Goal: Task Accomplishment & Management: Complete application form

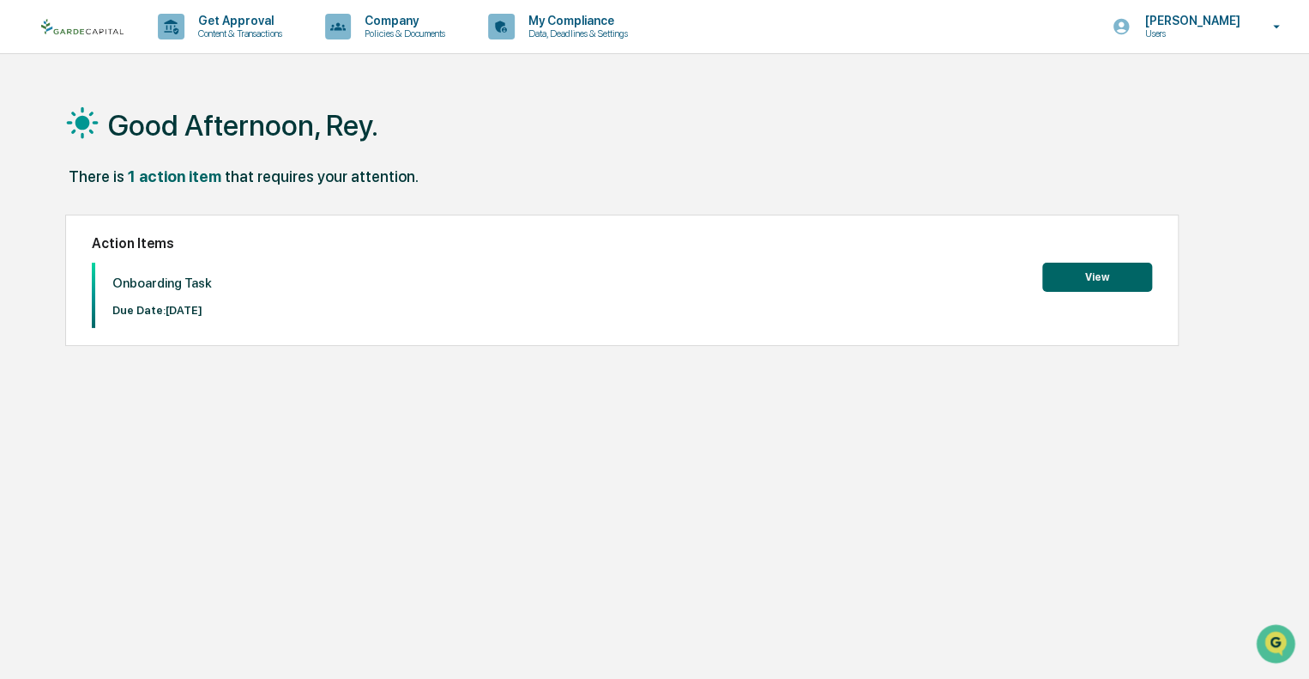
click at [1086, 275] on button "View" at bounding box center [1097, 277] width 110 height 29
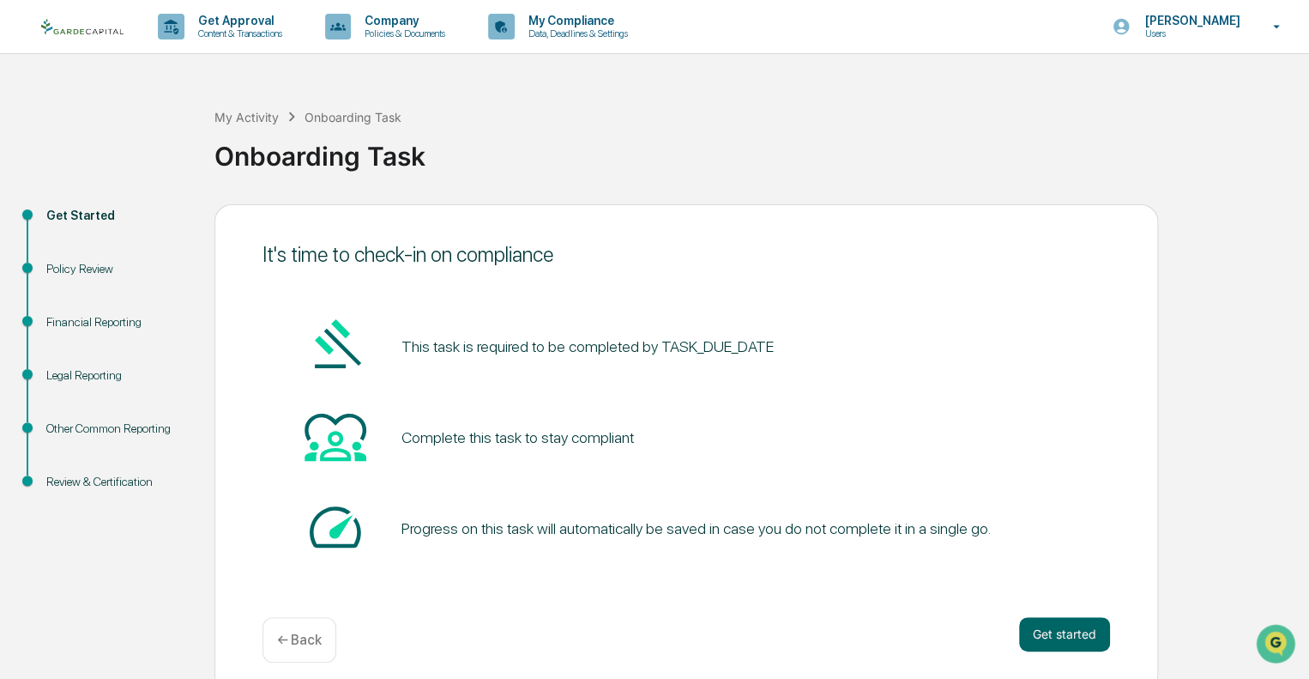
scroll to position [11, 0]
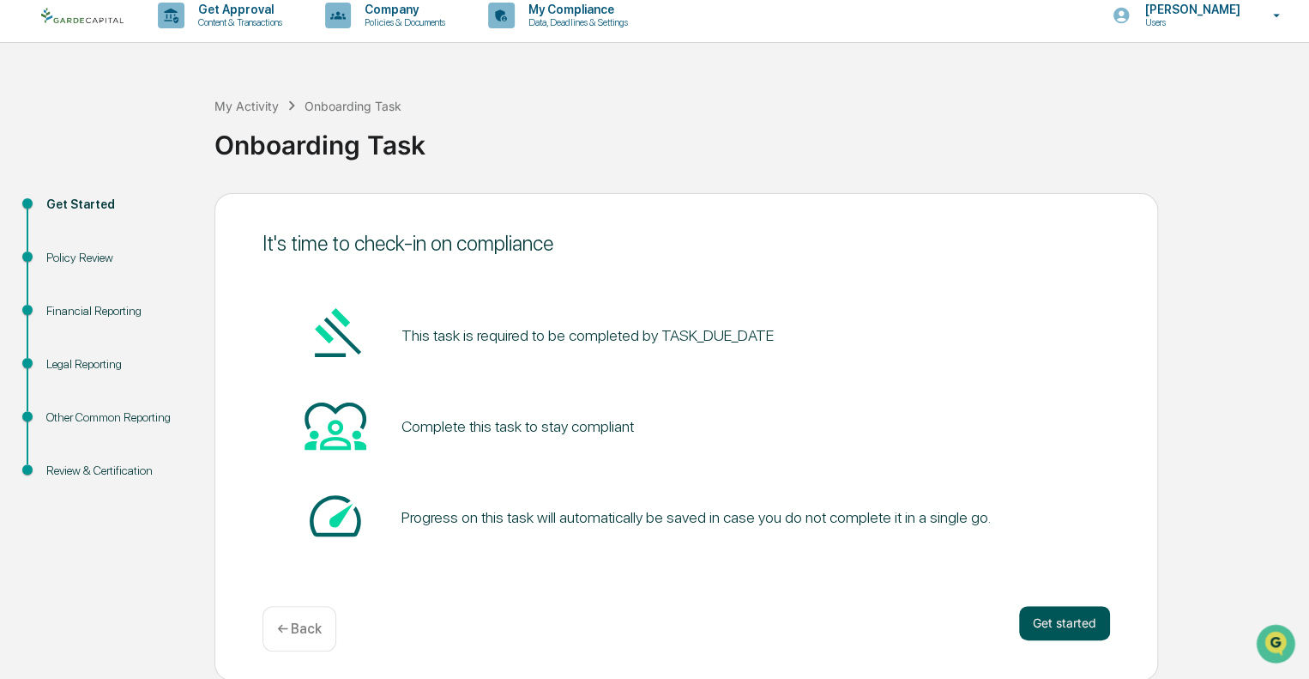
click at [1051, 624] on button "Get started" at bounding box center [1064, 623] width 91 height 34
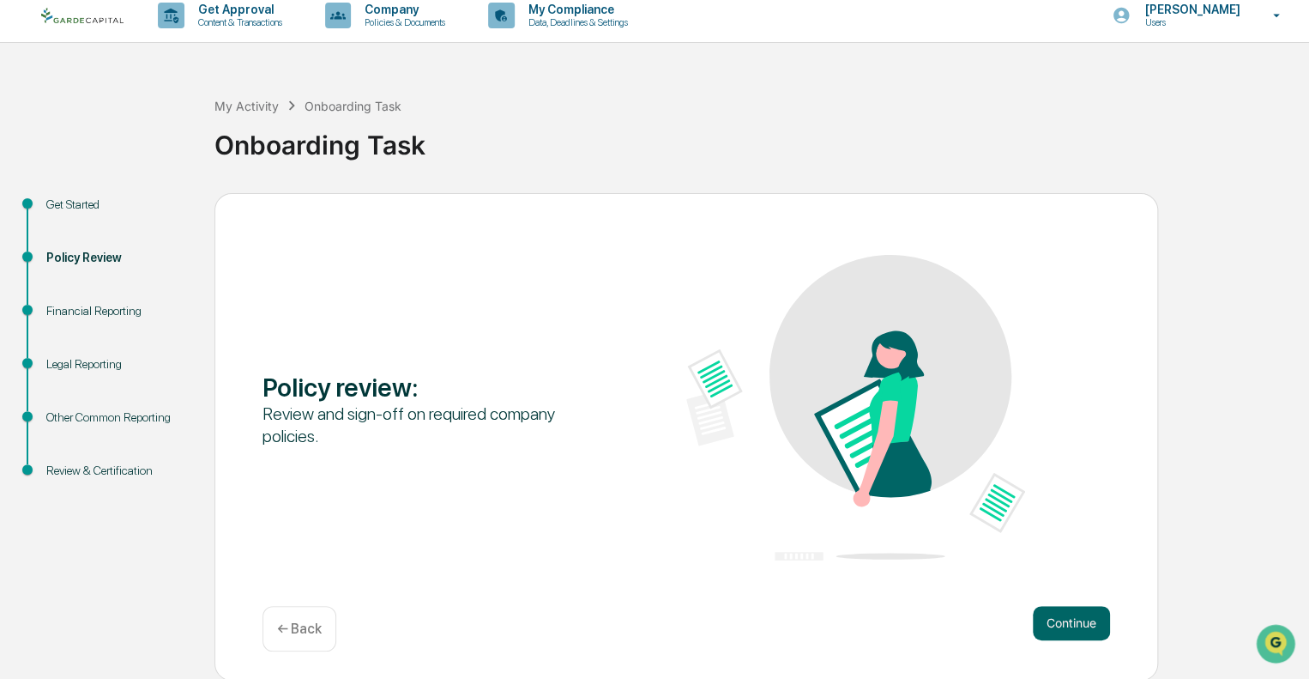
click at [1051, 624] on button "Continue" at bounding box center [1071, 623] width 77 height 34
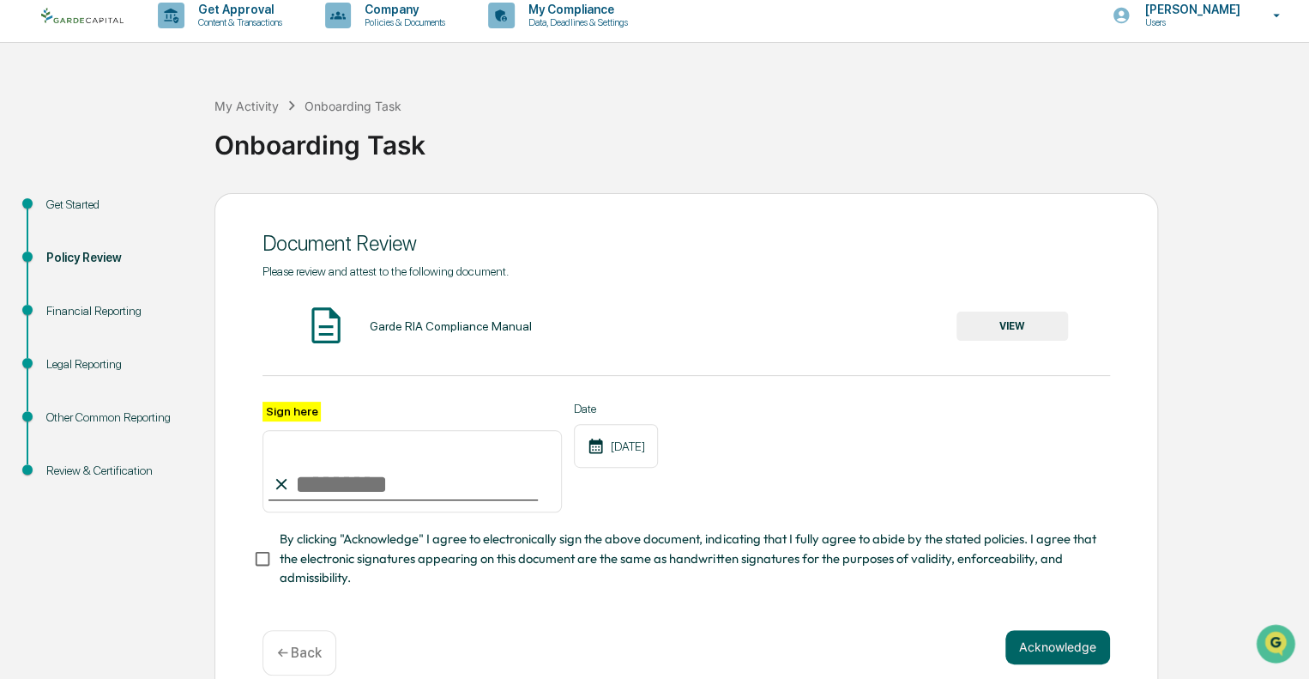
click at [1032, 329] on button "VIEW" at bounding box center [1013, 325] width 112 height 29
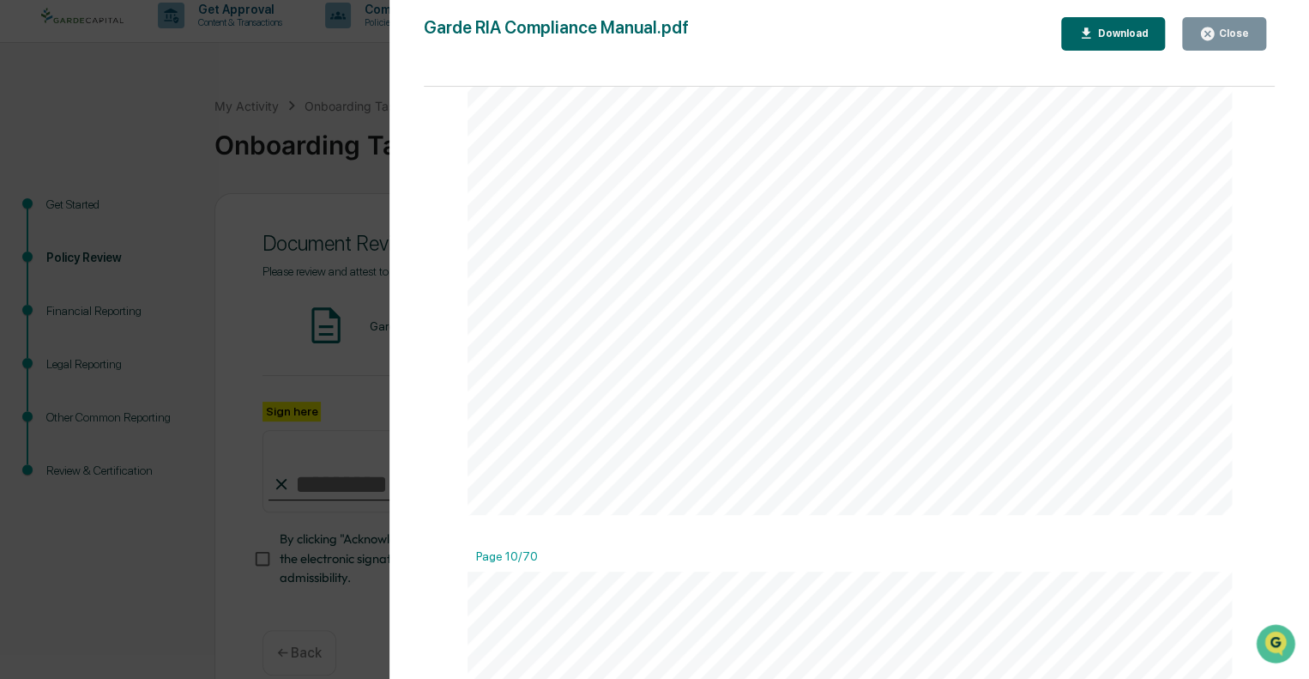
scroll to position [8968, 0]
click at [1227, 34] on div "Close" at bounding box center [1232, 33] width 33 height 12
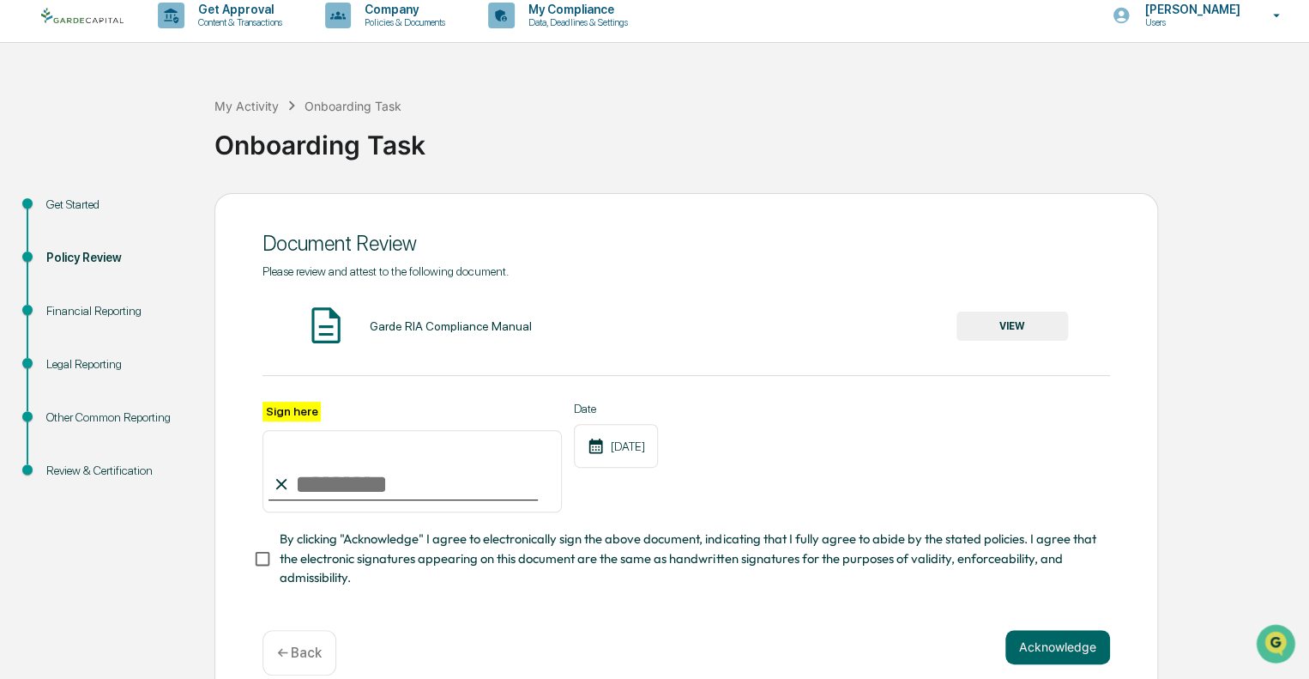
click at [295, 410] on label "Sign here" at bounding box center [292, 412] width 58 height 20
click at [295, 430] on input "Sign here" at bounding box center [412, 471] width 299 height 82
type input "**********"
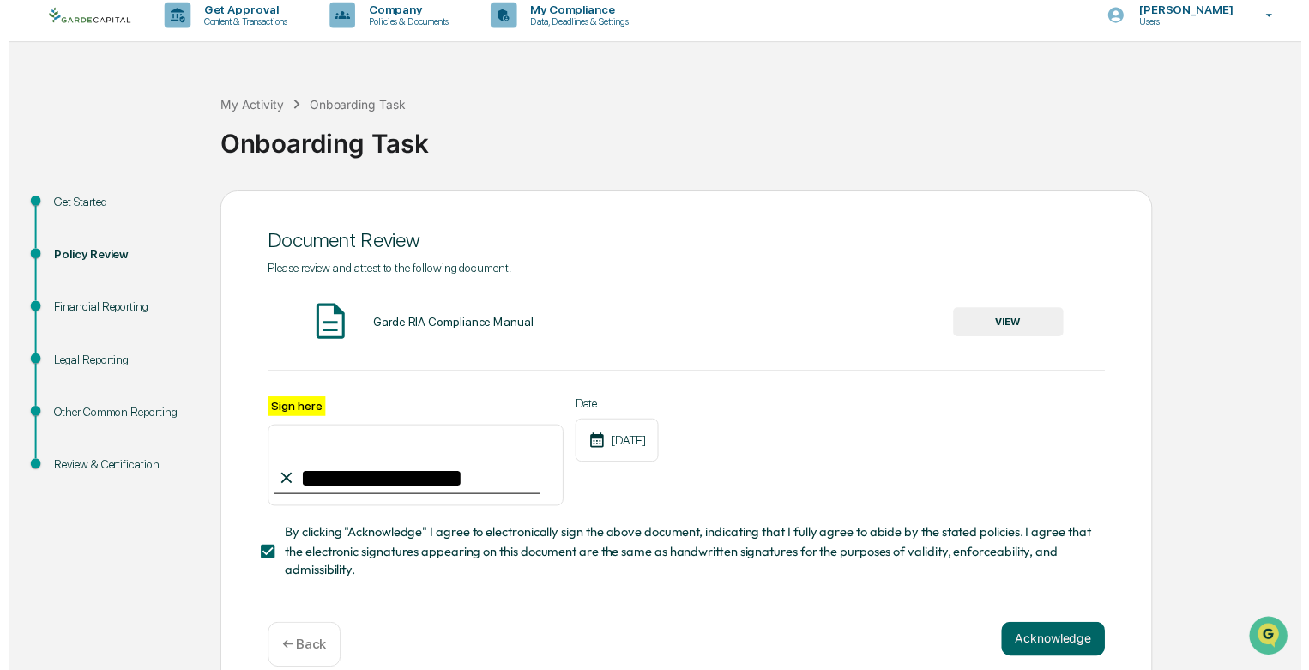
scroll to position [42, 0]
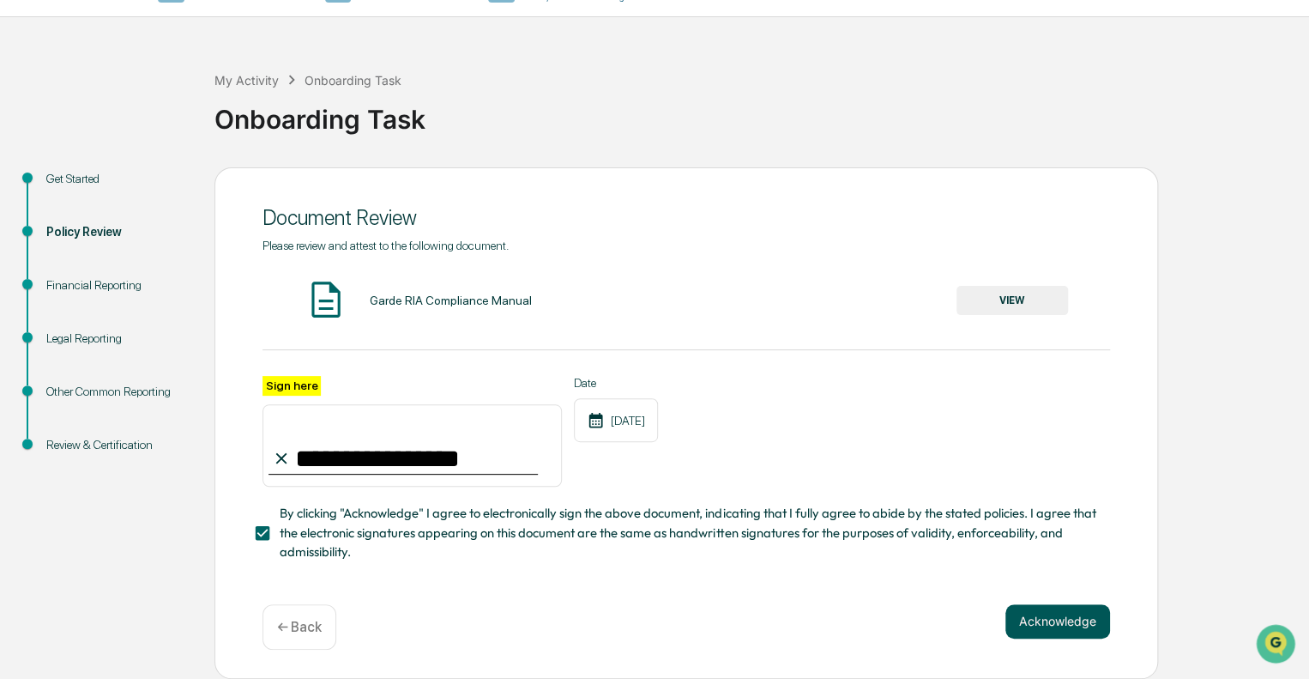
click at [1041, 624] on button "Acknowledge" at bounding box center [1058, 621] width 105 height 34
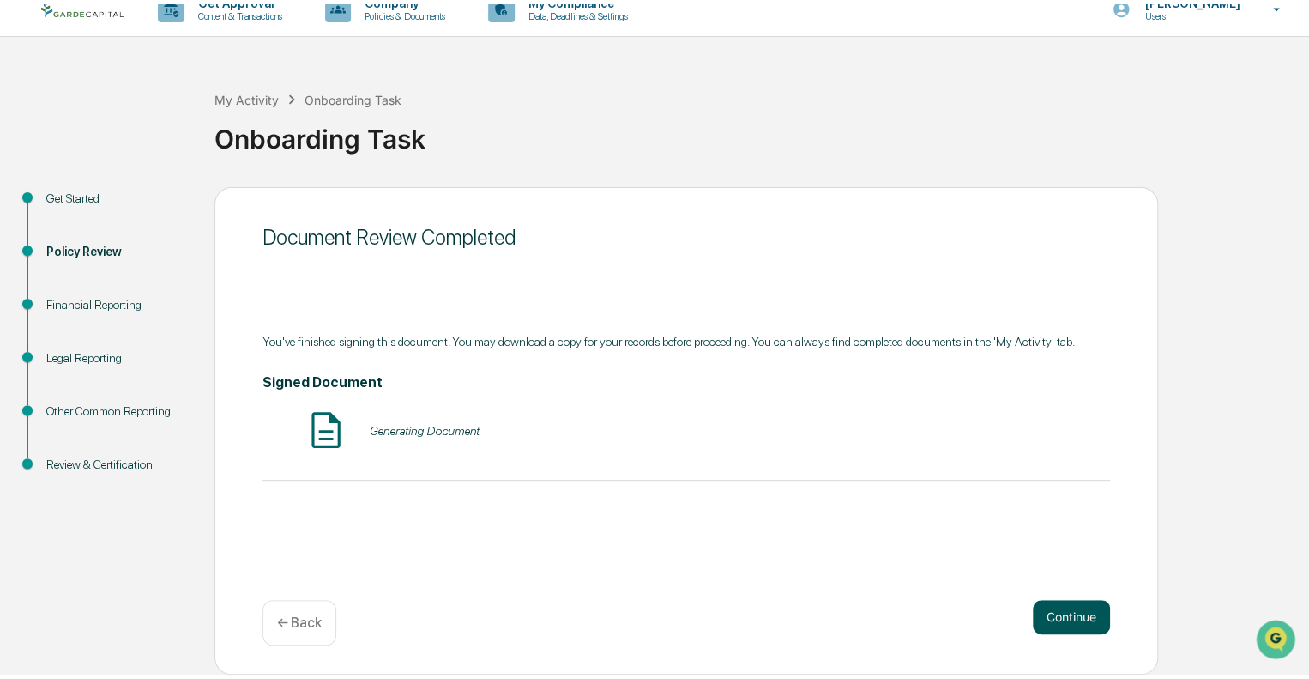
scroll to position [11, 0]
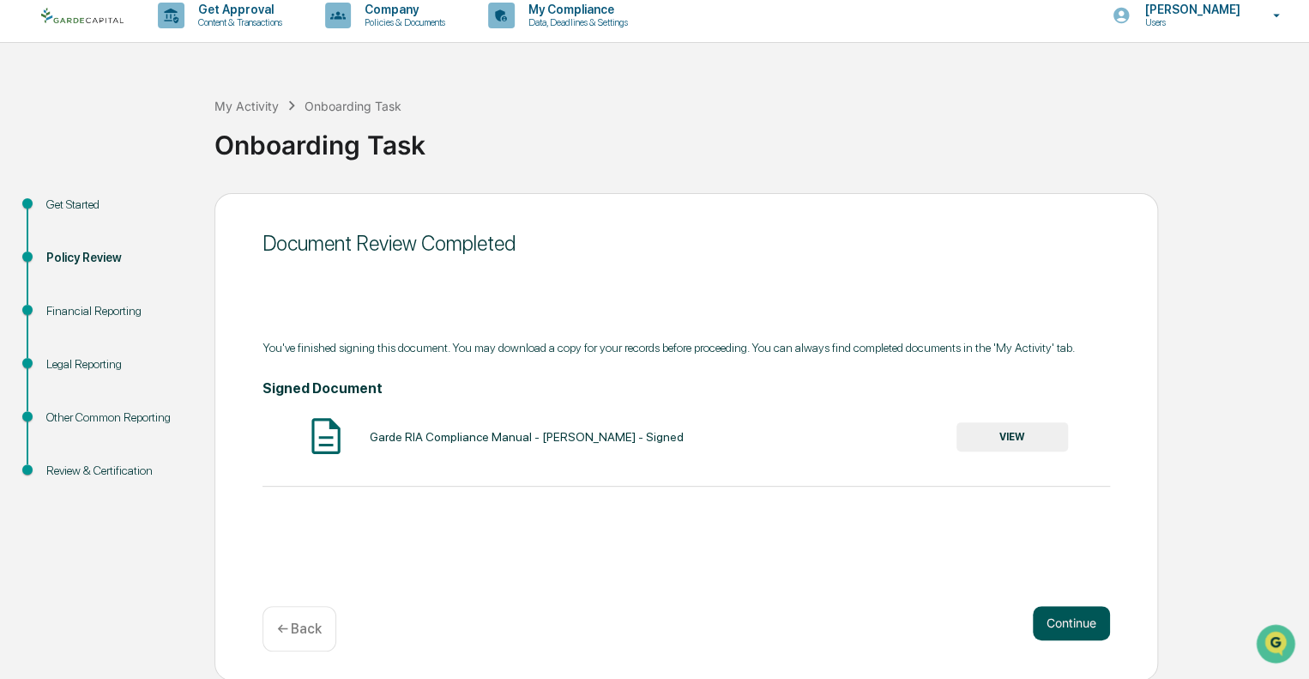
click at [1041, 624] on button "Continue" at bounding box center [1071, 623] width 77 height 34
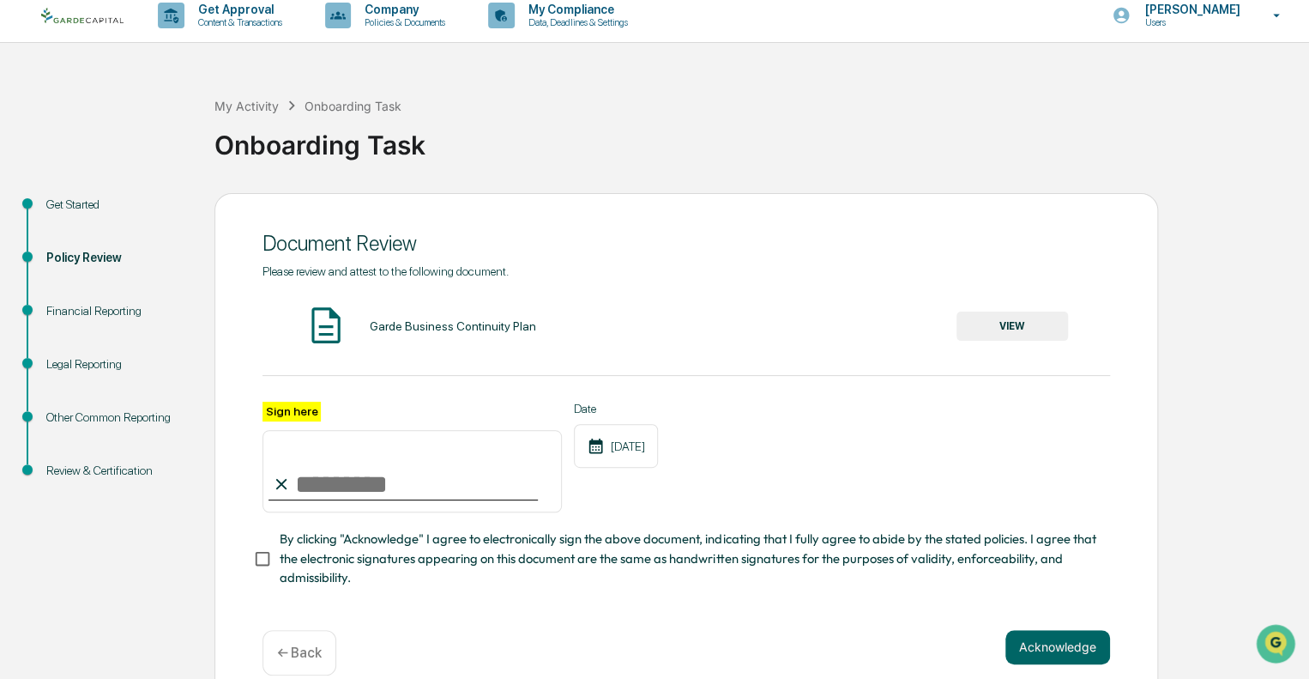
click at [1015, 335] on button "VIEW" at bounding box center [1013, 325] width 112 height 29
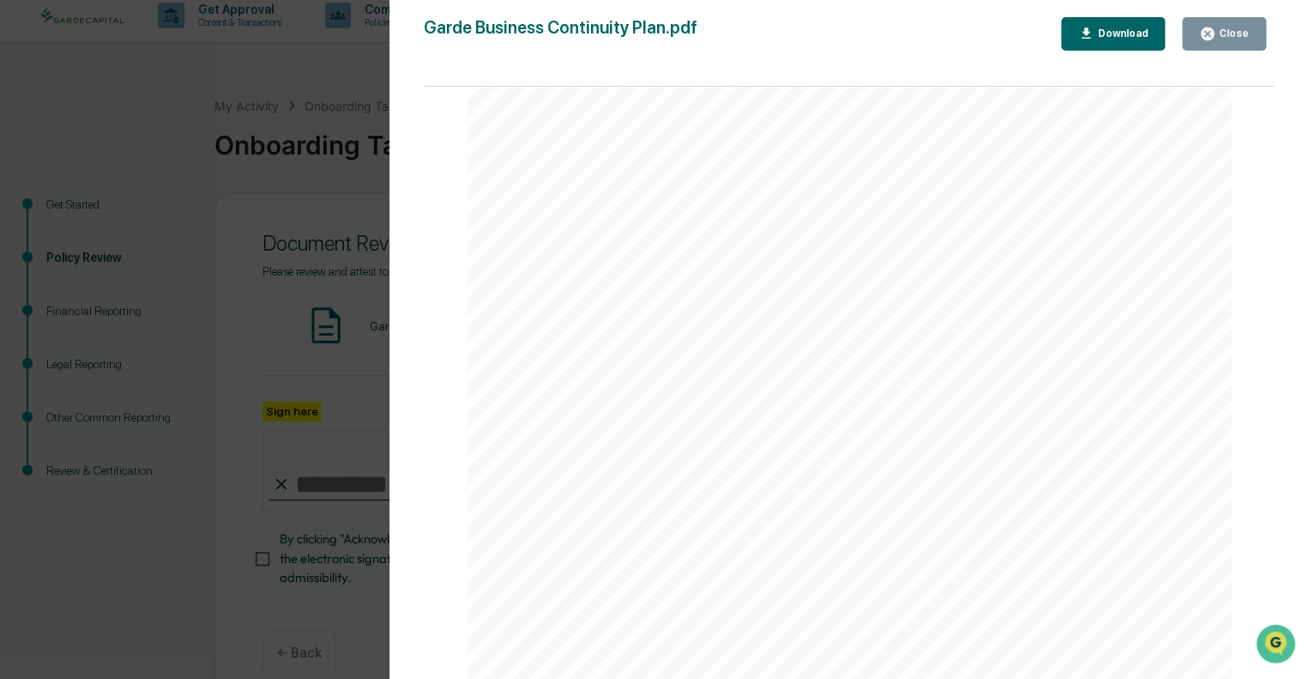
scroll to position [8810, 0]
click at [1236, 38] on div "Close" at bounding box center [1232, 33] width 33 height 12
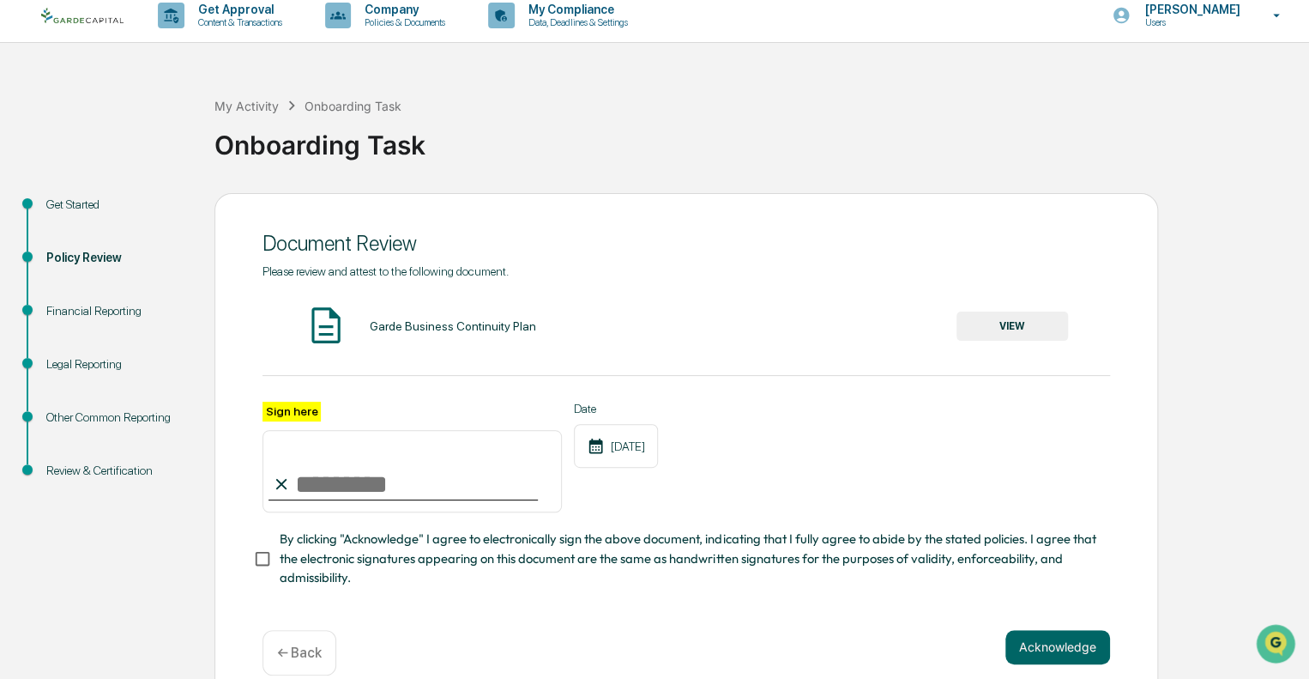
click at [338, 486] on input "Sign here" at bounding box center [412, 471] width 299 height 82
type input "**********"
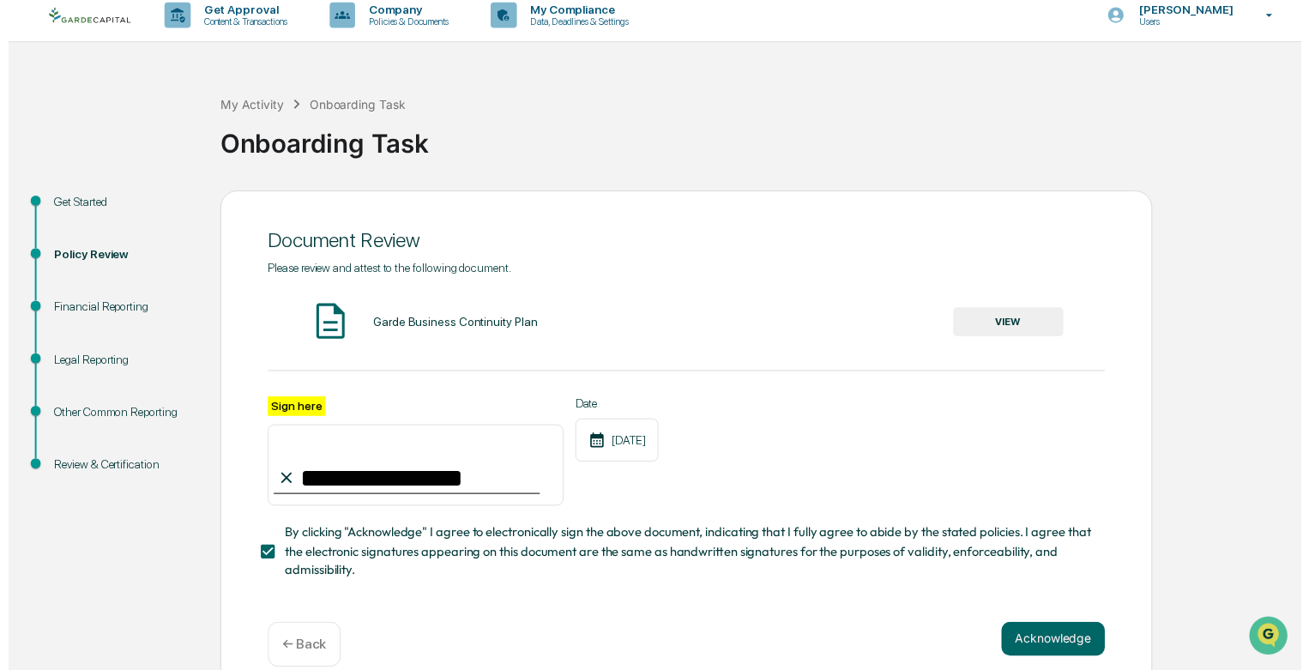
scroll to position [42, 0]
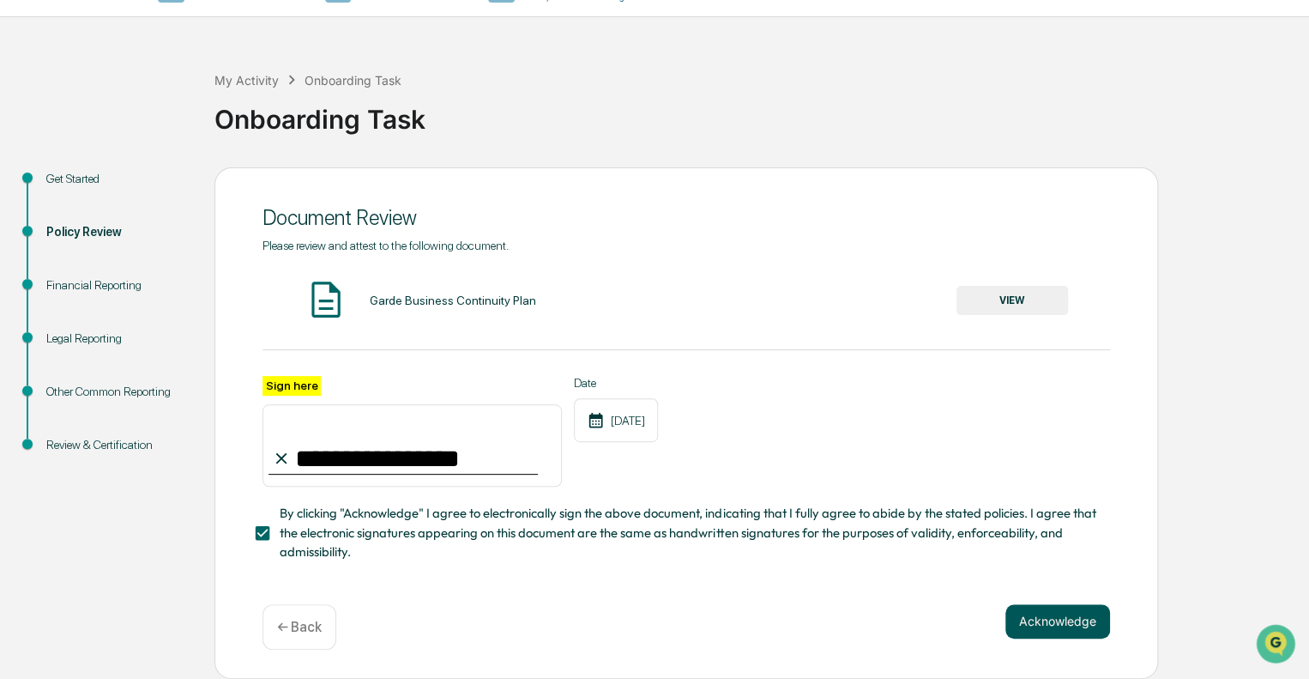
click at [1056, 627] on button "Acknowledge" at bounding box center [1058, 621] width 105 height 34
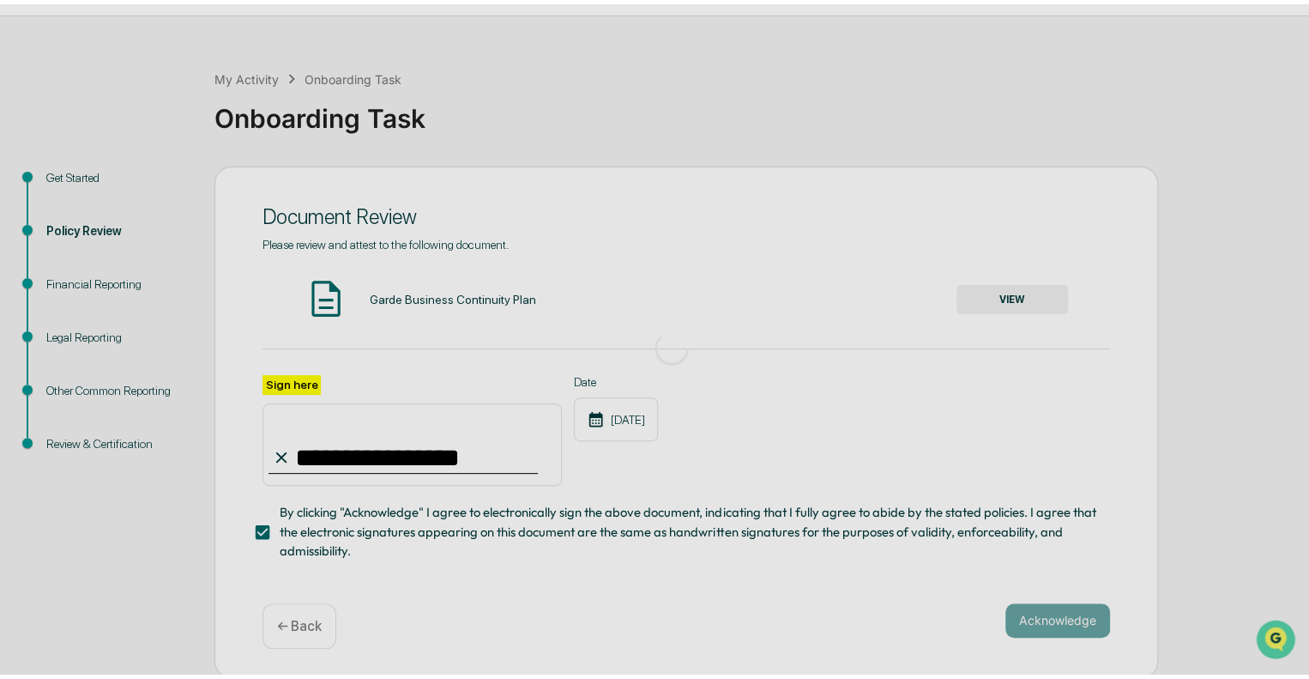
scroll to position [11, 0]
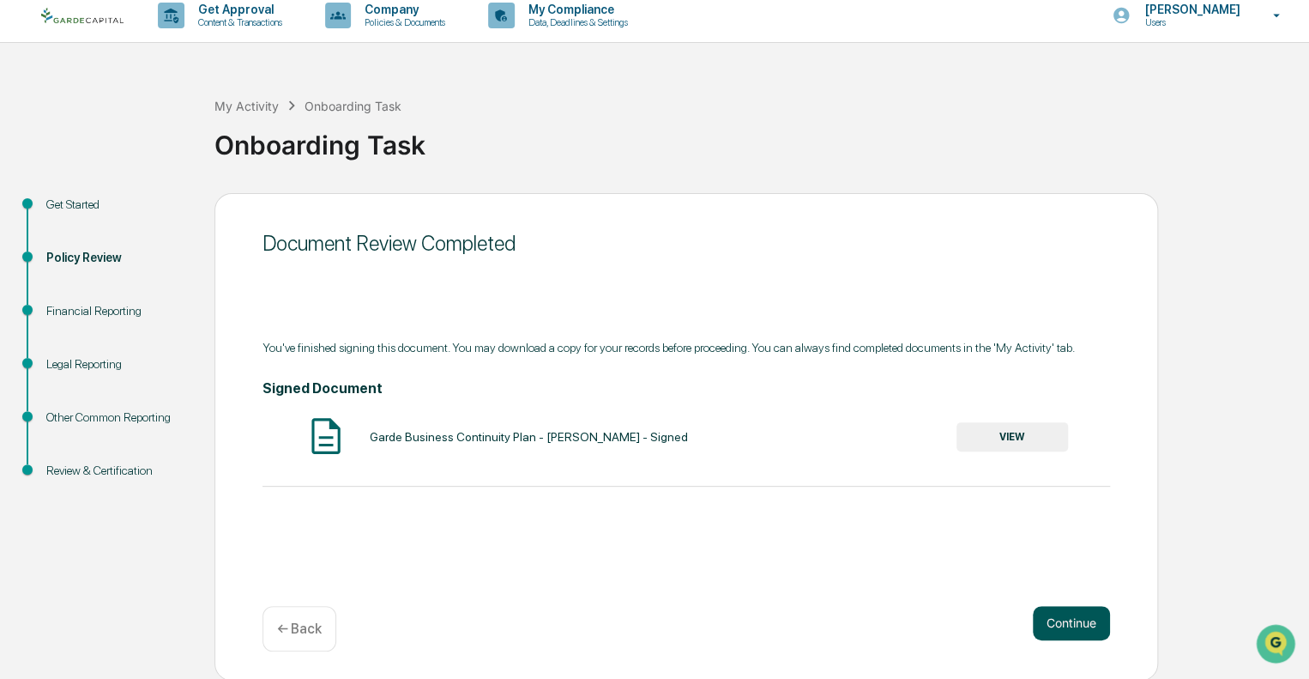
click at [1065, 627] on button "Continue" at bounding box center [1071, 623] width 77 height 34
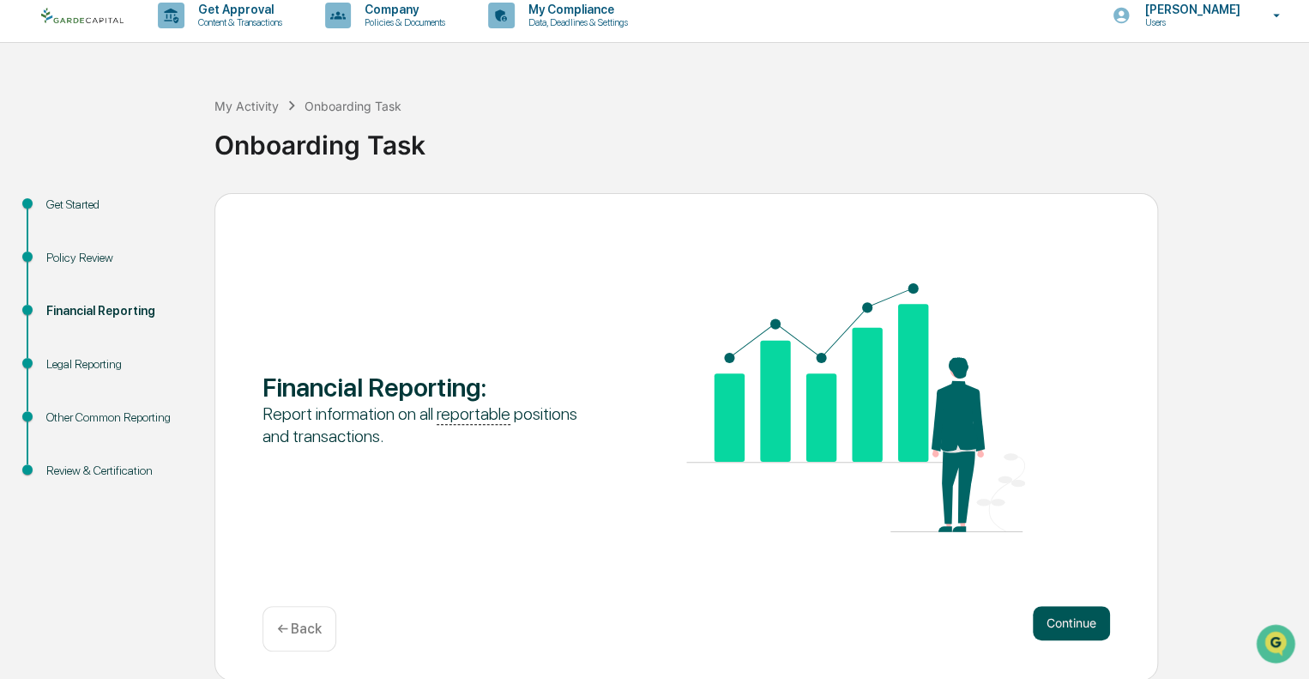
click at [1085, 617] on button "Continue" at bounding box center [1071, 623] width 77 height 34
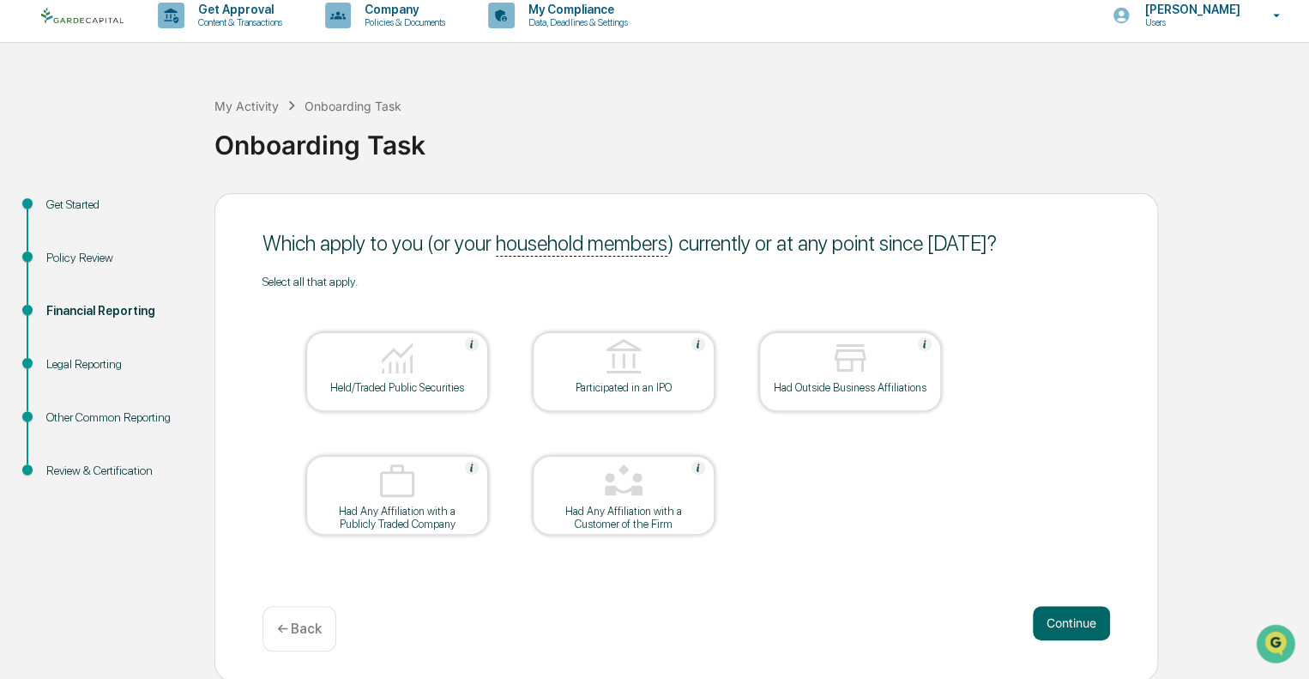
click at [394, 386] on div "Held/Traded Public Securities" at bounding box center [397, 387] width 154 height 13
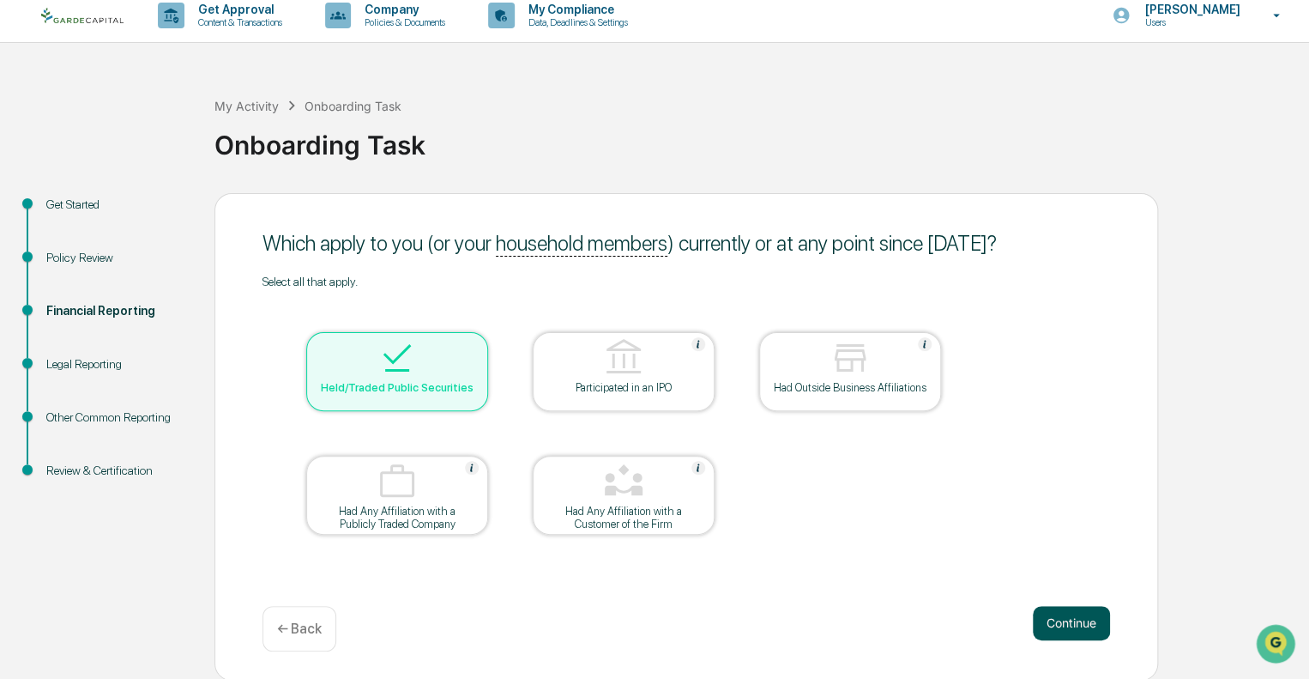
click at [1070, 610] on button "Continue" at bounding box center [1071, 623] width 77 height 34
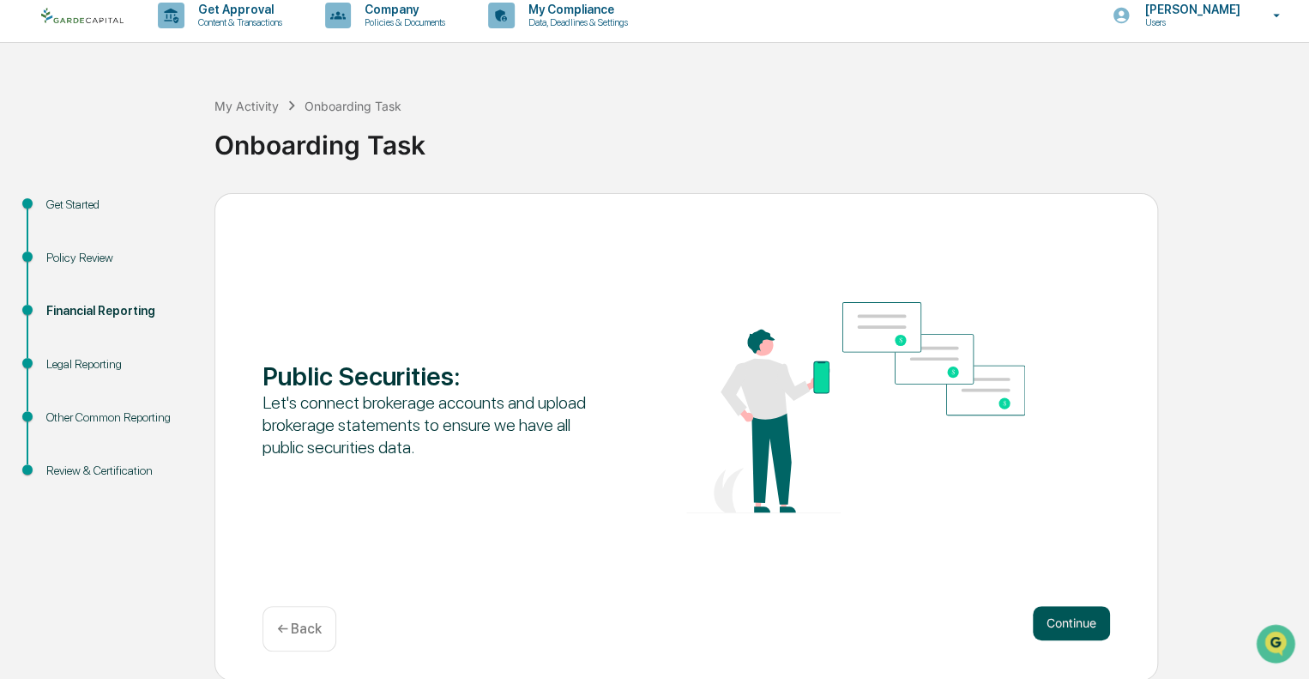
click at [1085, 623] on button "Continue" at bounding box center [1071, 623] width 77 height 34
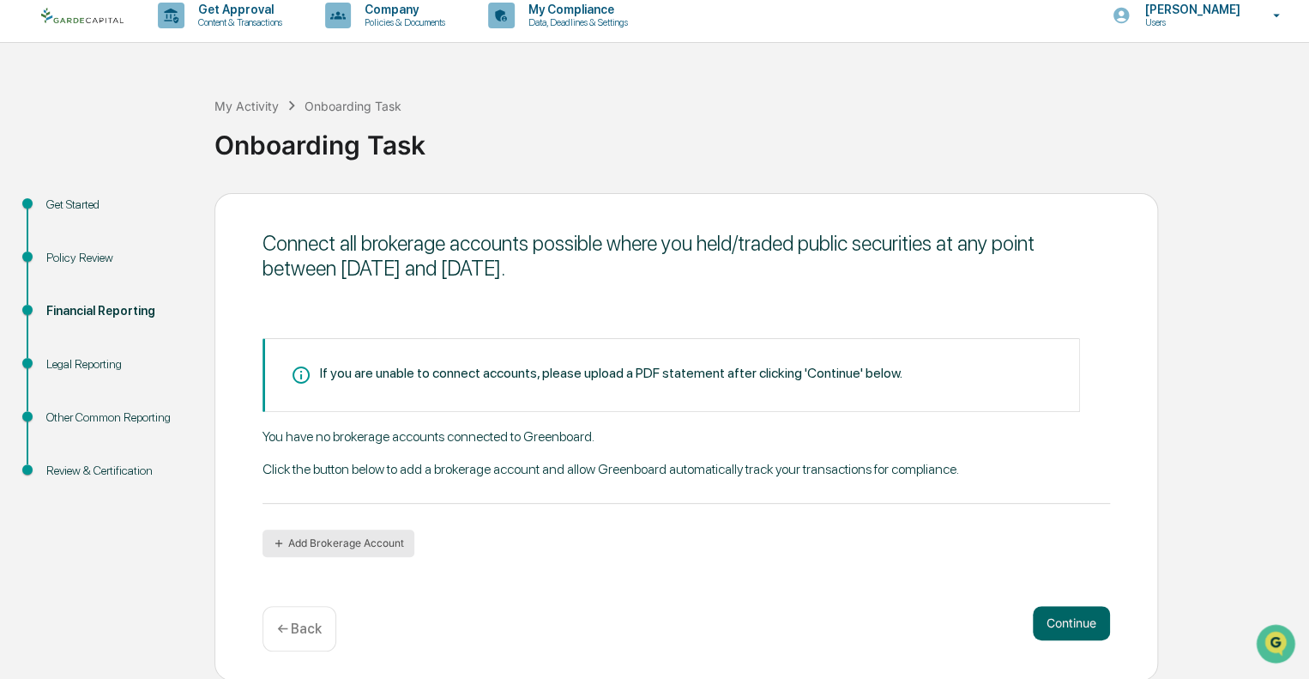
click at [390, 541] on button "Add Brokerage Account" at bounding box center [339, 542] width 152 height 27
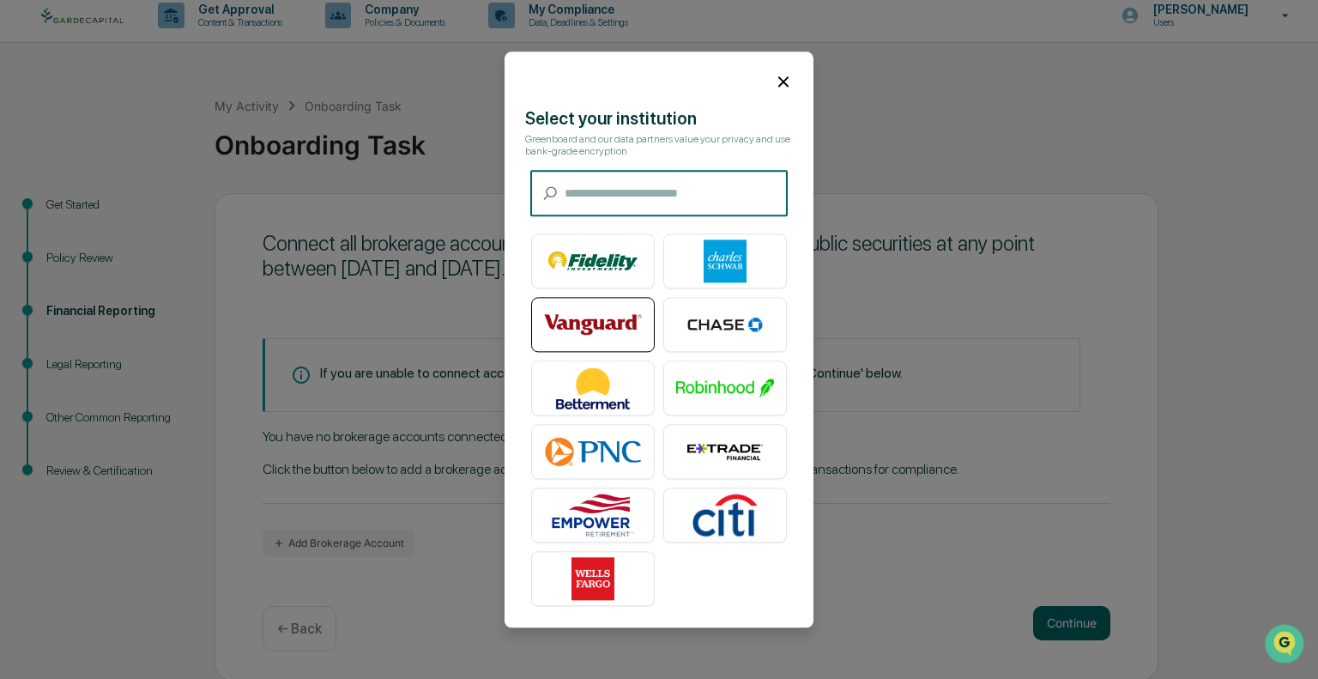
click at [604, 325] on img at bounding box center [593, 324] width 98 height 43
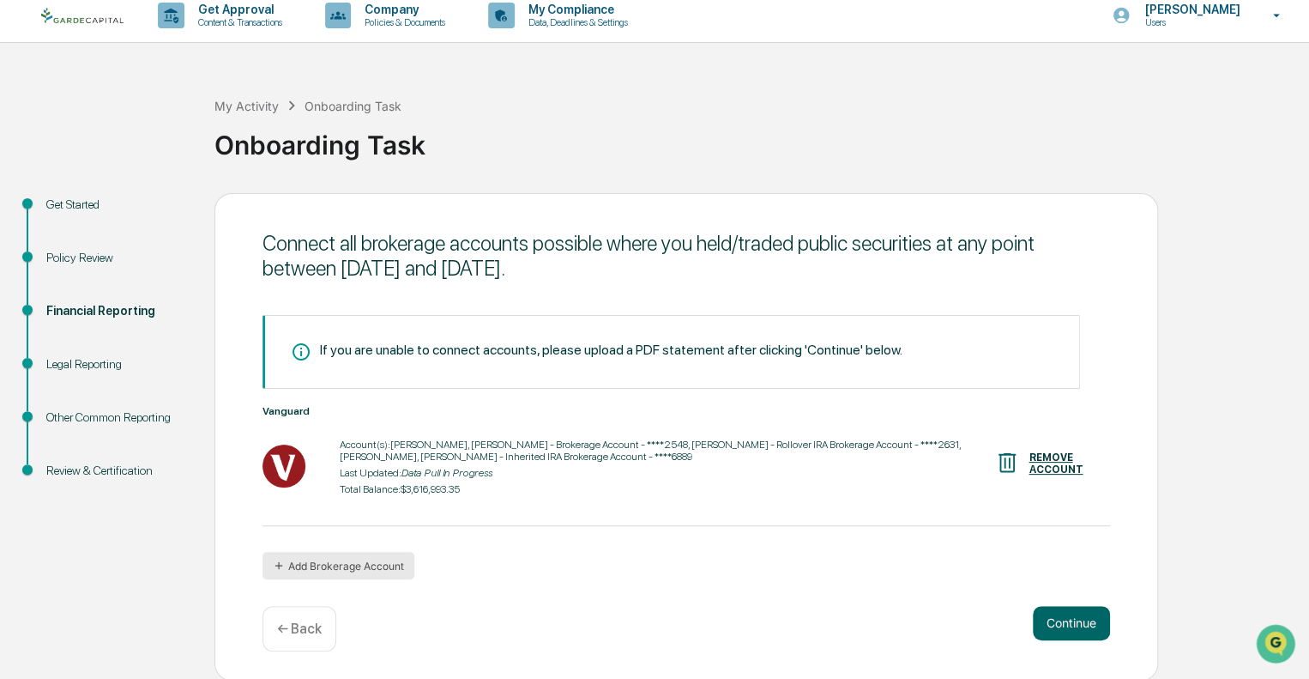
click at [372, 567] on button "Add Brokerage Account" at bounding box center [339, 565] width 152 height 27
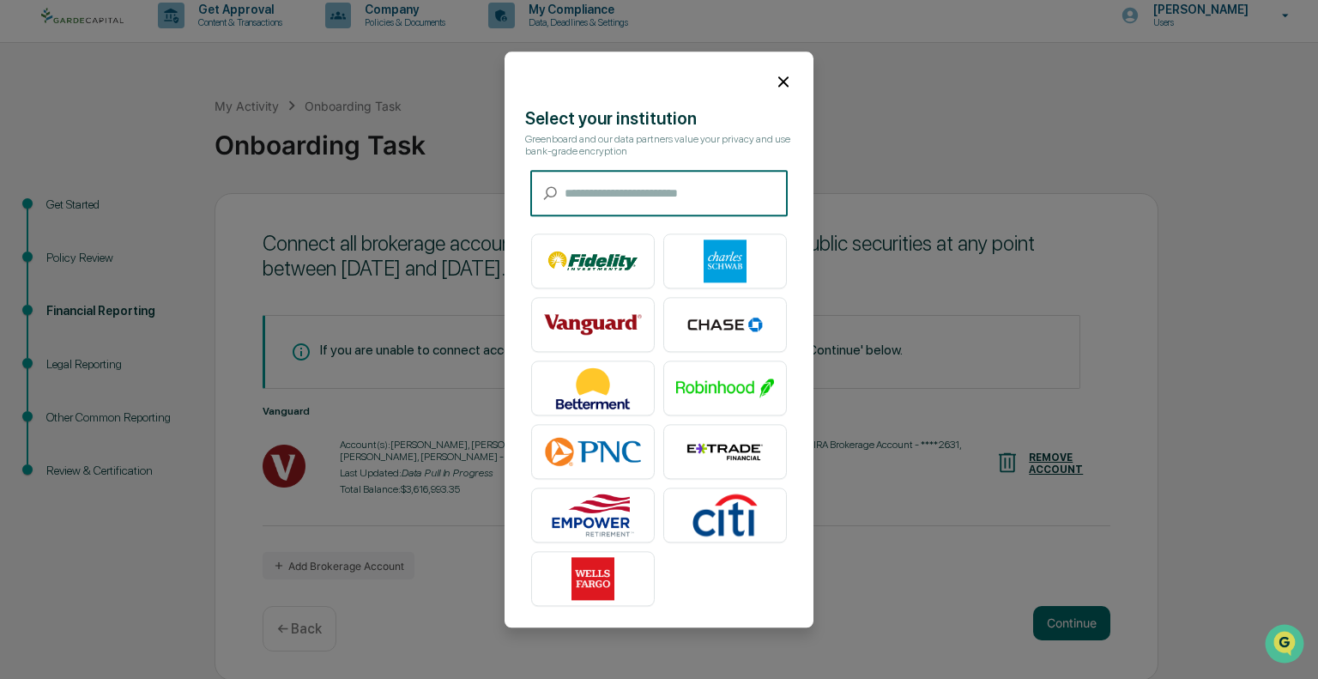
click at [602, 193] on input "text" at bounding box center [676, 193] width 223 height 45
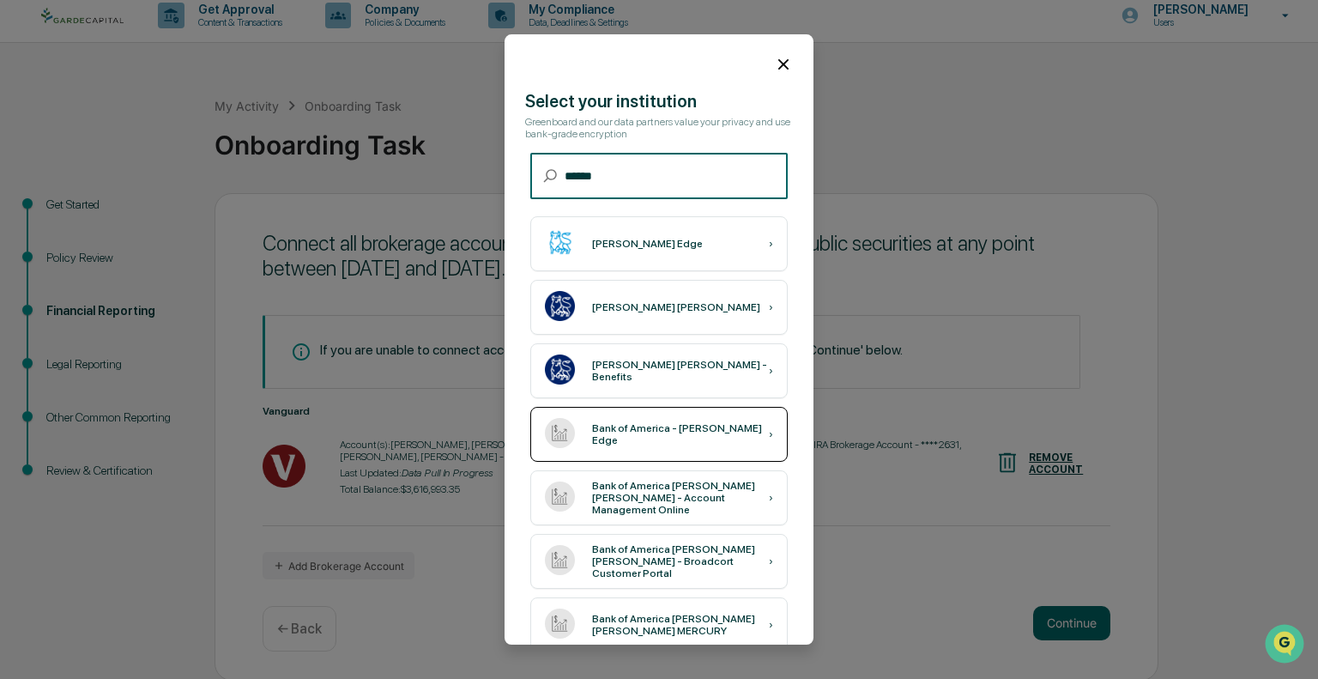
type input "******"
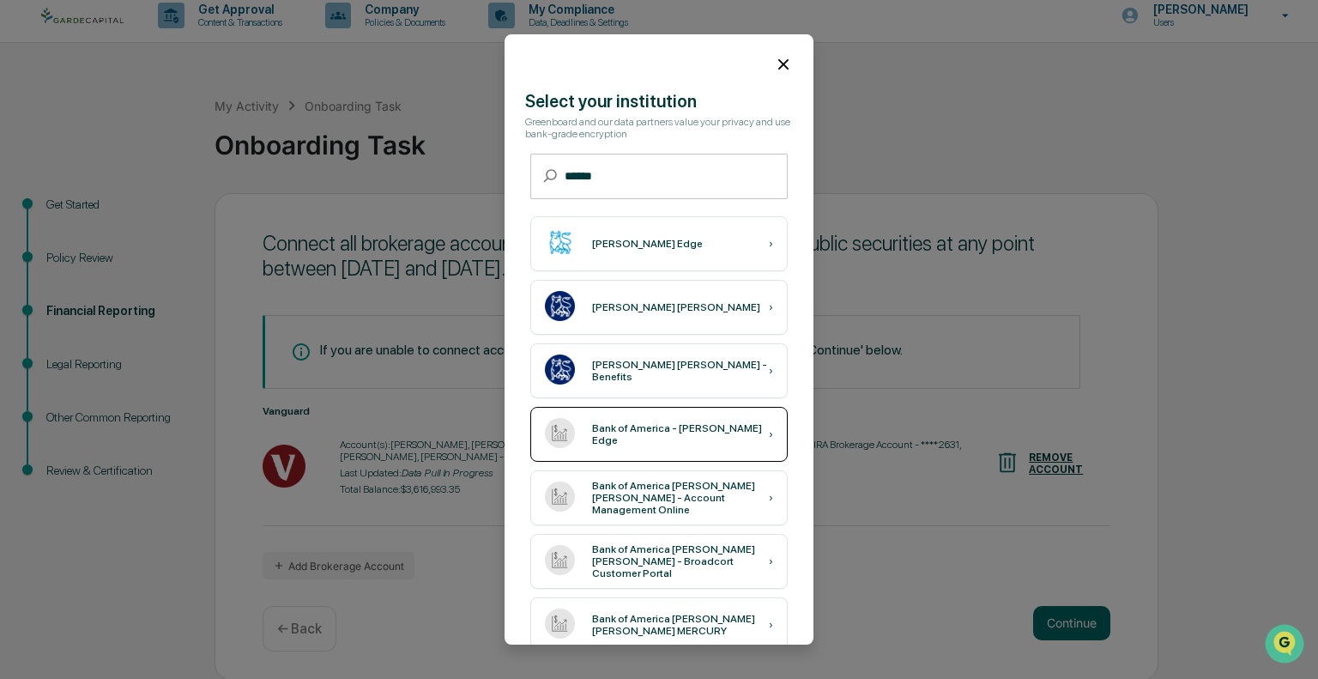
click at [707, 430] on div "Bank of America - [PERSON_NAME] Edge" at bounding box center [680, 434] width 177 height 24
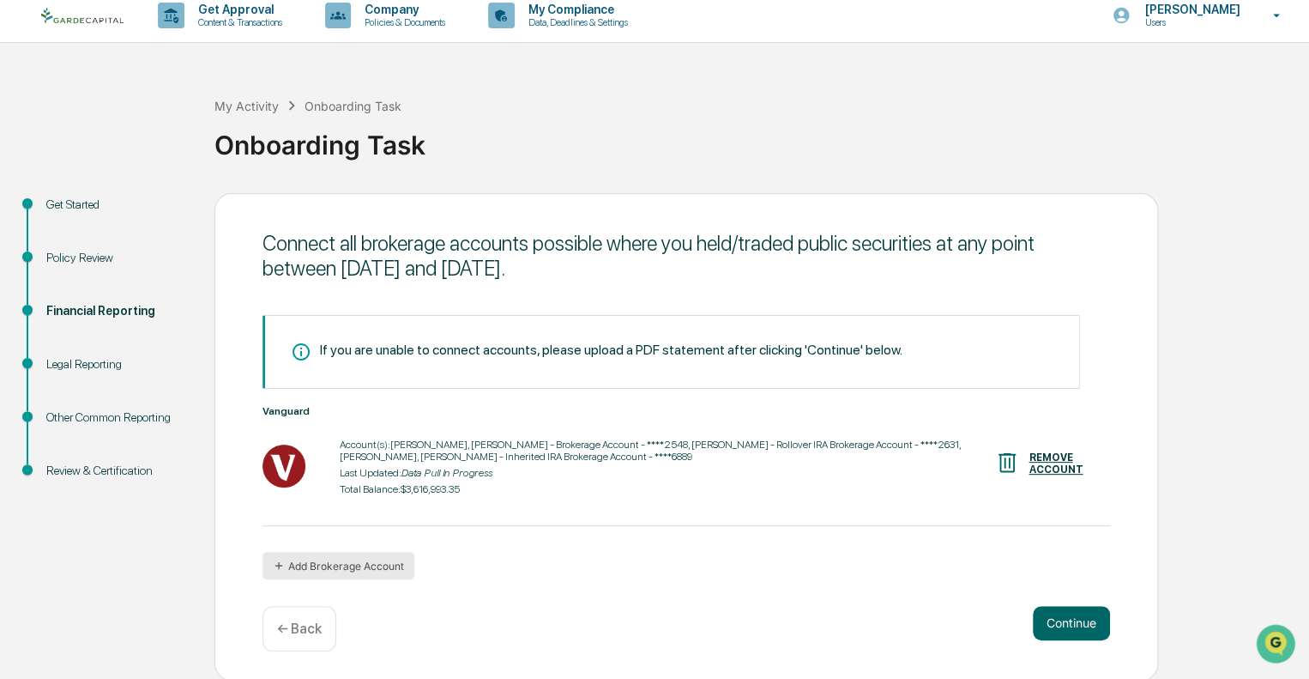
click at [367, 562] on button "Add Brokerage Account" at bounding box center [339, 565] width 152 height 27
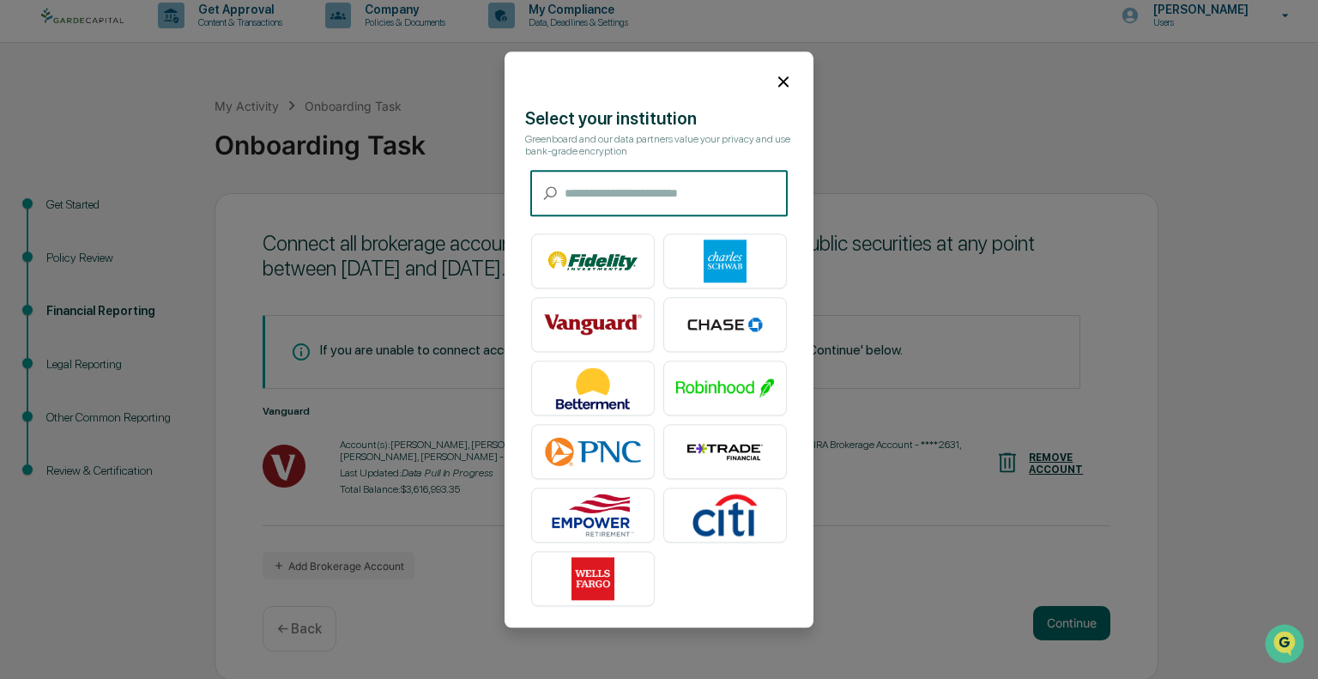
click at [591, 191] on input "text" at bounding box center [676, 193] width 223 height 45
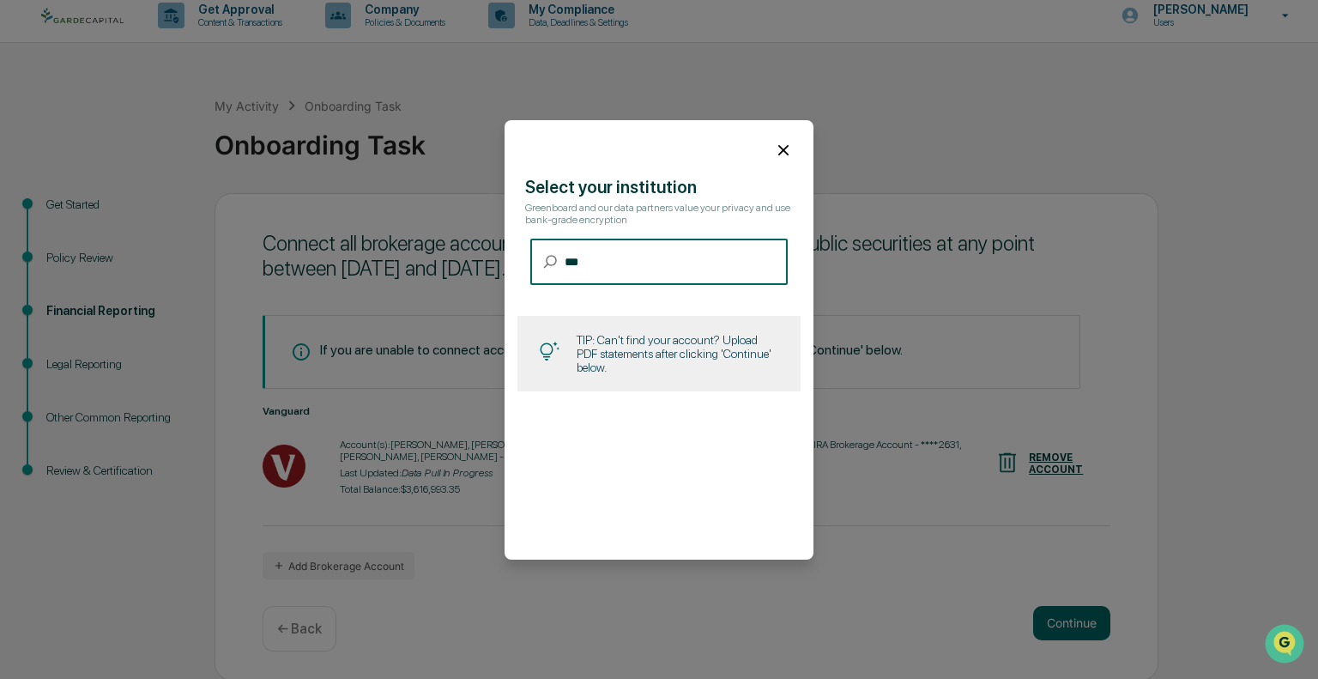
type input "*"
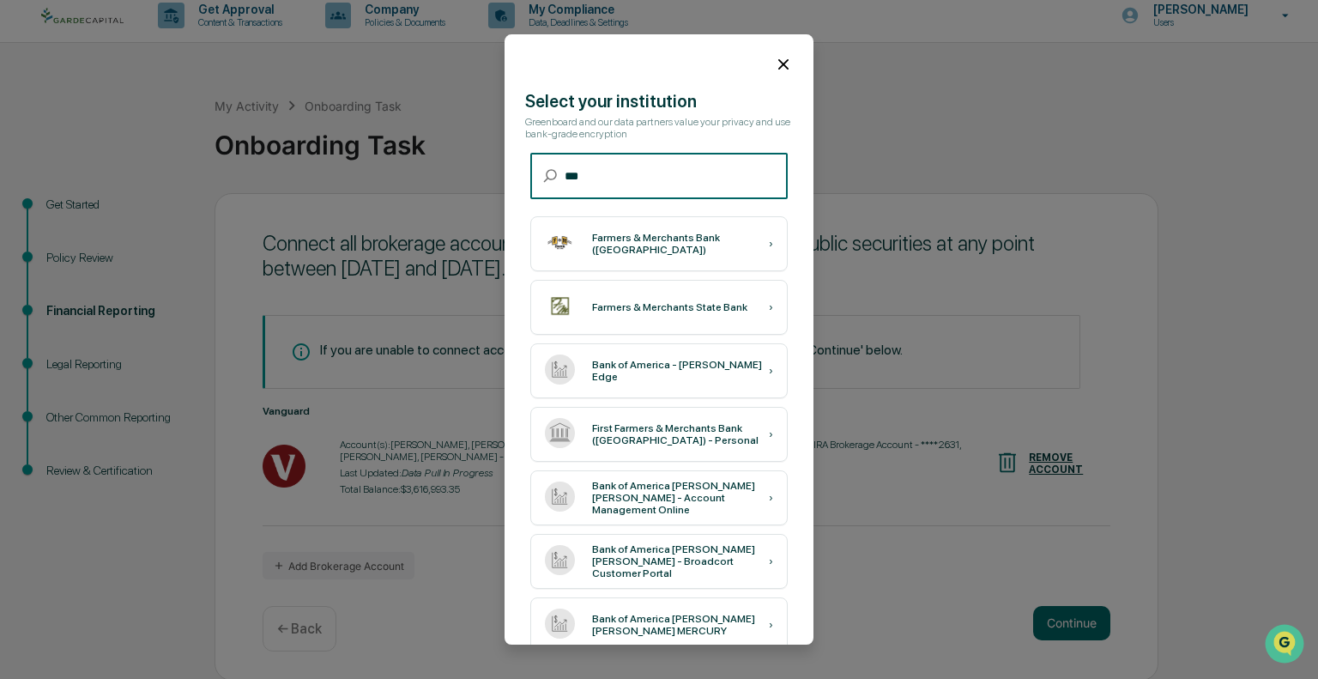
type input "*"
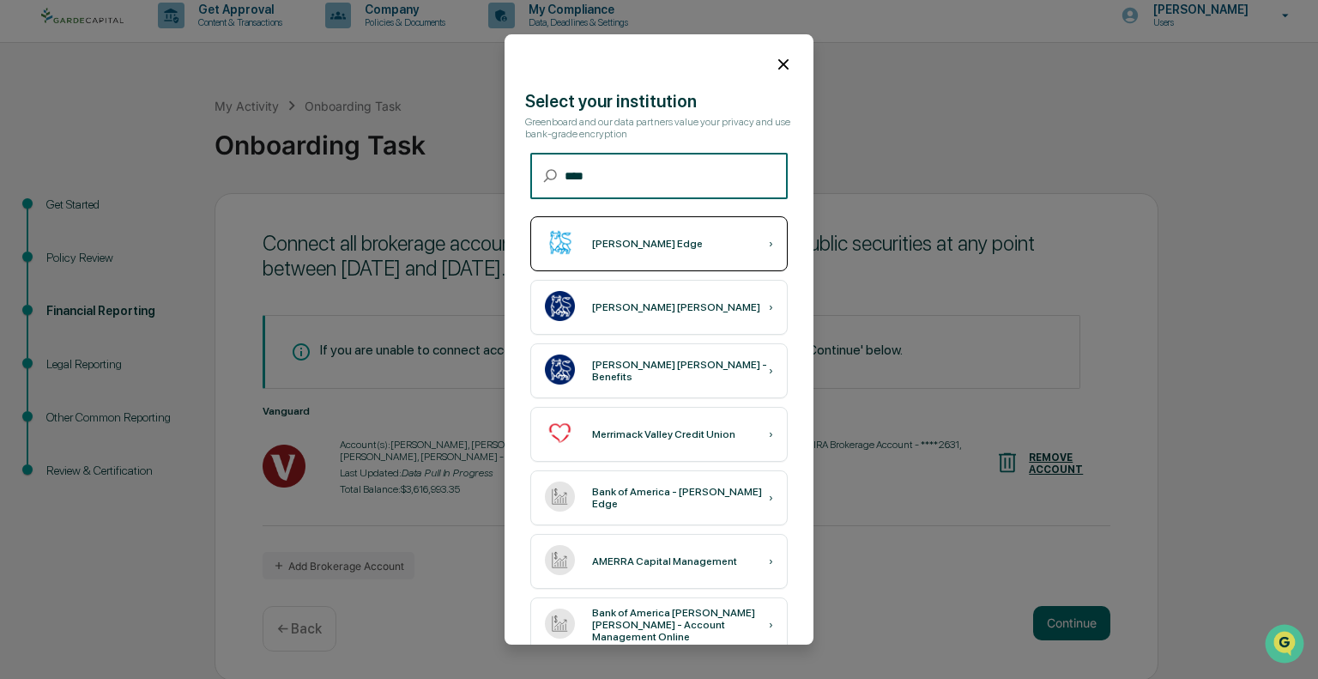
type input "****"
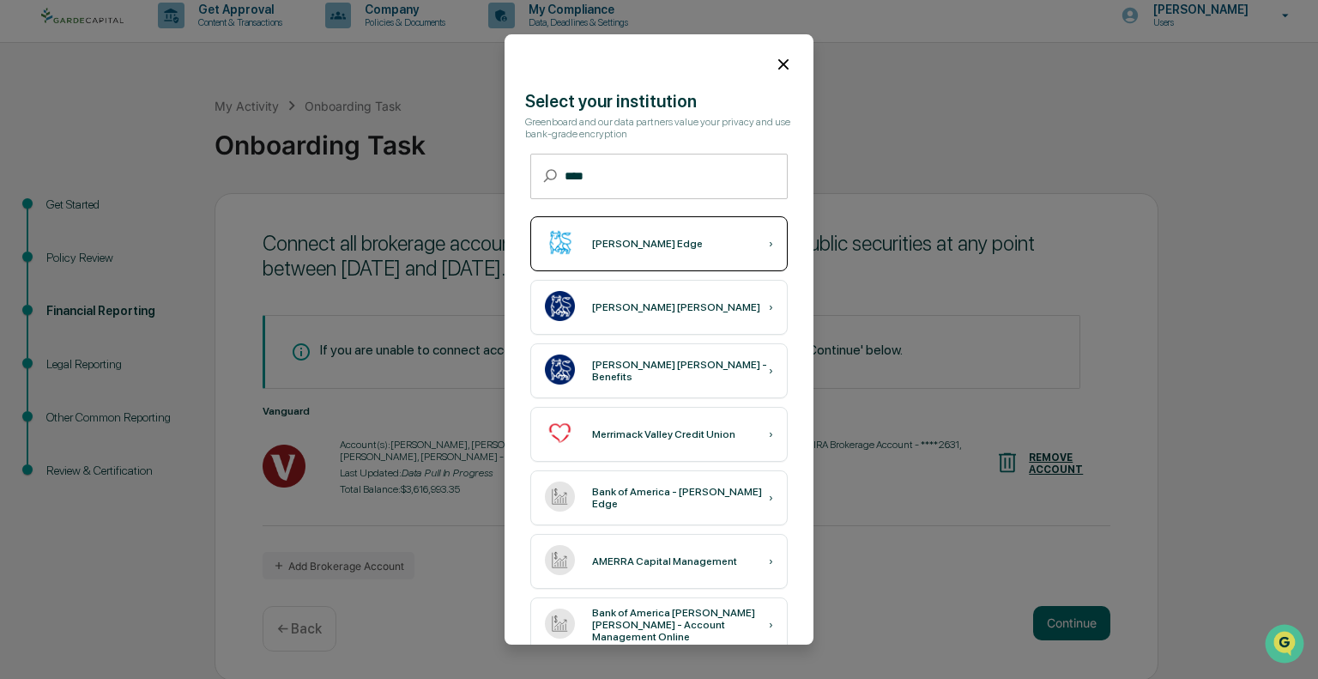
click at [644, 256] on div "[PERSON_NAME] Edge ›" at bounding box center [658, 243] width 257 height 55
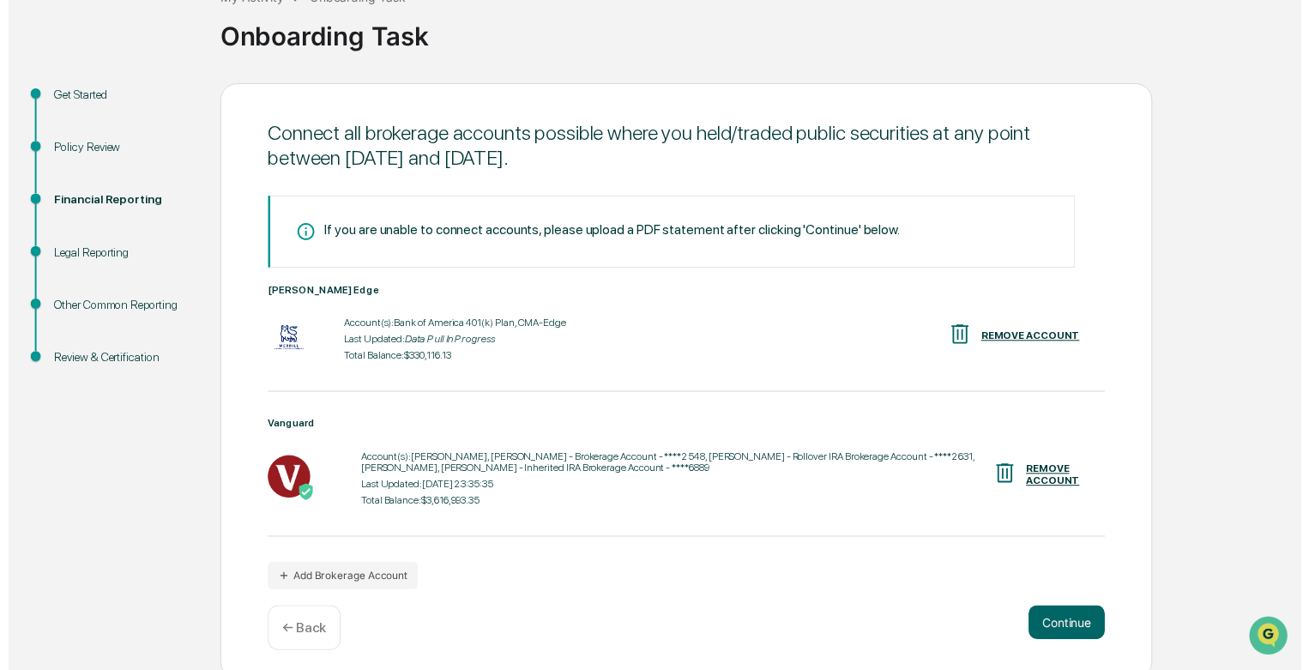
scroll to position [130, 0]
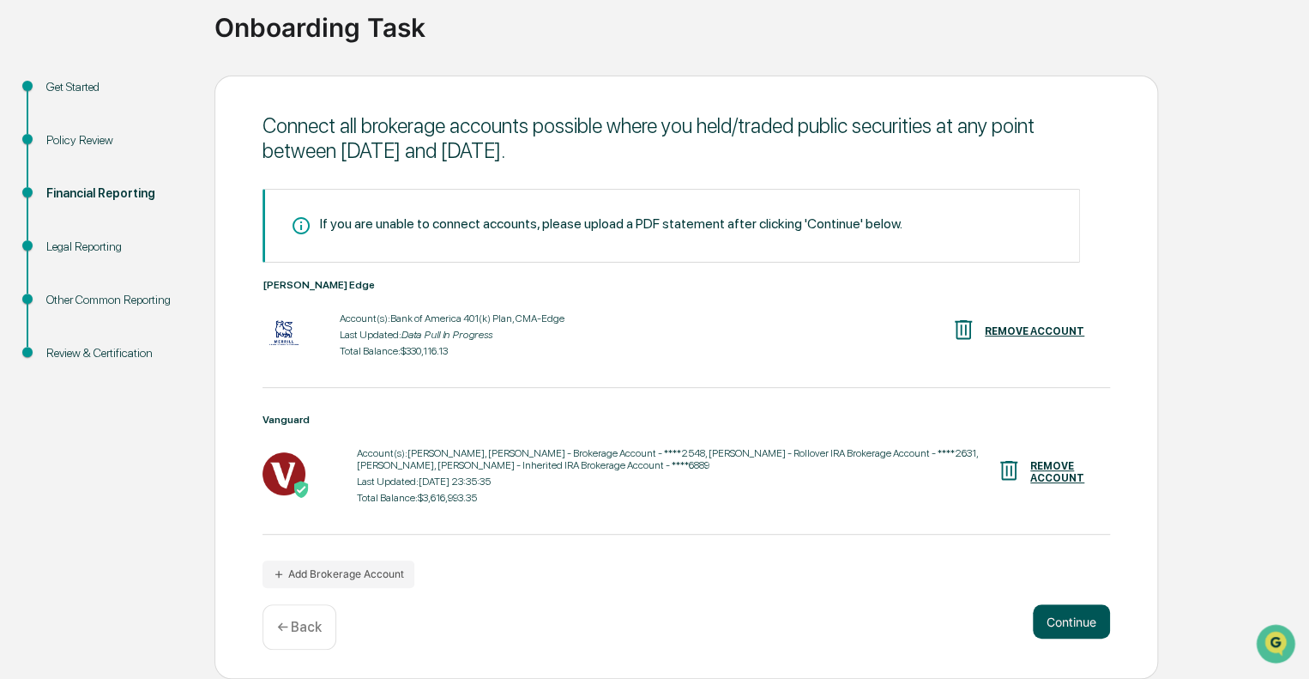
click at [1067, 613] on button "Continue" at bounding box center [1071, 621] width 77 height 34
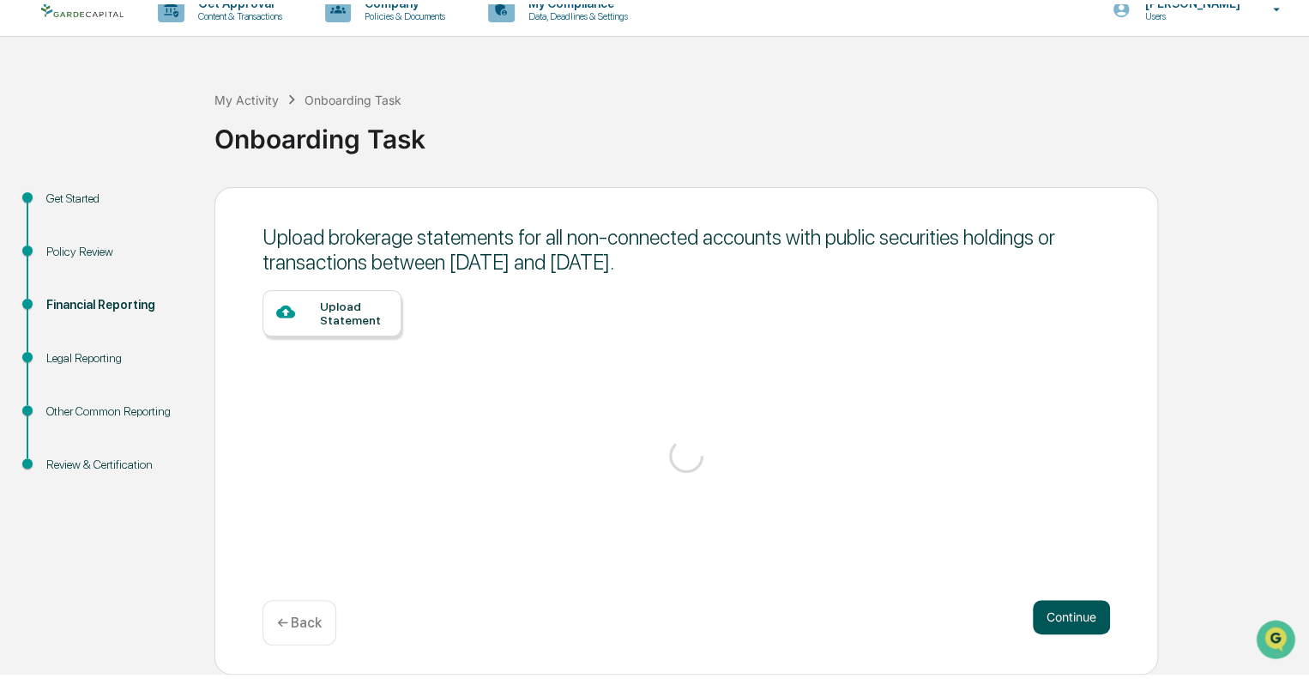
scroll to position [11, 0]
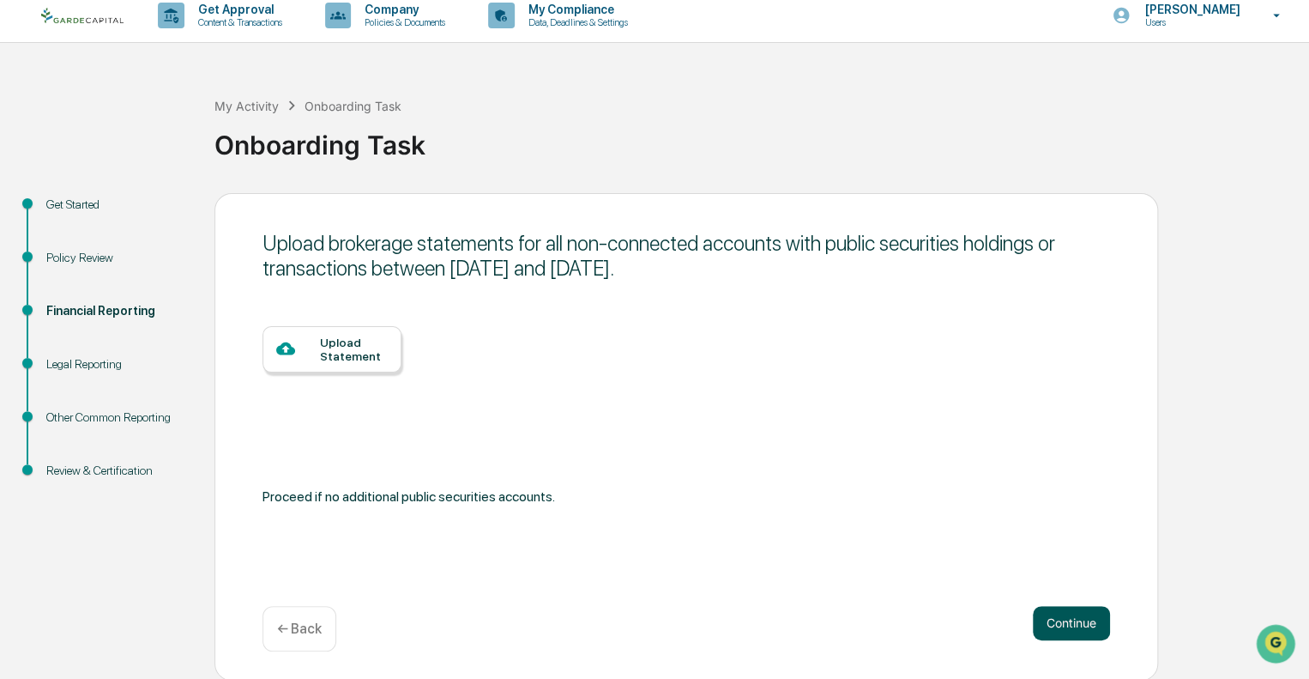
click at [1055, 613] on button "Continue" at bounding box center [1071, 623] width 77 height 34
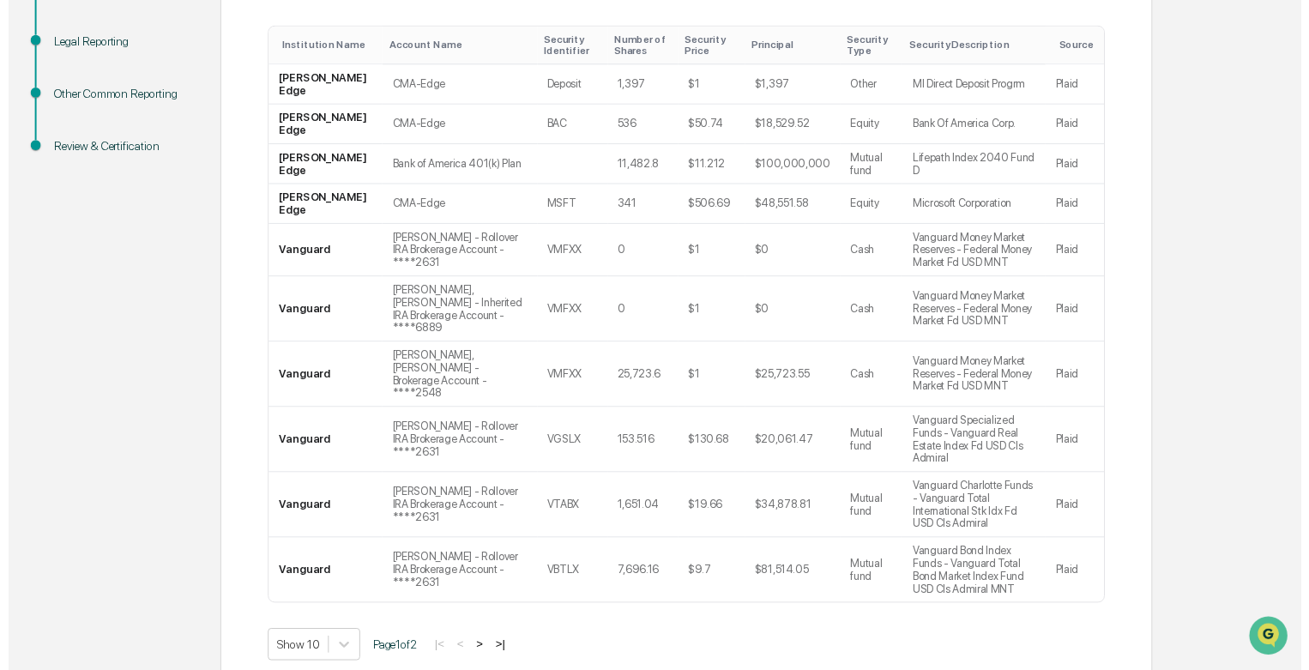
scroll to position [336, 0]
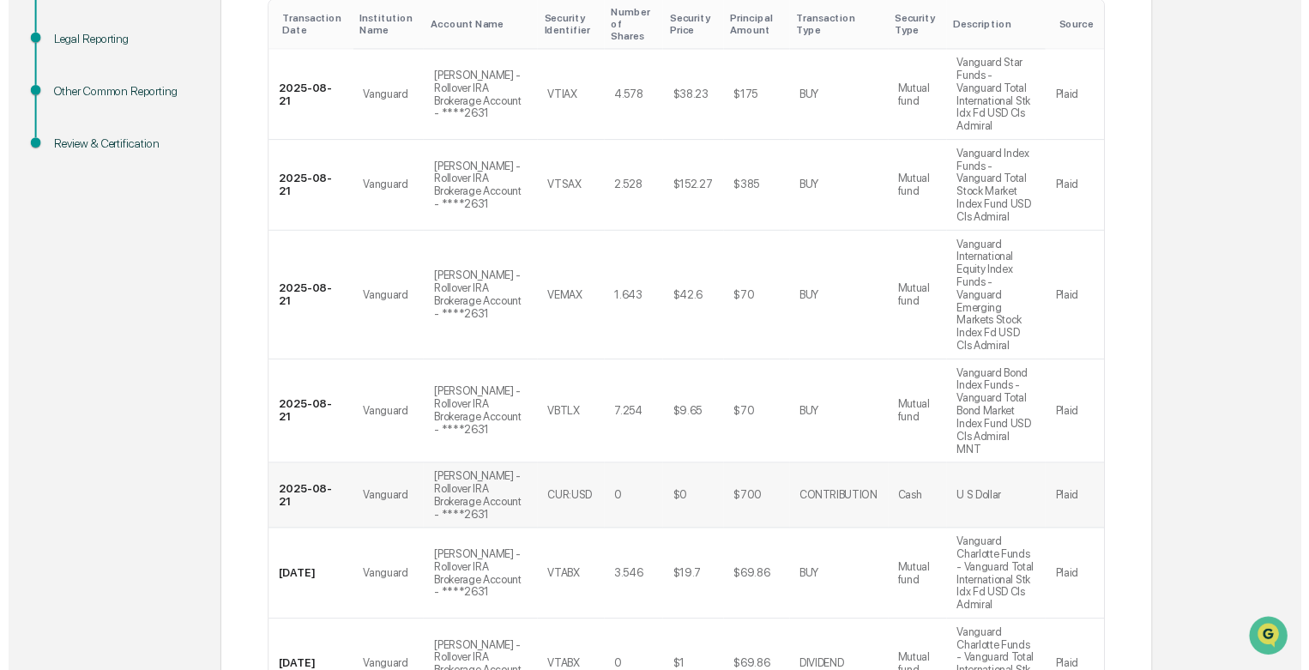
scroll to position [652, 0]
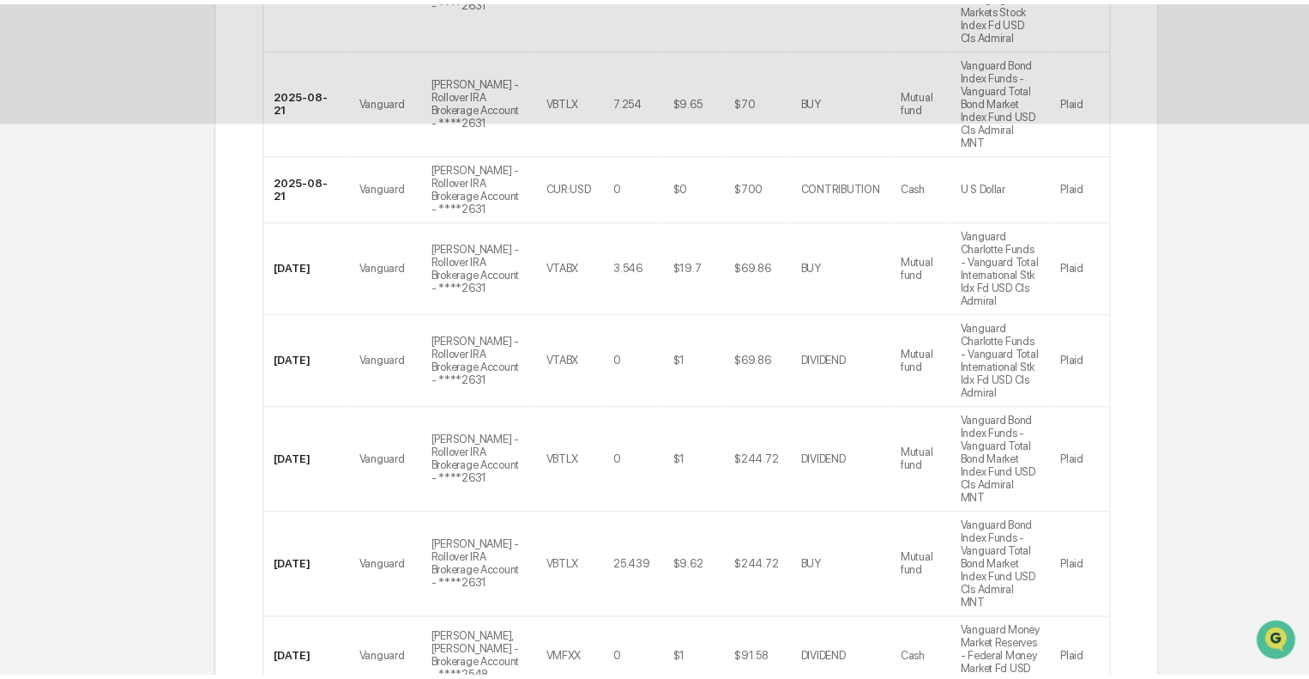
scroll to position [11, 0]
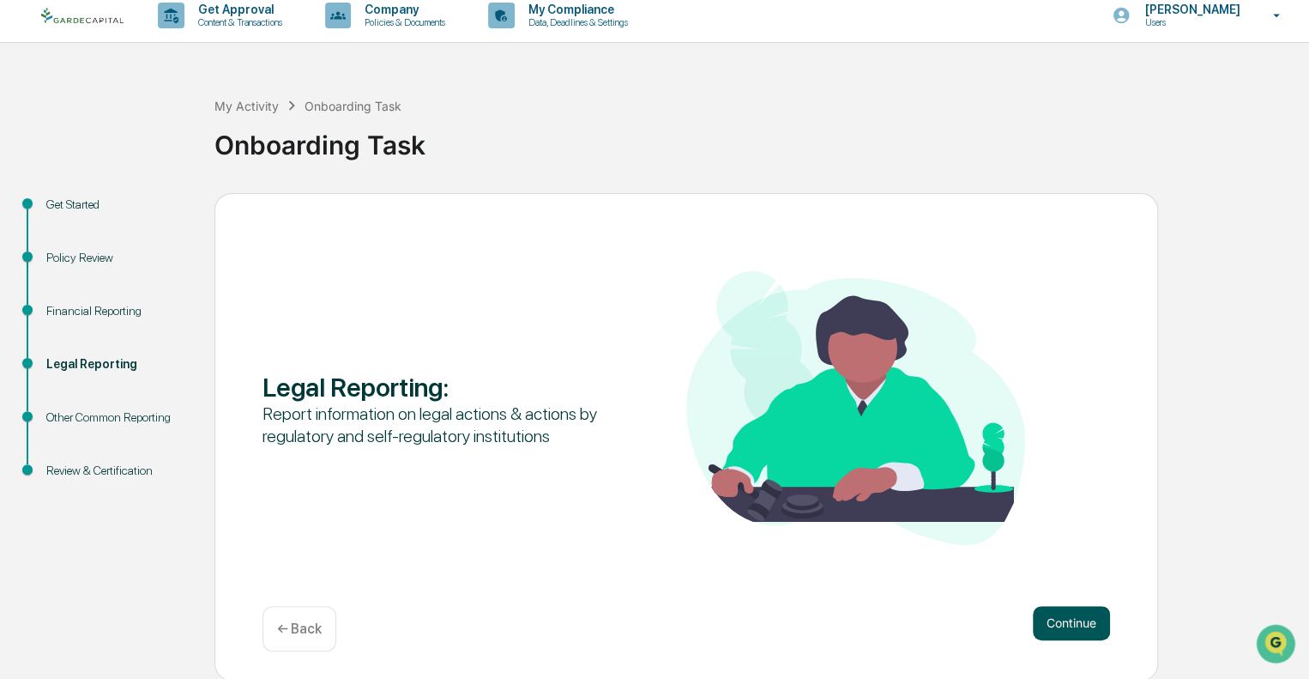
click at [1047, 617] on button "Continue" at bounding box center [1071, 623] width 77 height 34
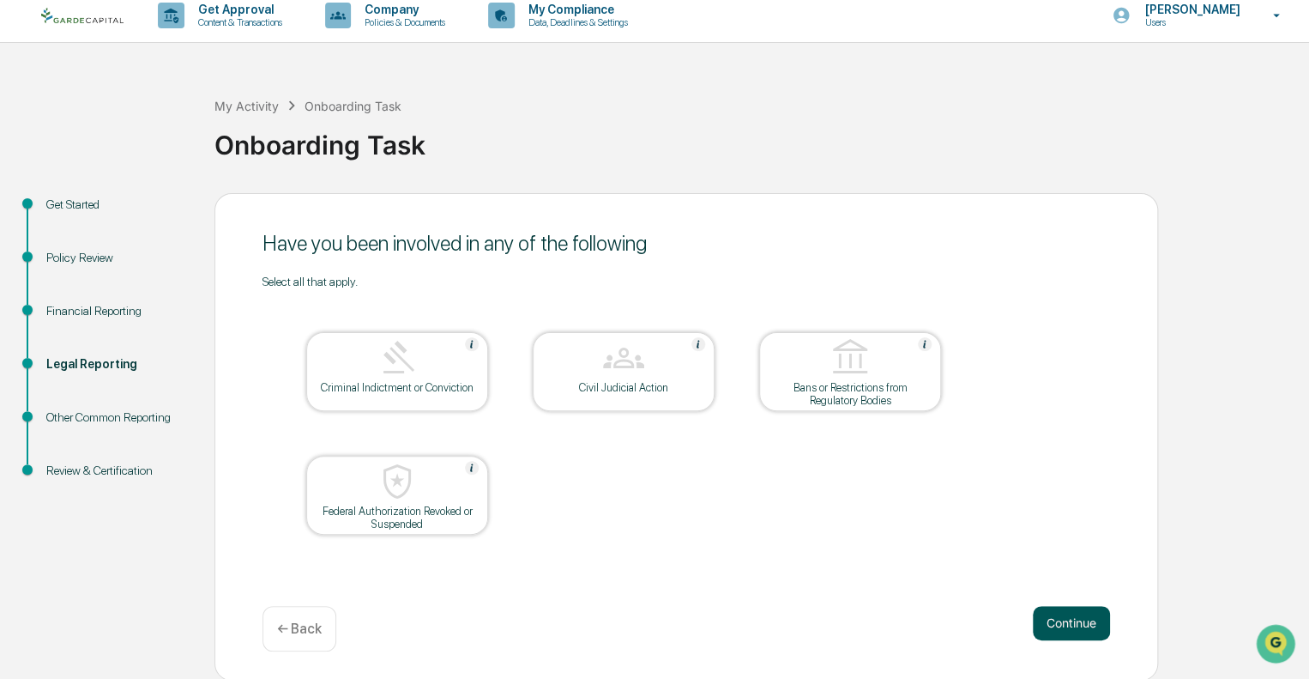
click at [1066, 614] on button "Continue" at bounding box center [1071, 623] width 77 height 34
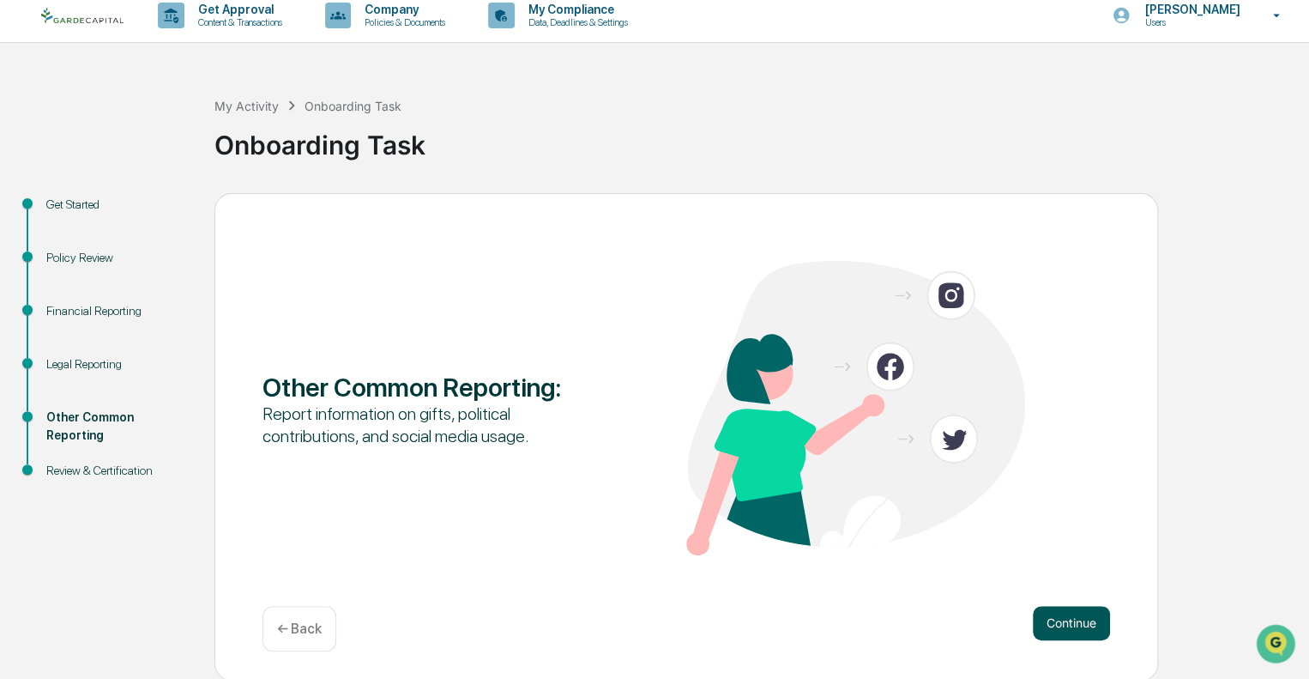
click at [1061, 618] on button "Continue" at bounding box center [1071, 623] width 77 height 34
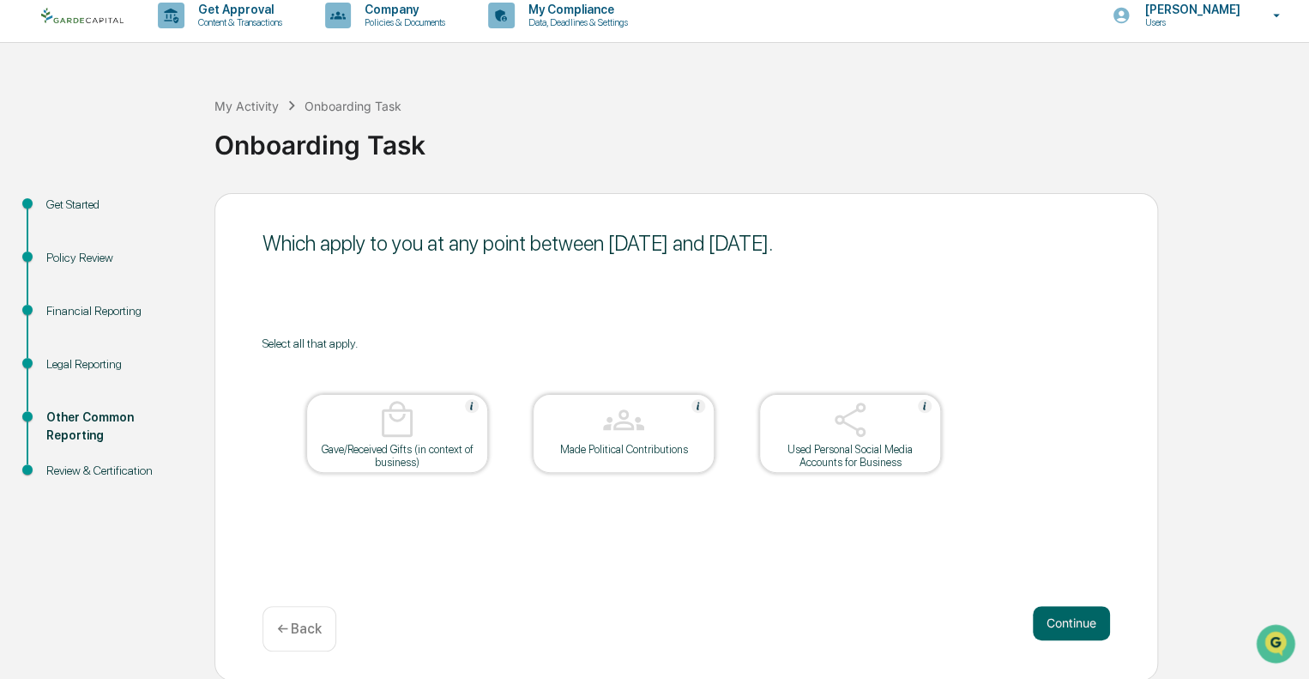
click at [700, 525] on div "Which apply to you at any point between [DATE] and [DATE]. Select all that appl…" at bounding box center [686, 436] width 944 height 487
click at [1060, 627] on button "Continue" at bounding box center [1071, 623] width 77 height 34
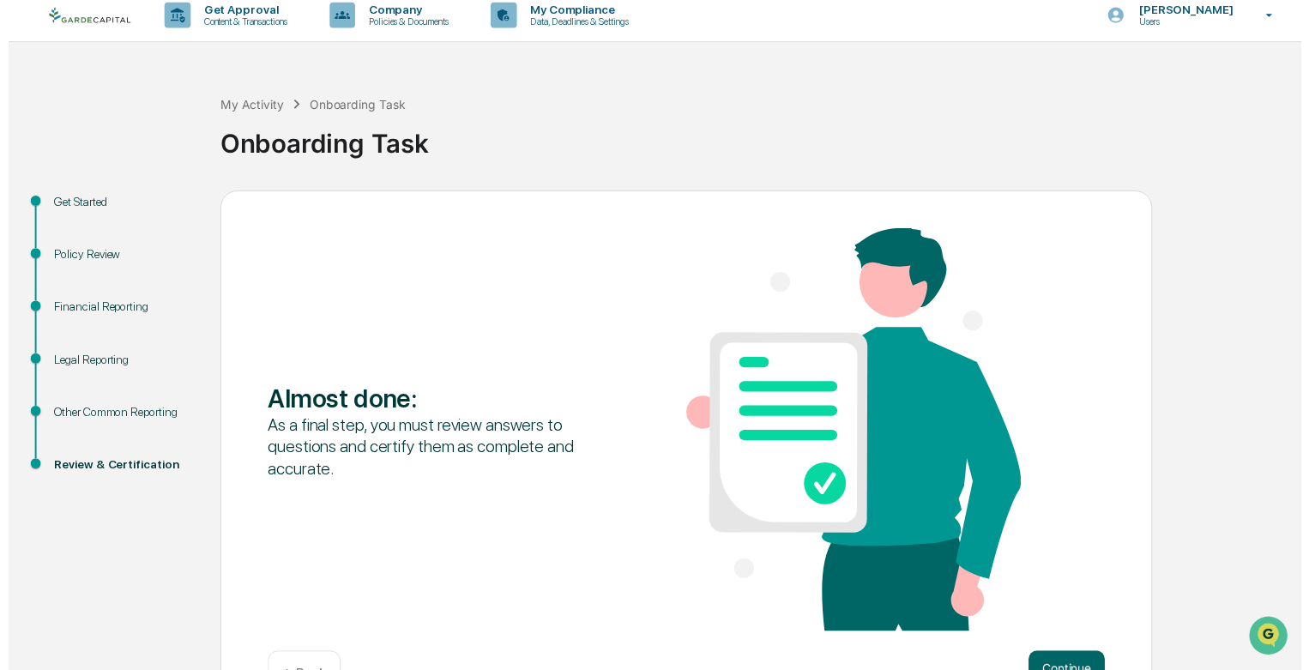
scroll to position [65, 0]
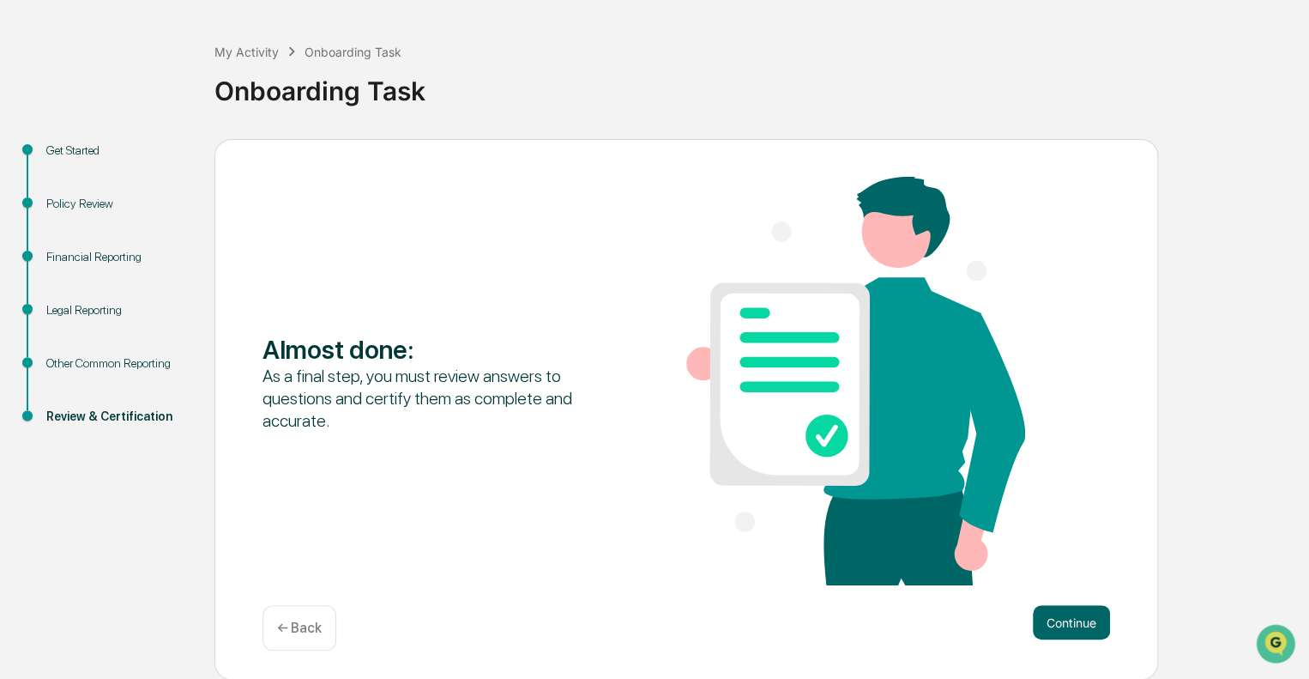
click at [307, 638] on div "← Back" at bounding box center [300, 627] width 74 height 45
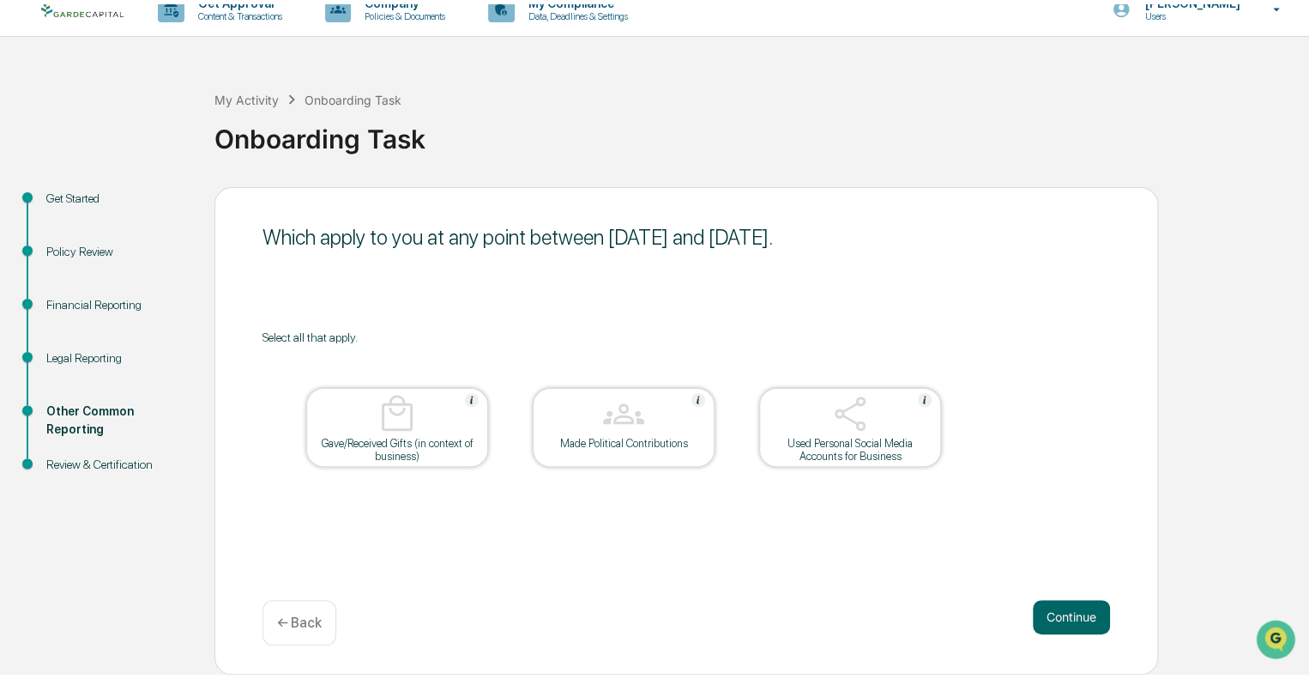
scroll to position [11, 0]
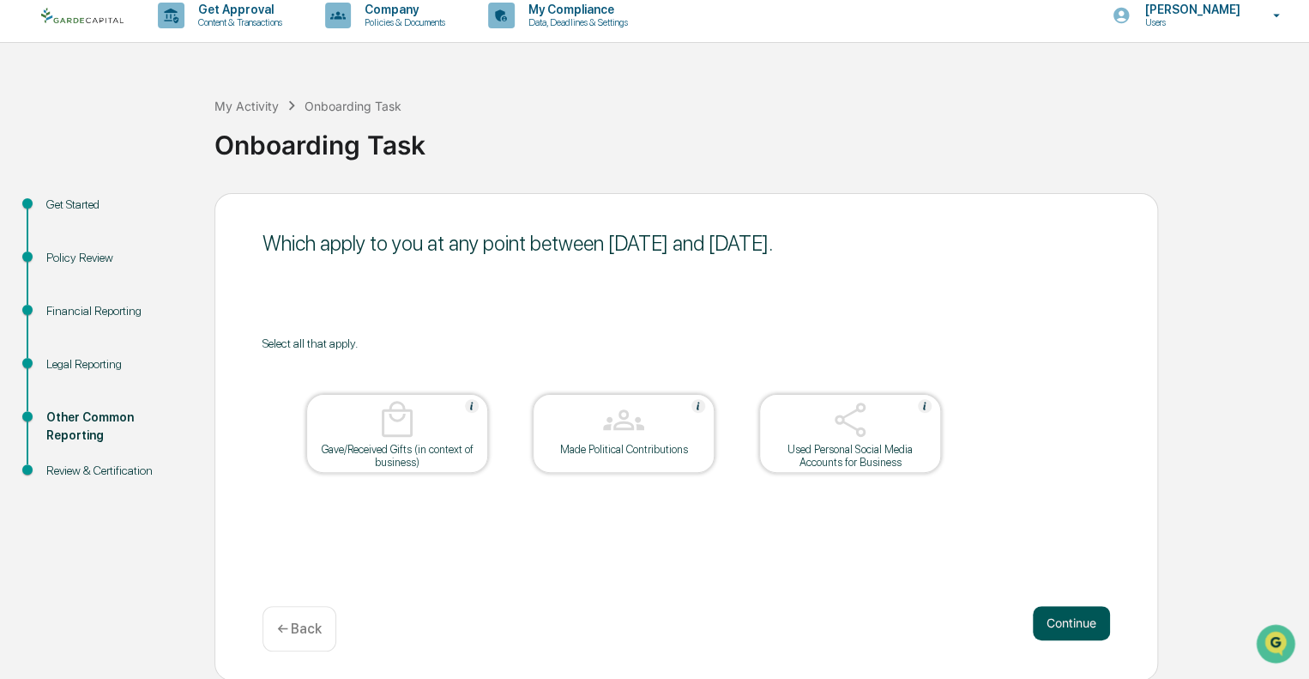
click at [1066, 624] on button "Continue" at bounding box center [1071, 623] width 77 height 34
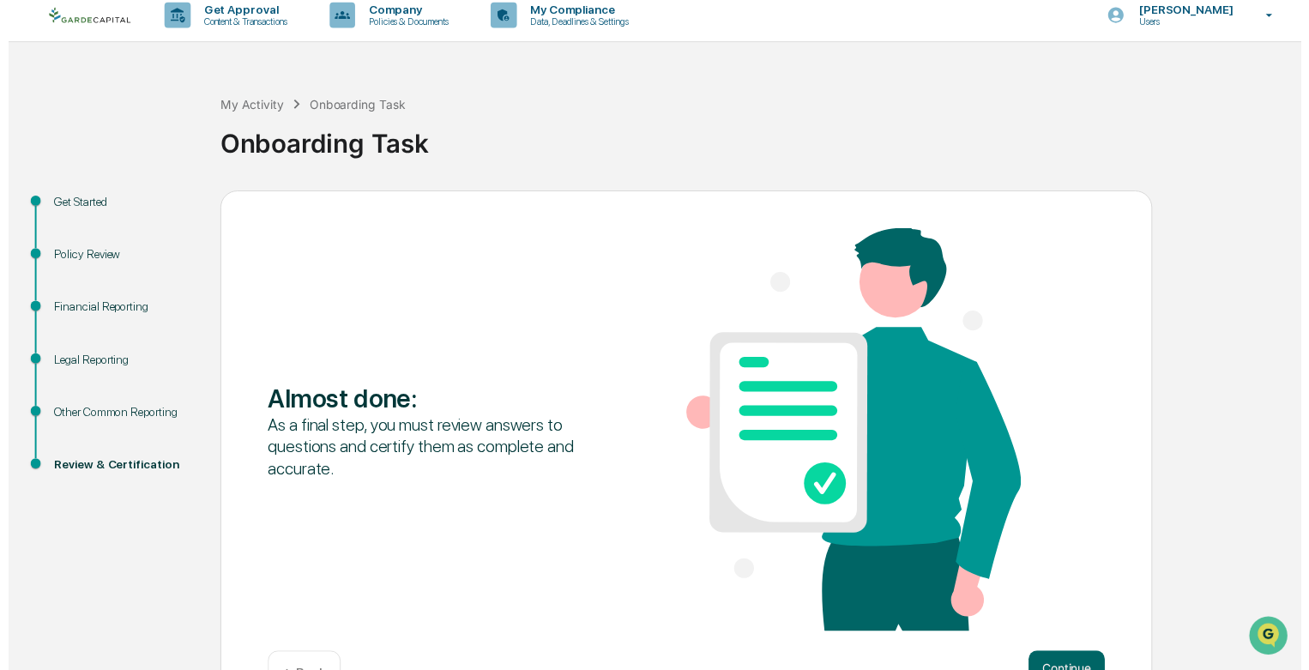
scroll to position [65, 0]
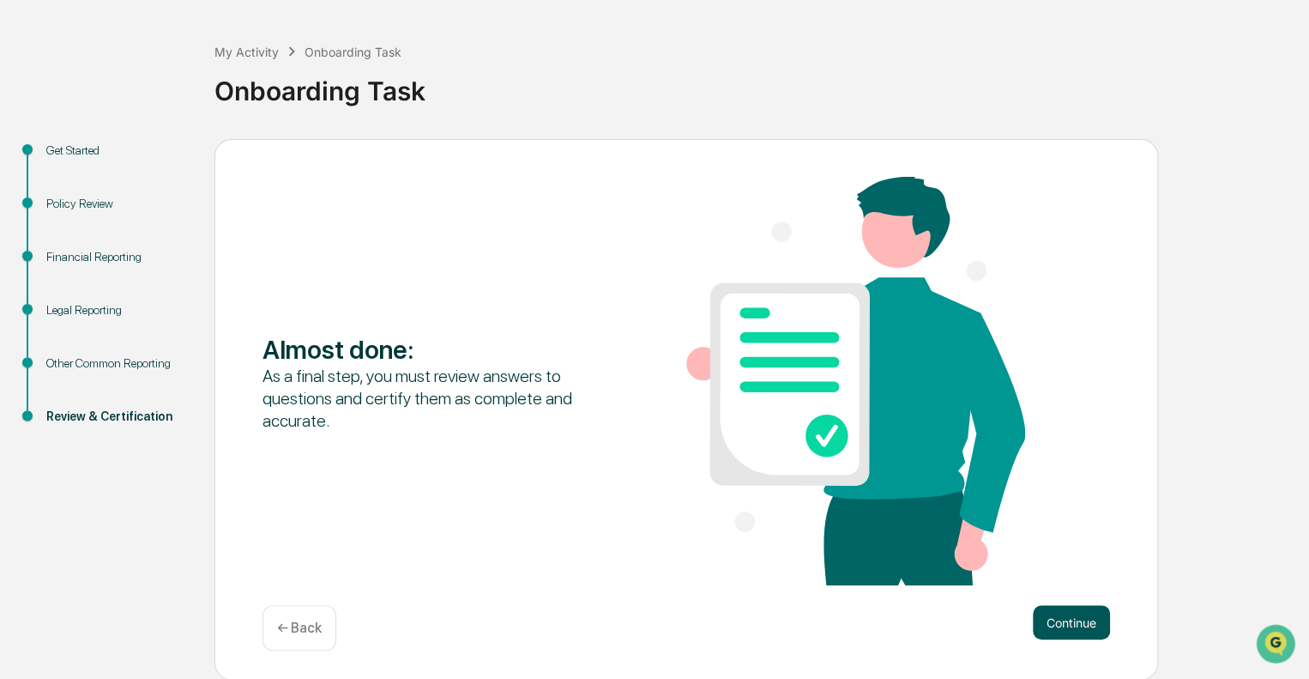
click at [1078, 618] on button "Continue" at bounding box center [1071, 622] width 77 height 34
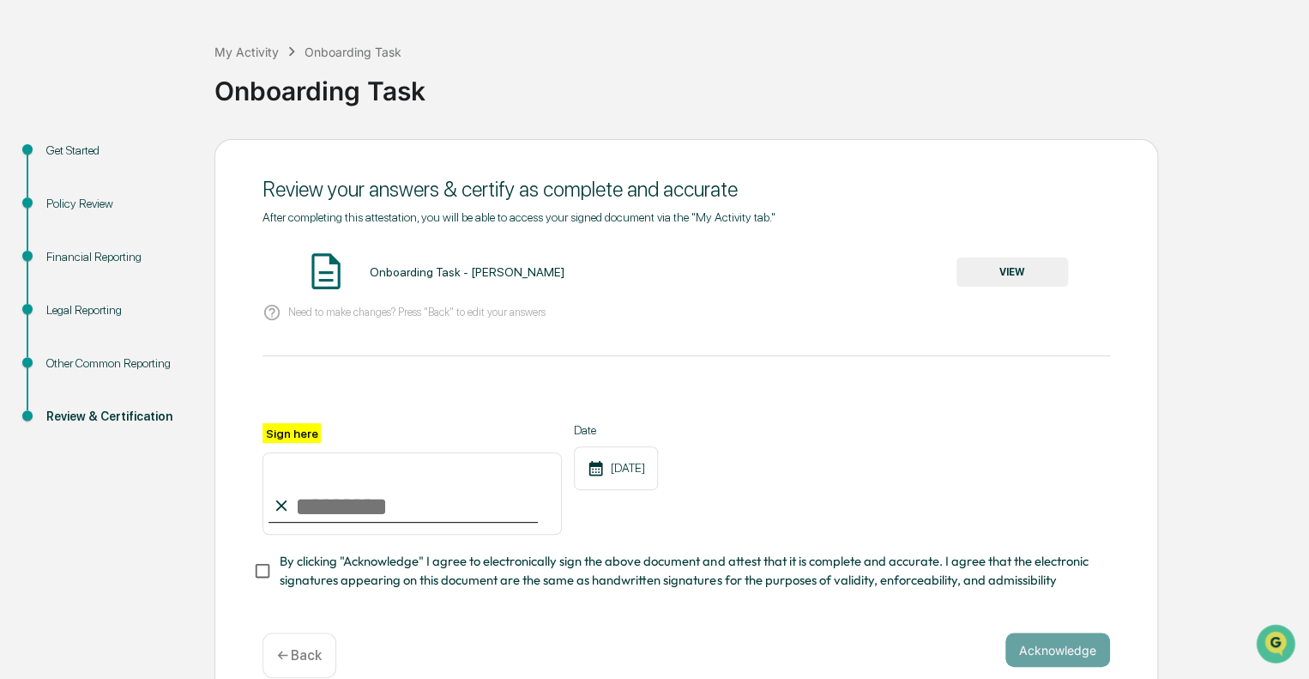
click at [281, 653] on p "← Back" at bounding box center [299, 655] width 45 height 16
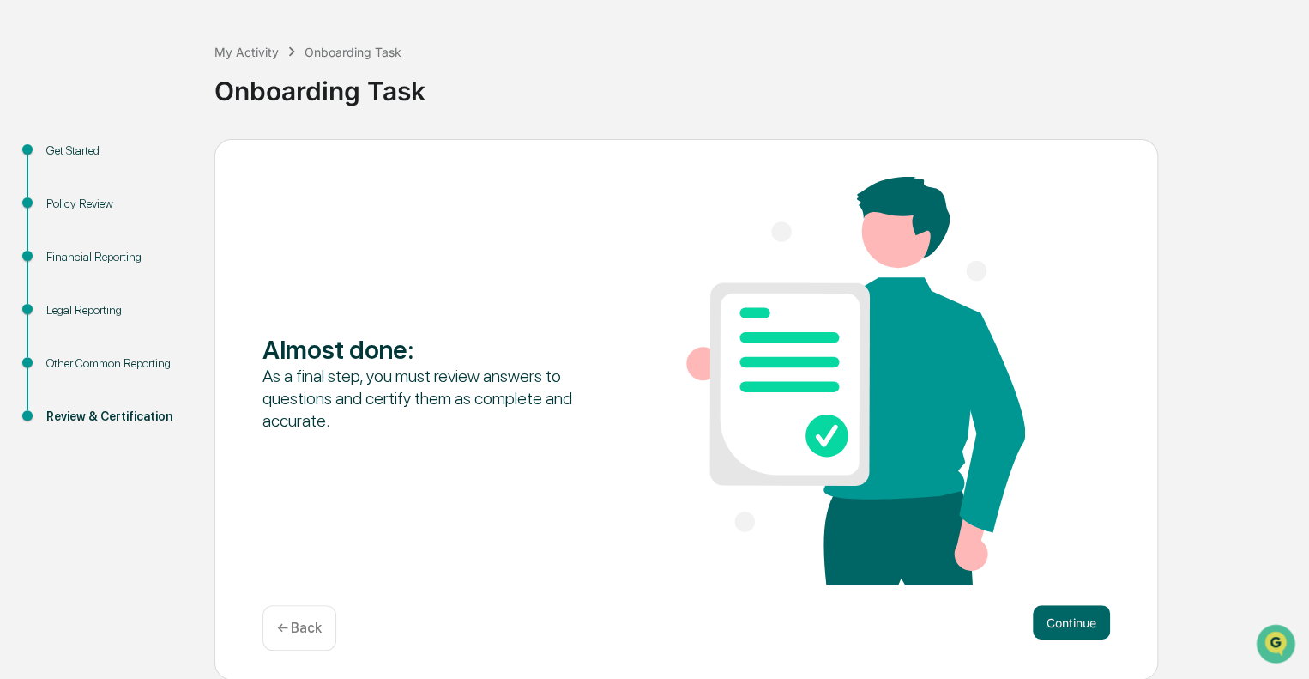
click at [300, 634] on p "← Back" at bounding box center [299, 627] width 45 height 16
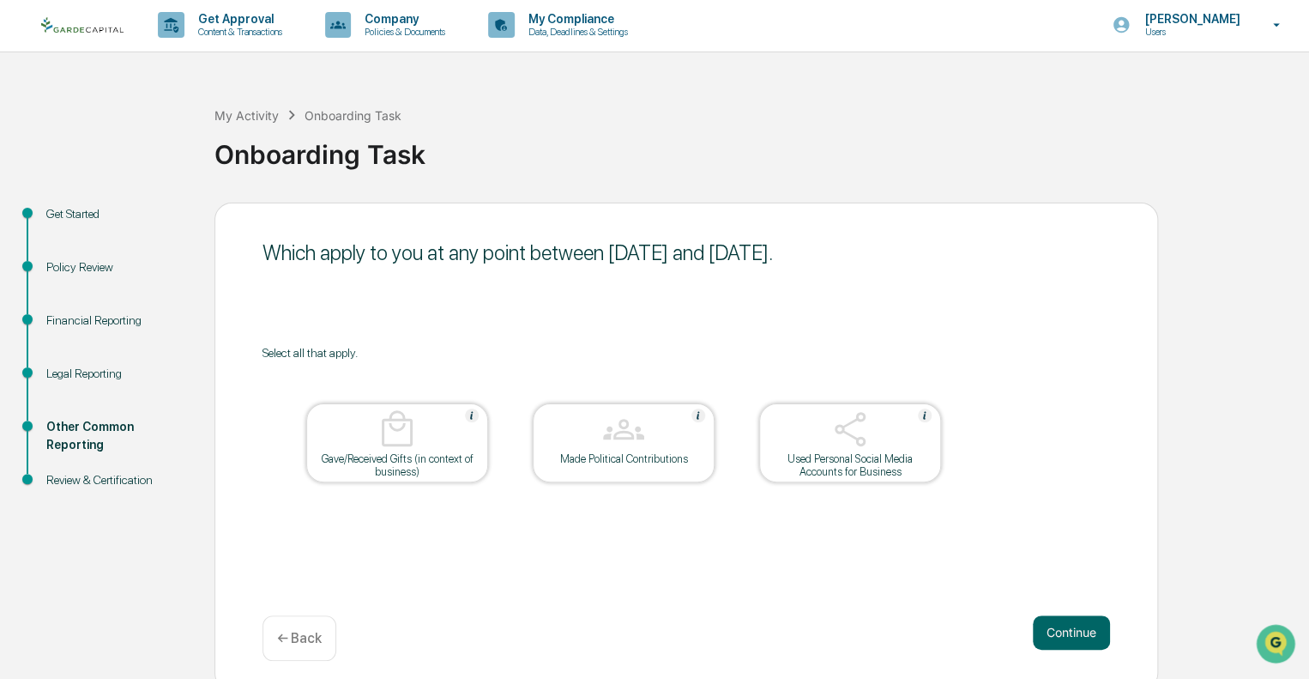
scroll to position [11, 0]
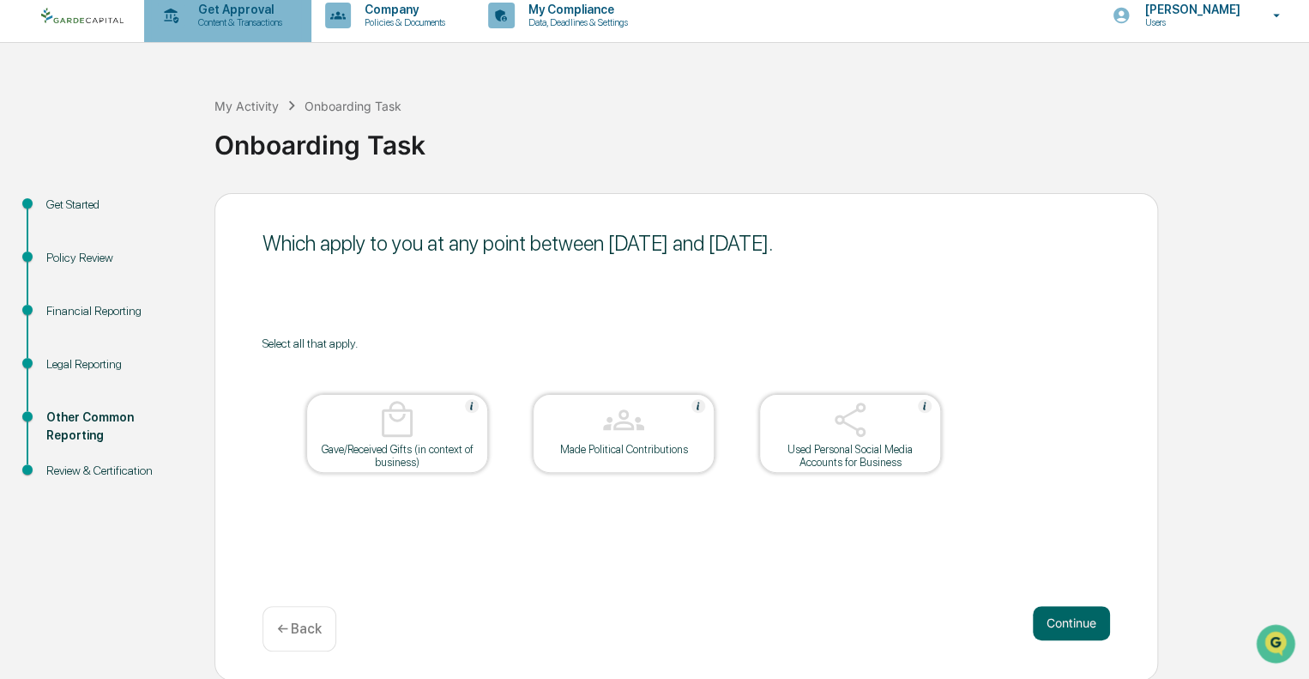
click at [252, 24] on p "Content & Transactions" at bounding box center [237, 22] width 106 height 12
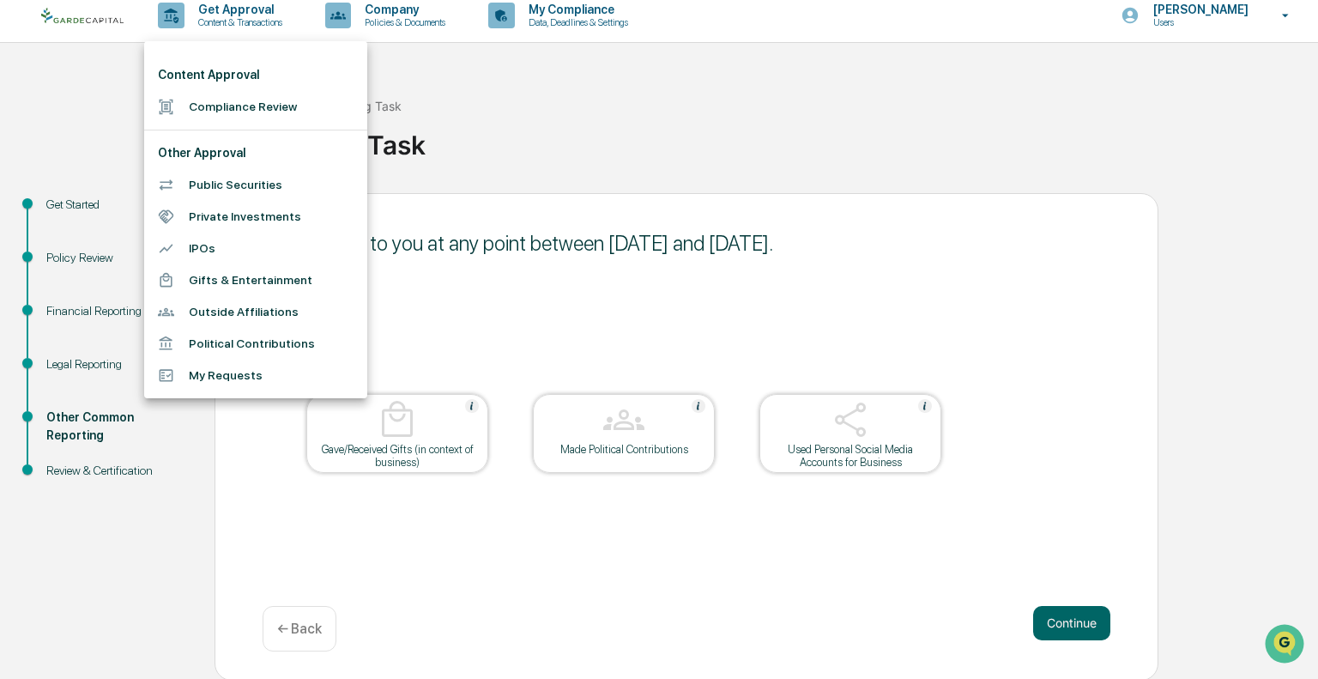
click at [54, 11] on div at bounding box center [659, 339] width 1318 height 679
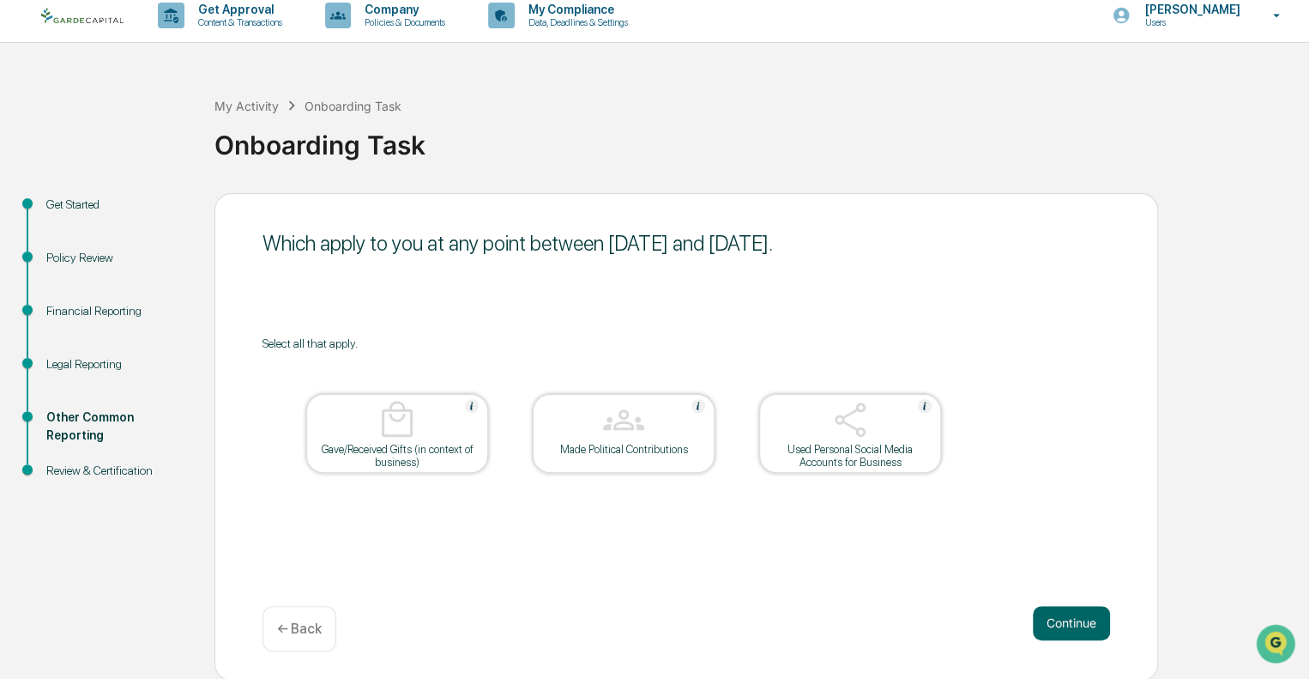
click at [54, 11] on img at bounding box center [82, 16] width 82 height 16
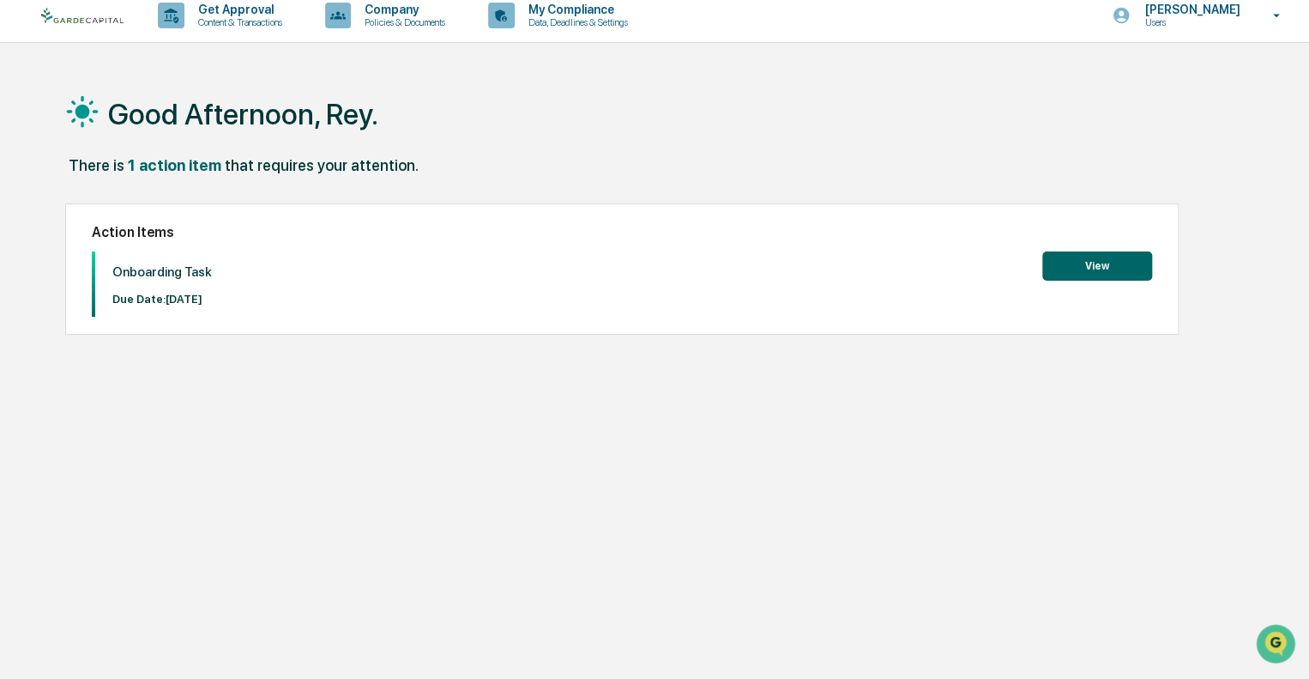
click at [1095, 270] on button "View" at bounding box center [1097, 265] width 110 height 29
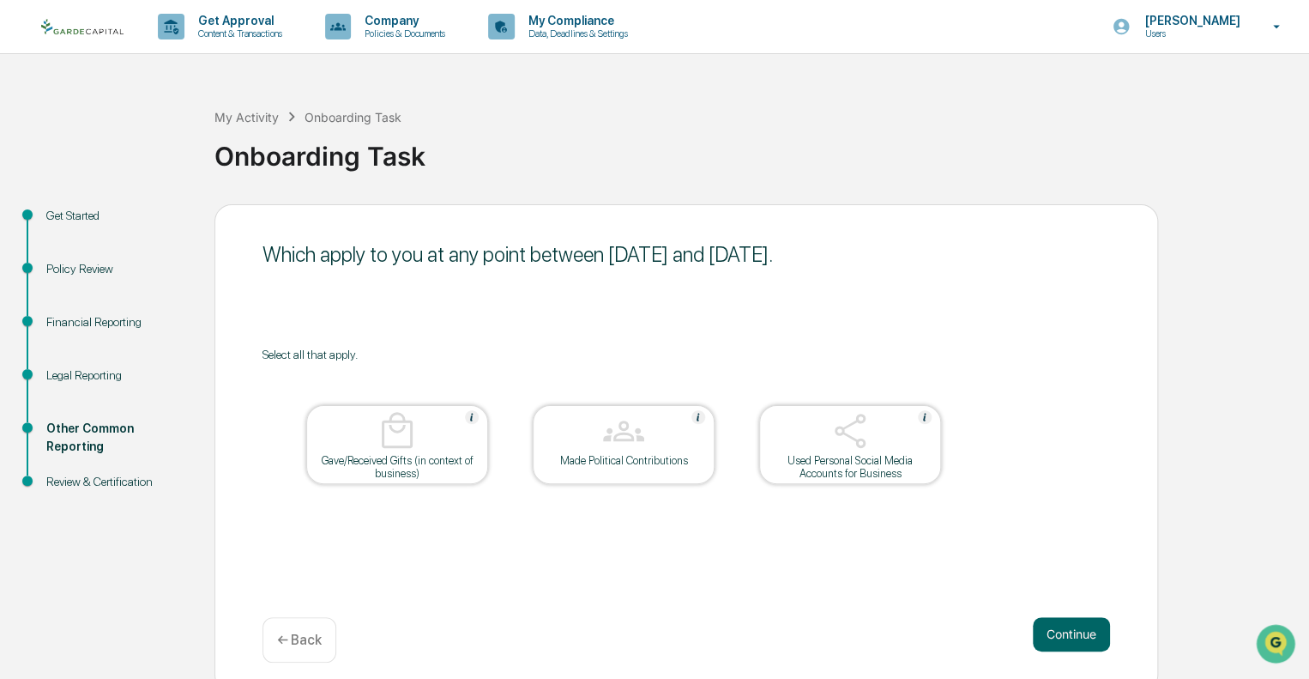
click at [75, 322] on div "Financial Reporting" at bounding box center [116, 322] width 141 height 18
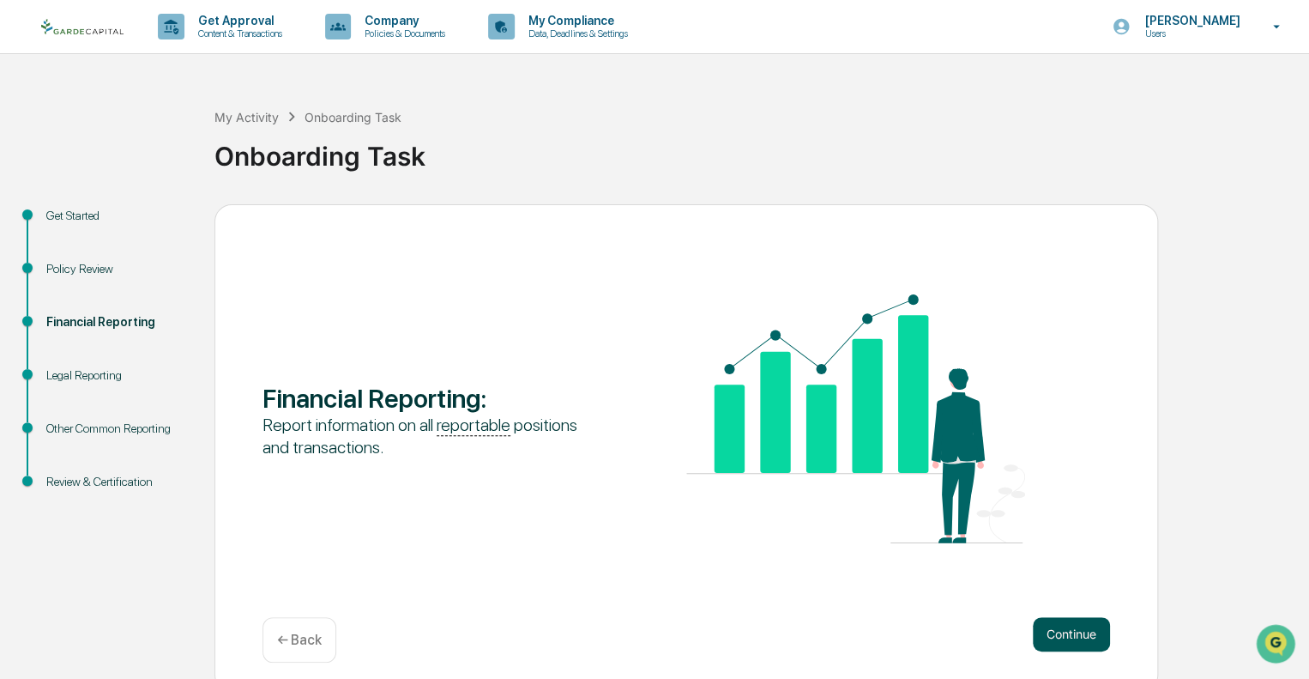
click at [1055, 640] on button "Continue" at bounding box center [1071, 634] width 77 height 34
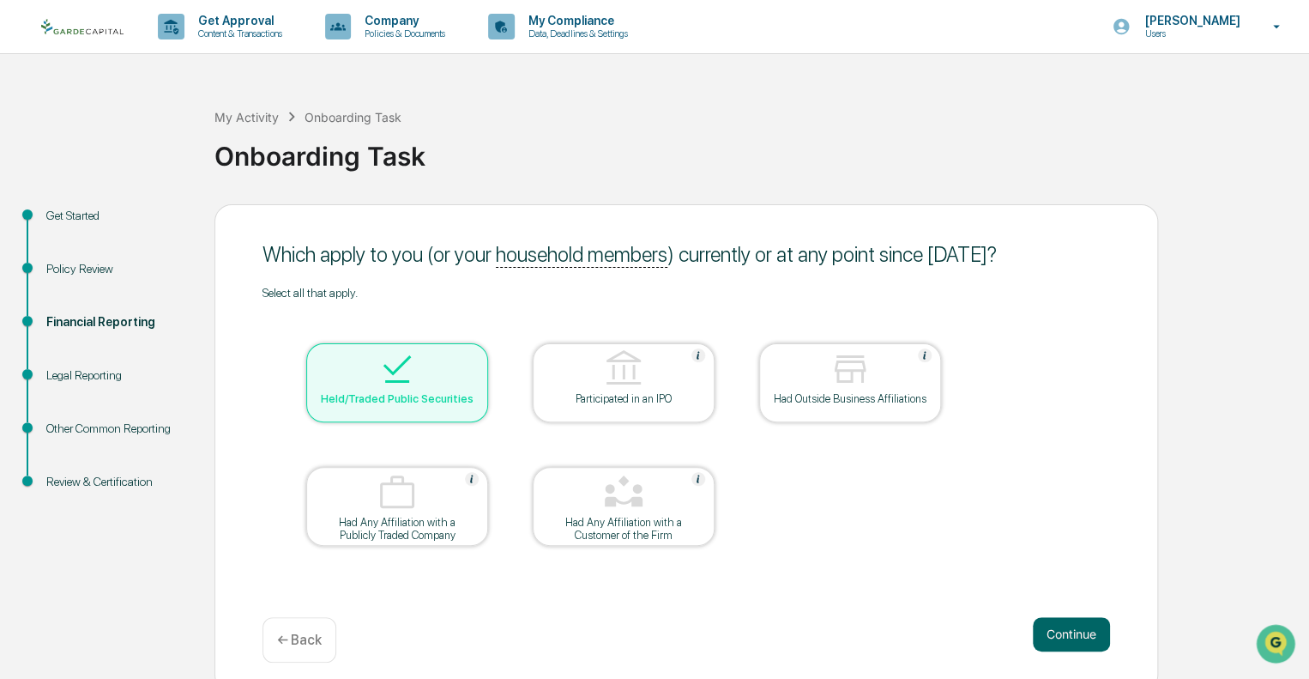
scroll to position [11, 0]
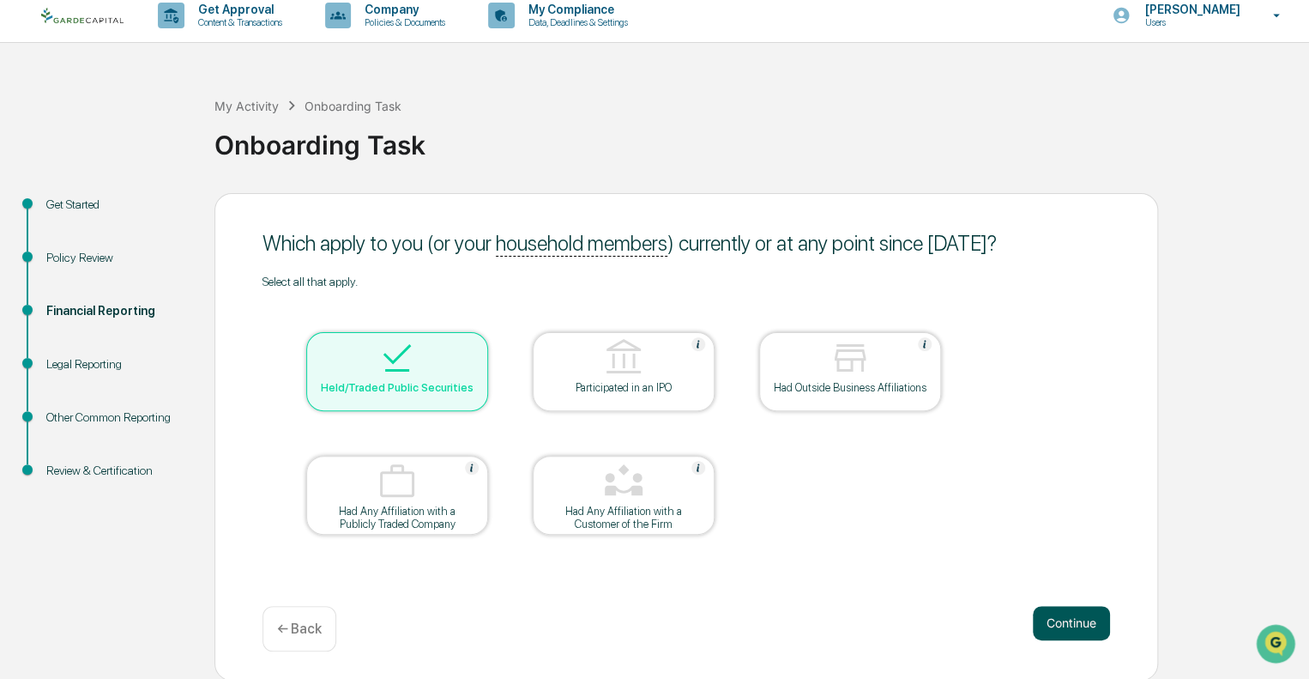
click at [1083, 616] on button "Continue" at bounding box center [1071, 623] width 77 height 34
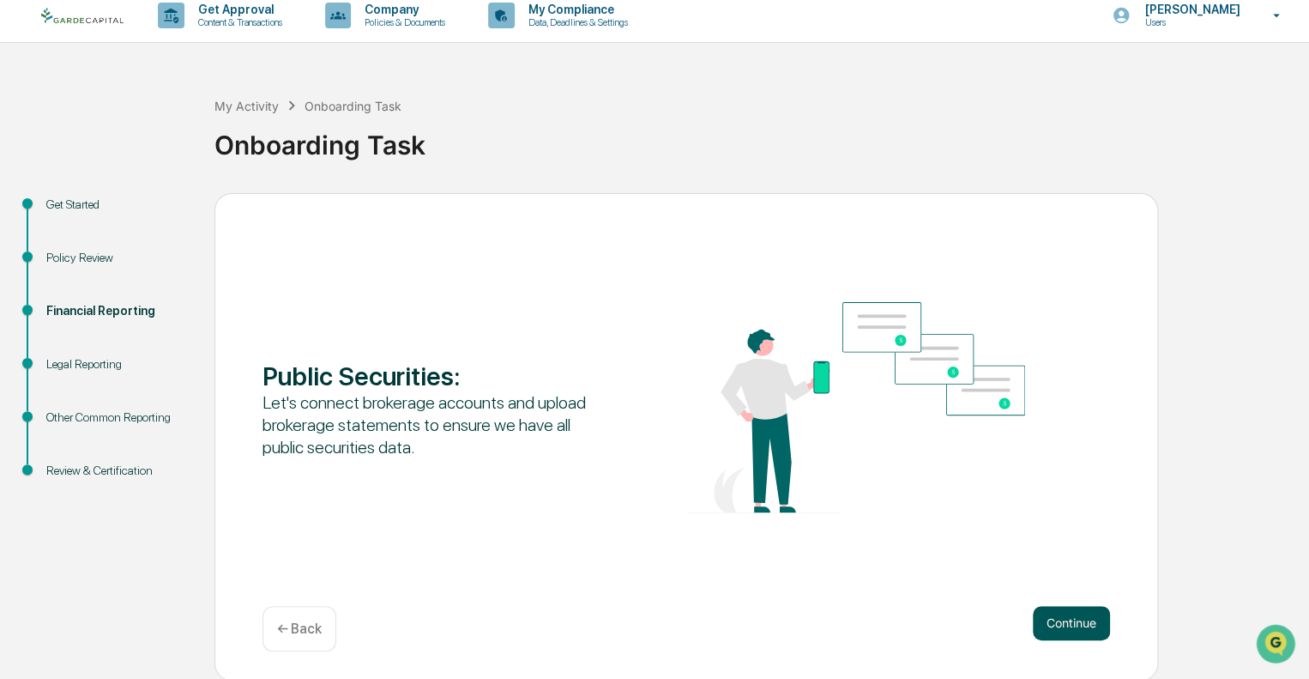
click at [1072, 625] on button "Continue" at bounding box center [1071, 623] width 77 height 34
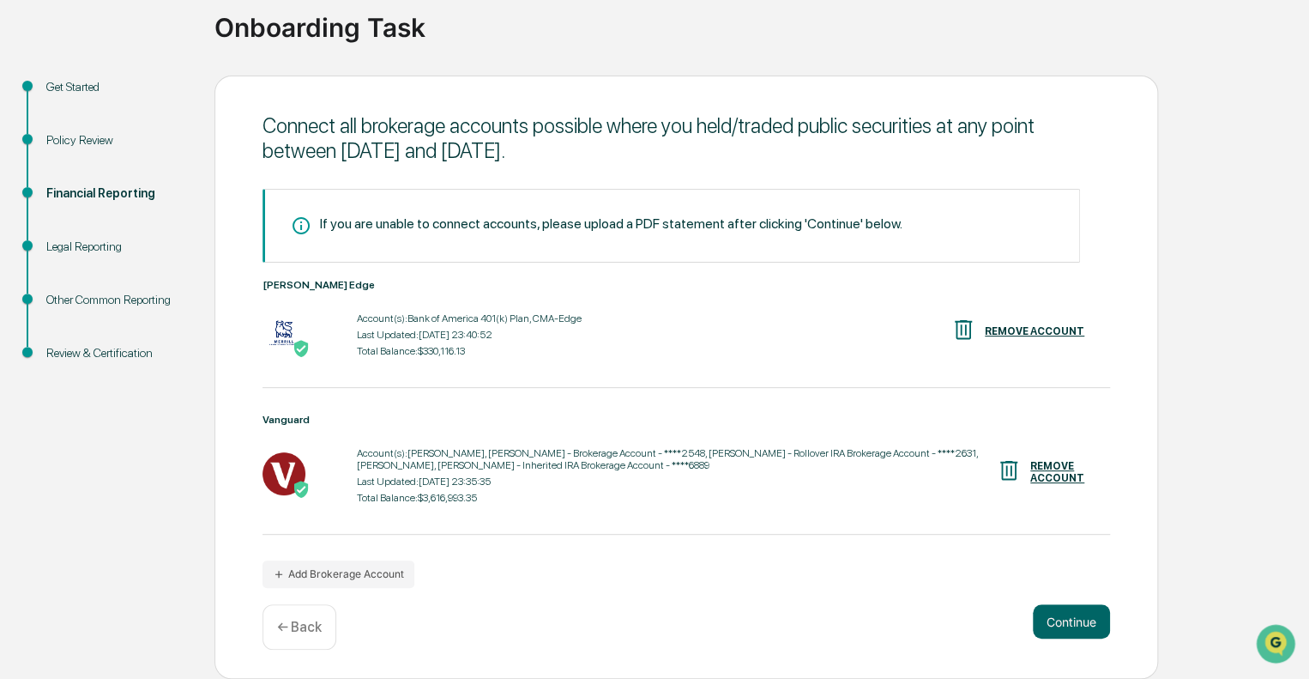
scroll to position [0, 0]
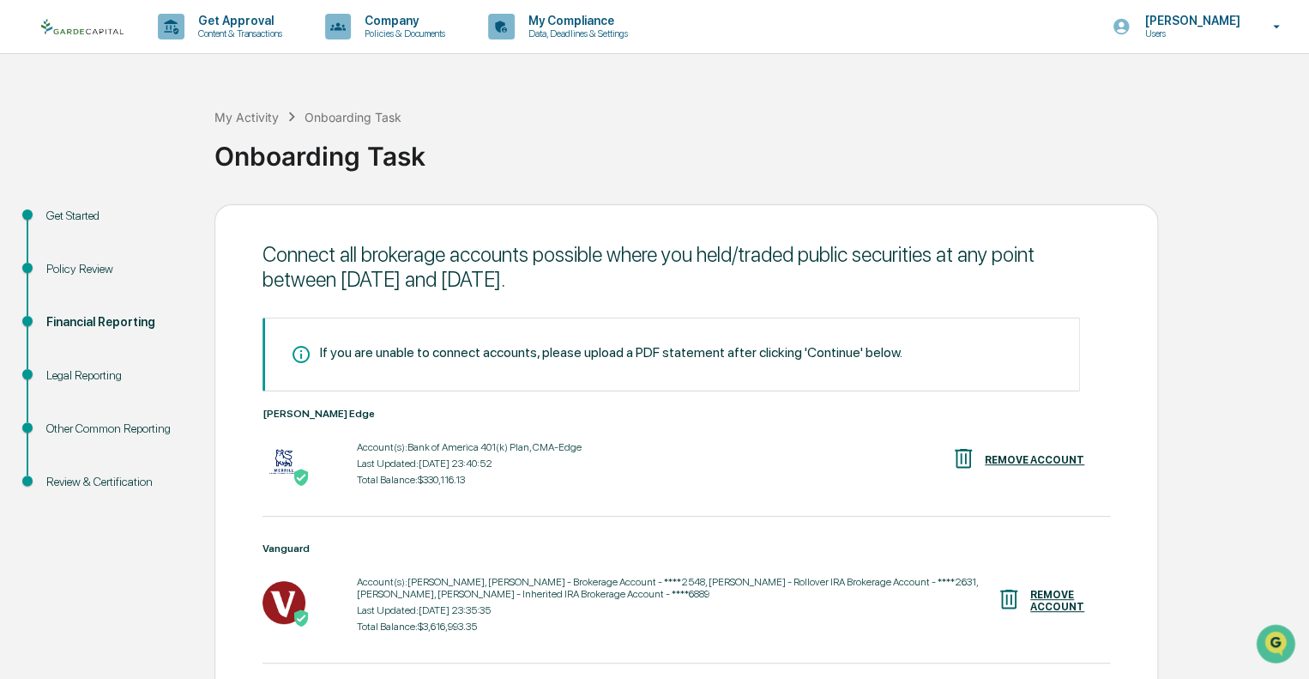
click at [88, 35] on link at bounding box center [92, 26] width 103 height 53
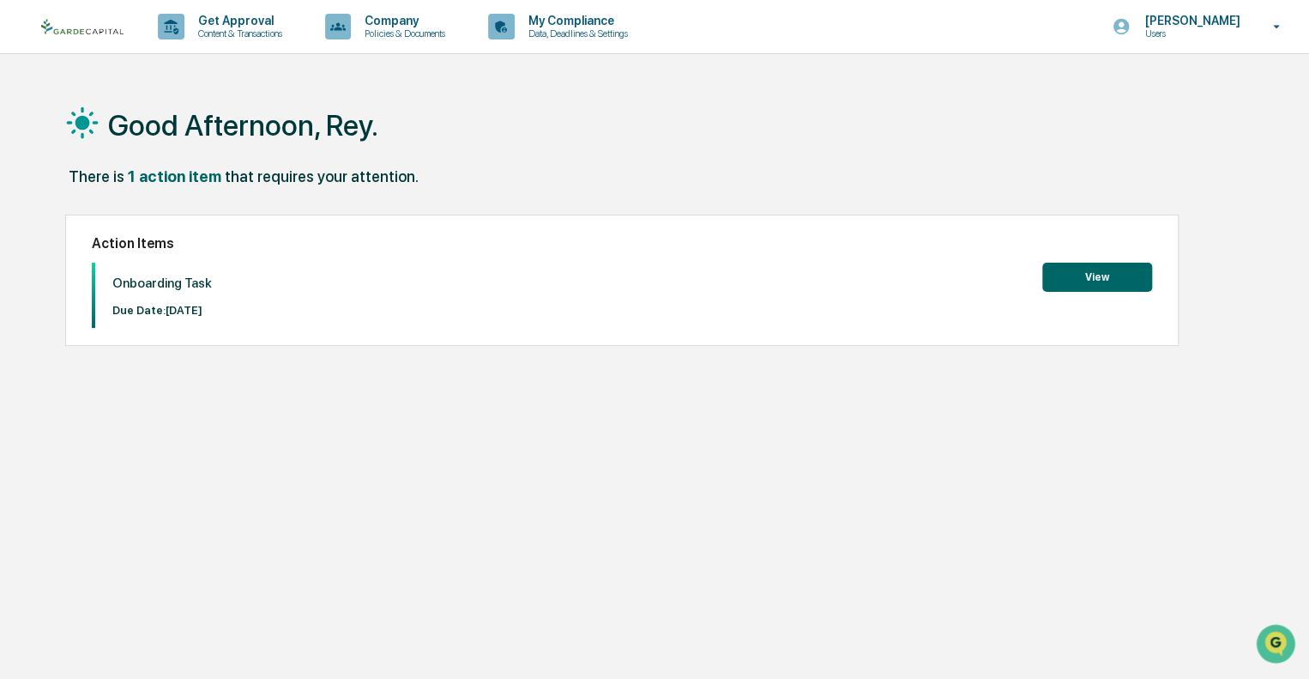
click at [1081, 282] on button "View" at bounding box center [1097, 277] width 110 height 29
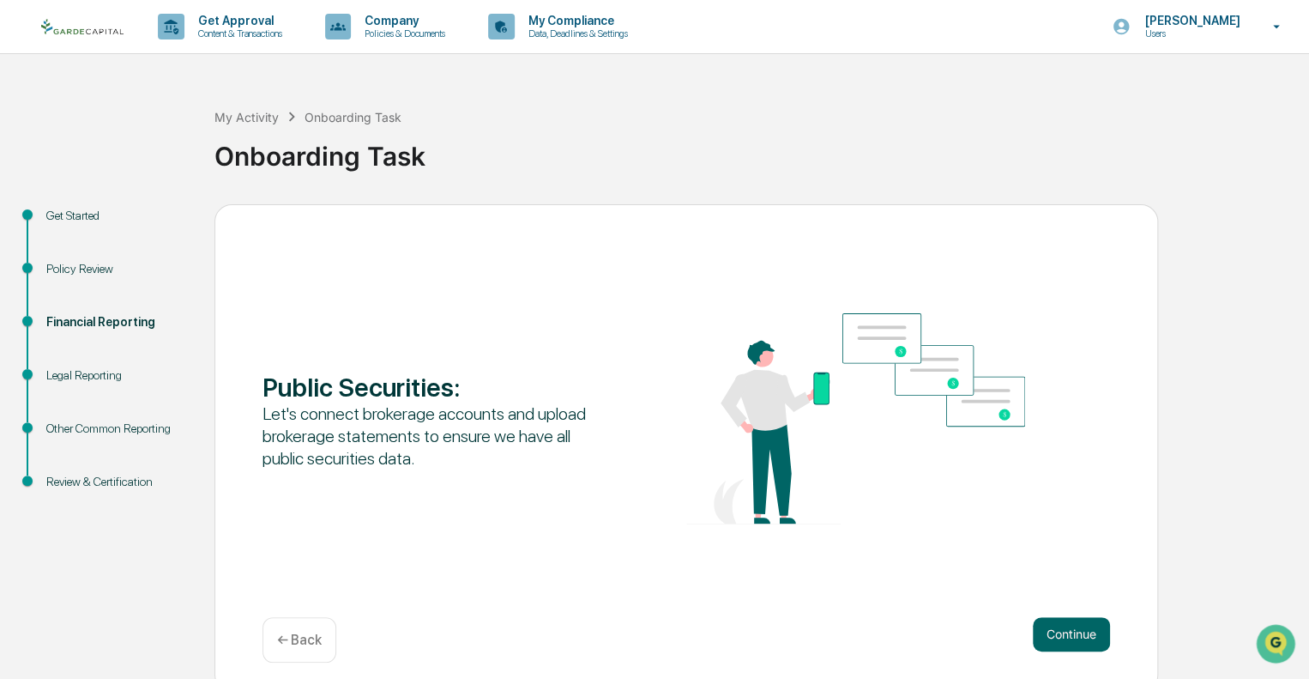
click at [110, 428] on div "Other Common Reporting" at bounding box center [116, 429] width 141 height 18
click at [28, 427] on span at bounding box center [27, 427] width 10 height 10
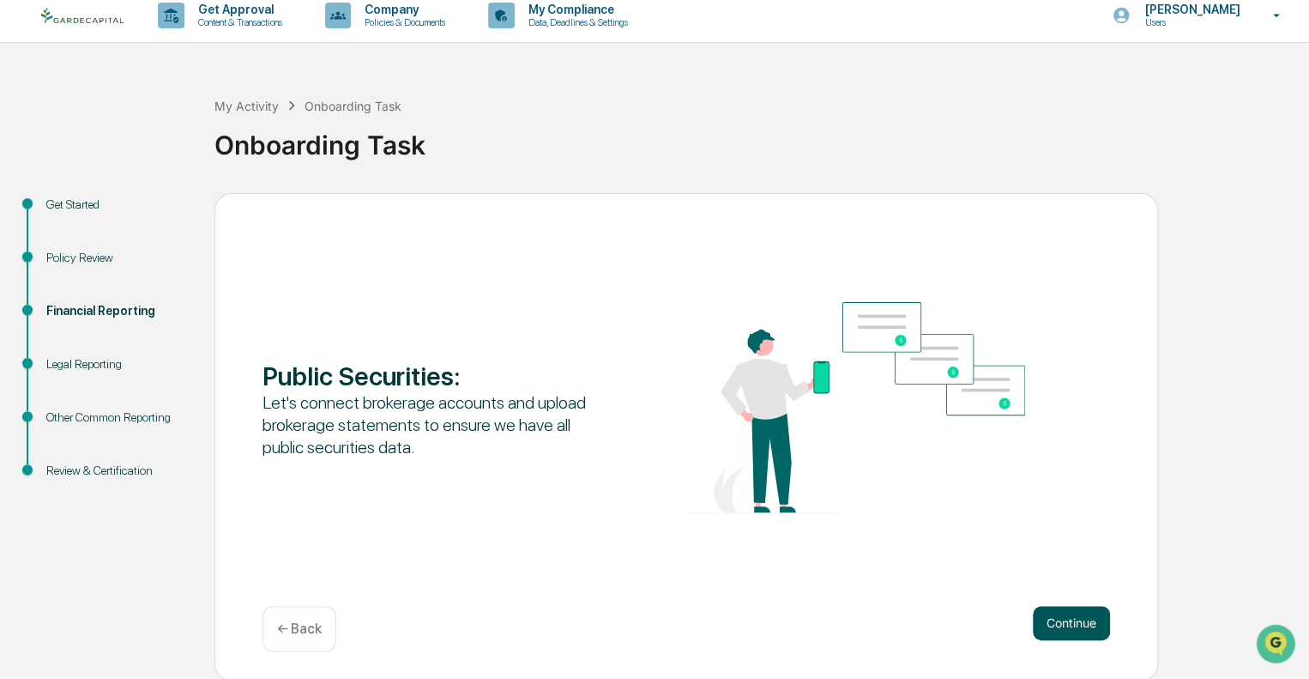
click at [1078, 628] on button "Continue" at bounding box center [1071, 623] width 77 height 34
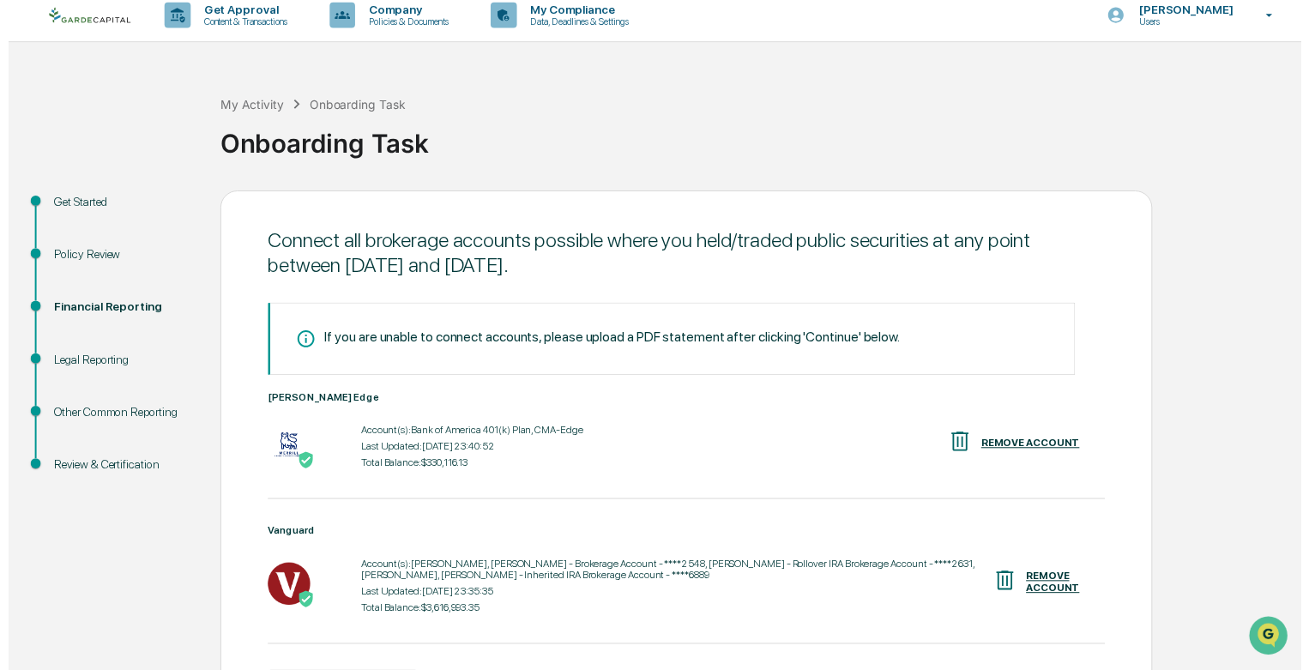
scroll to position [130, 0]
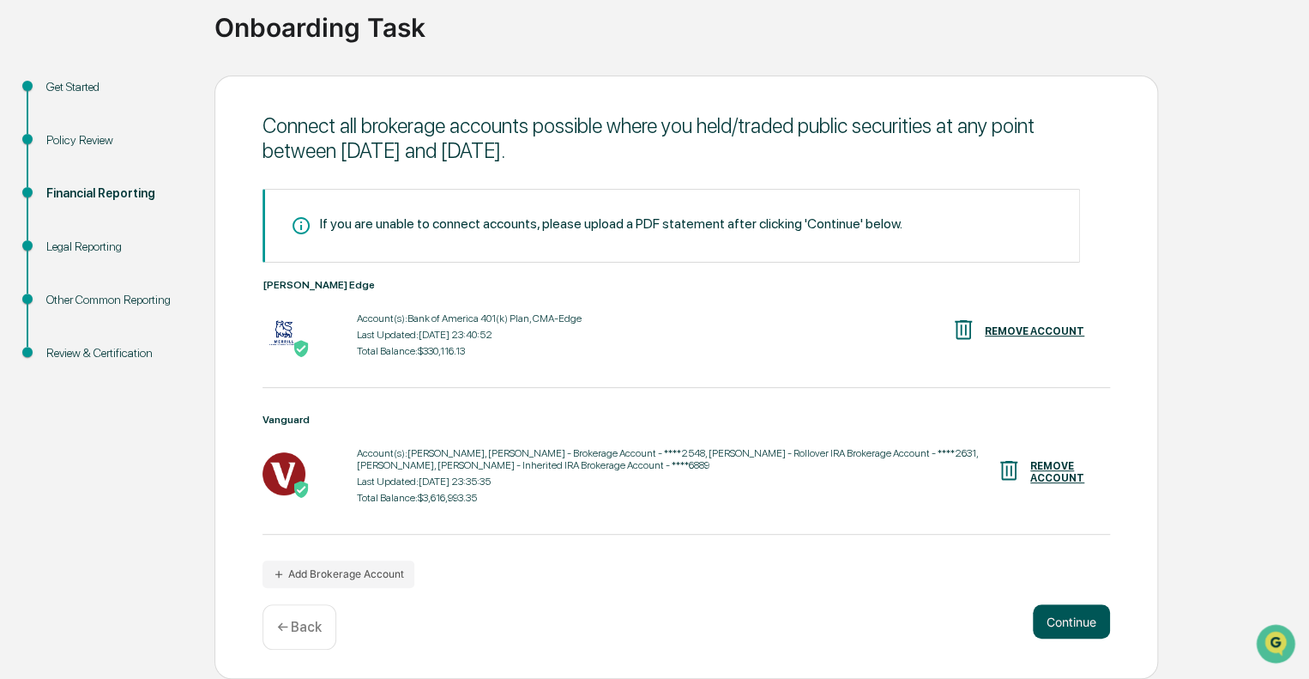
click at [1074, 611] on button "Continue" at bounding box center [1071, 621] width 77 height 34
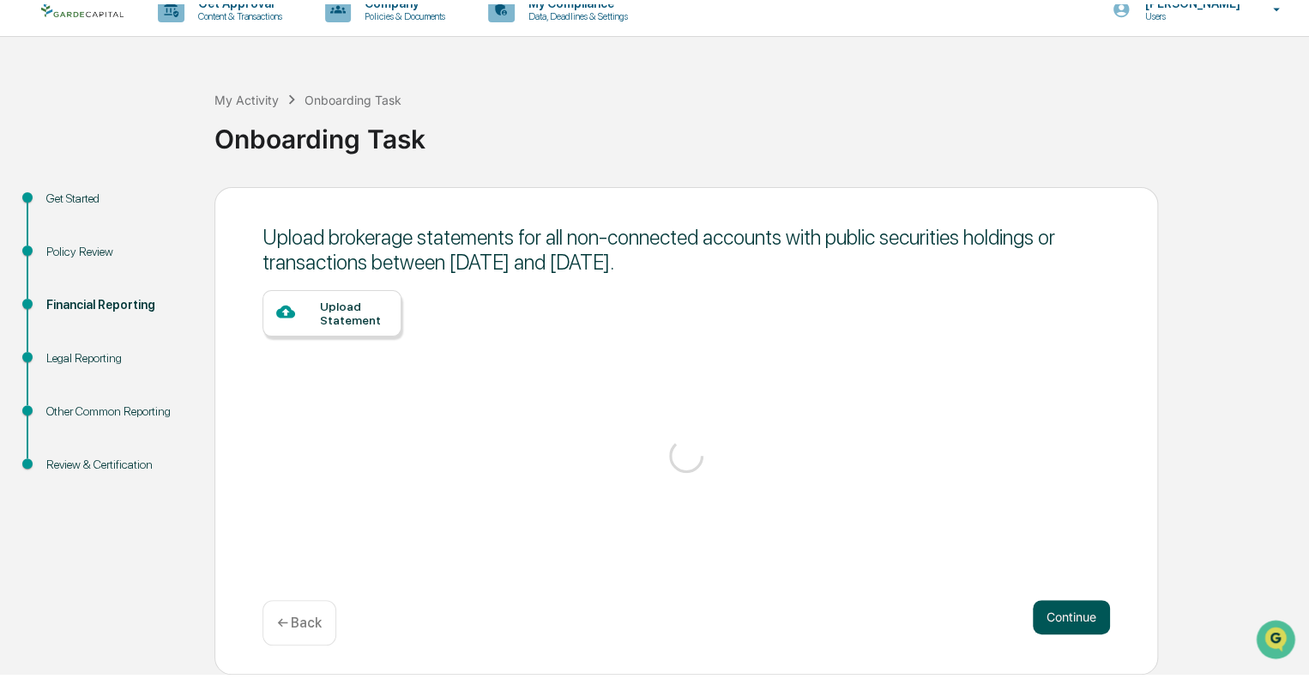
scroll to position [11, 0]
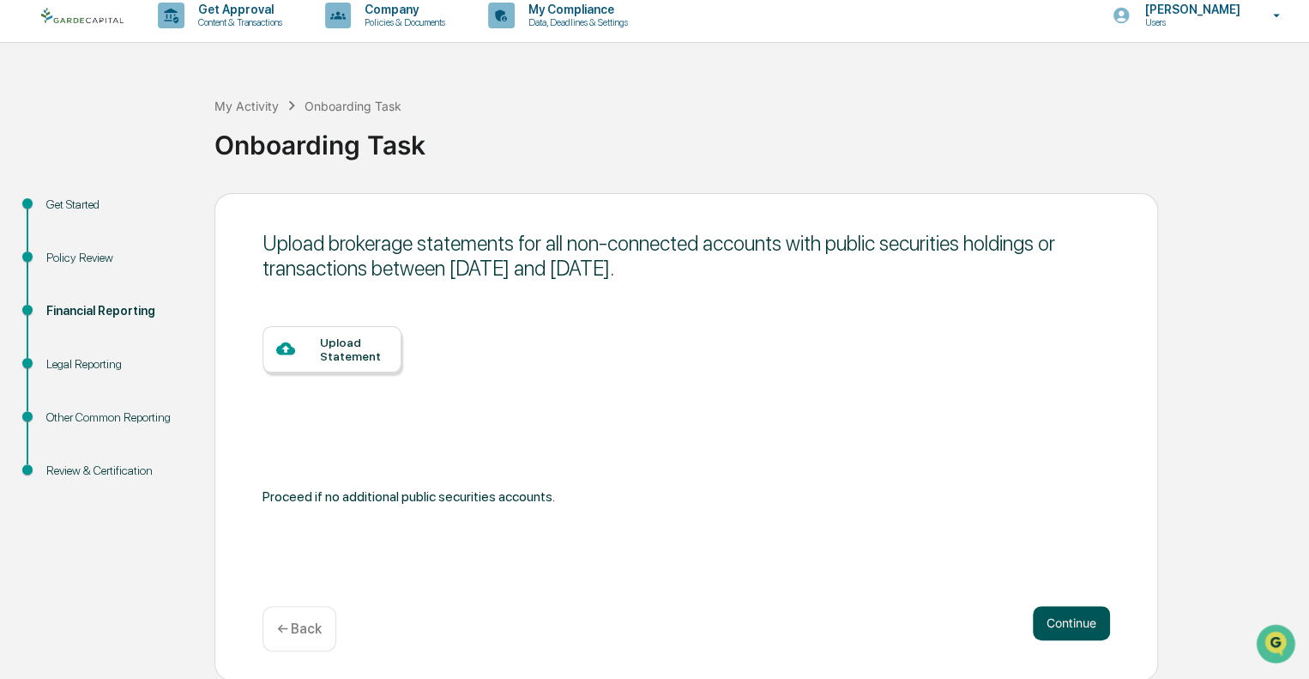
click at [1074, 631] on button "Continue" at bounding box center [1071, 623] width 77 height 34
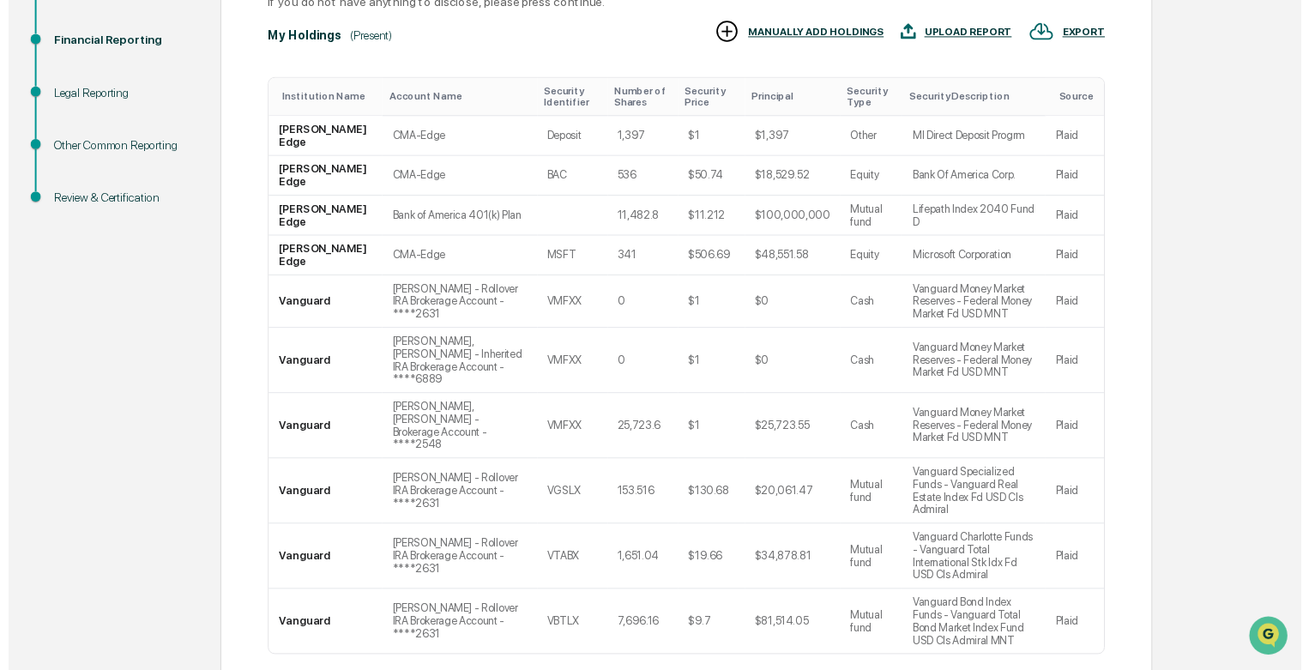
scroll to position [353, 0]
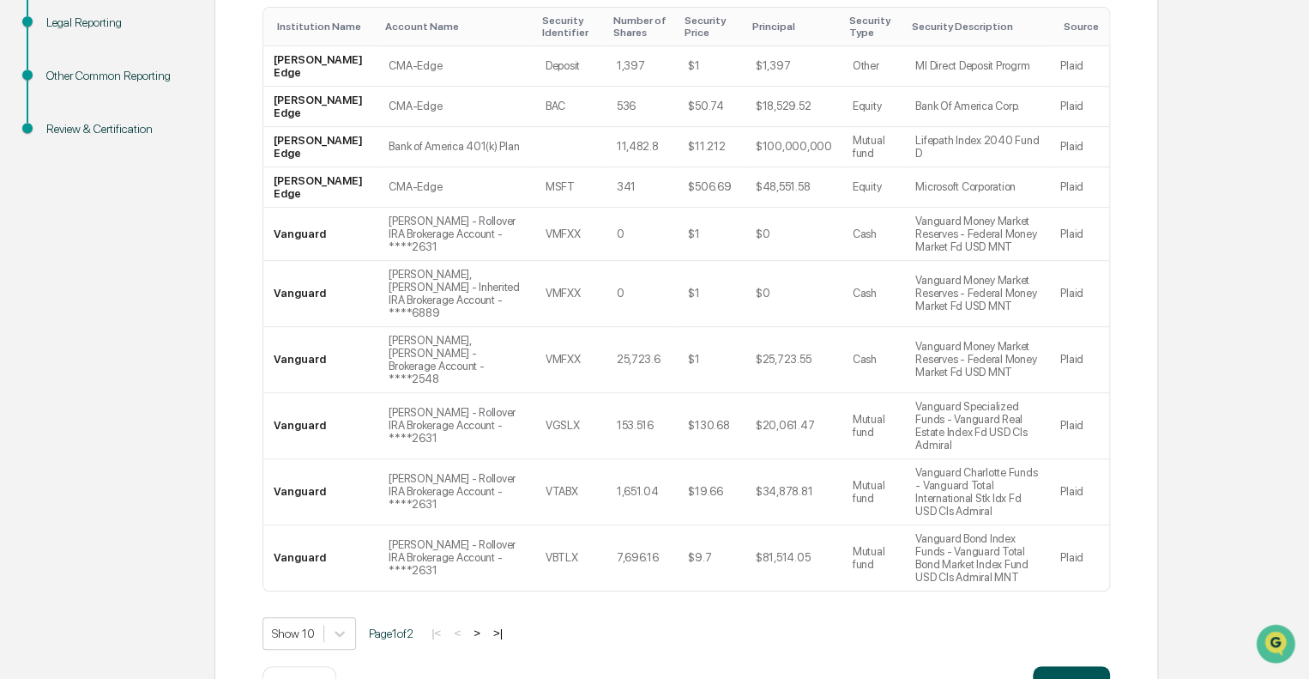
click at [1082, 666] on button "Continue" at bounding box center [1071, 683] width 77 height 34
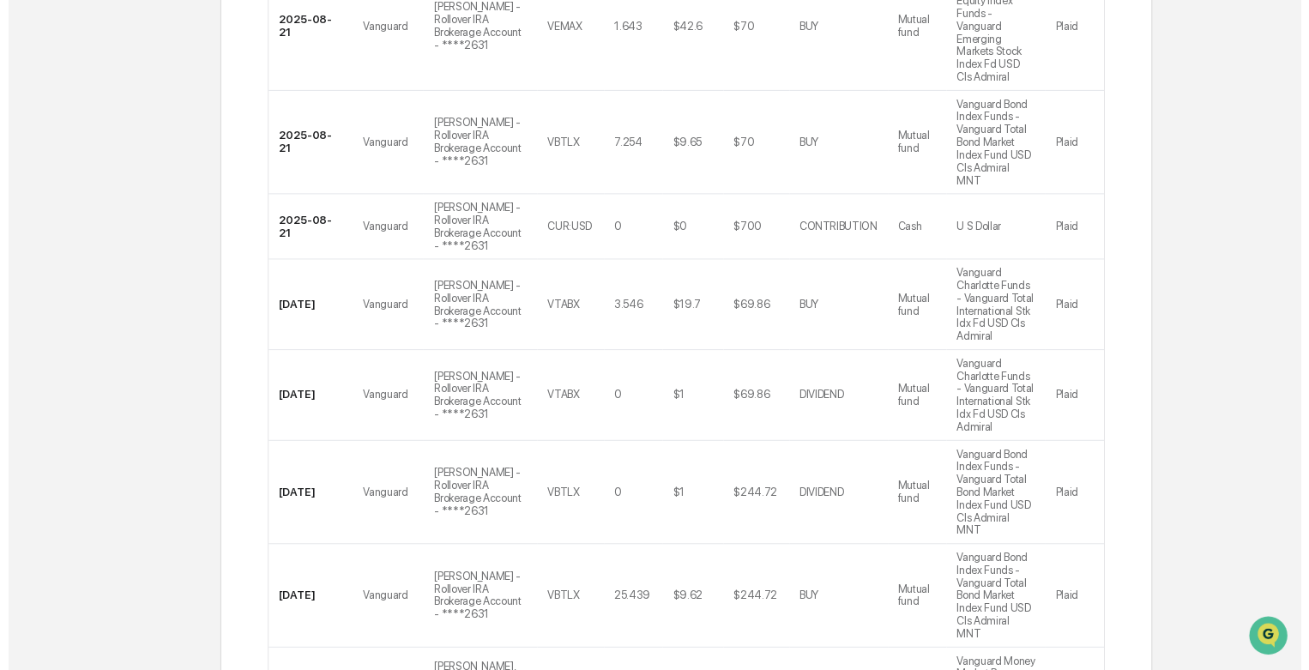
scroll to position [652, 0]
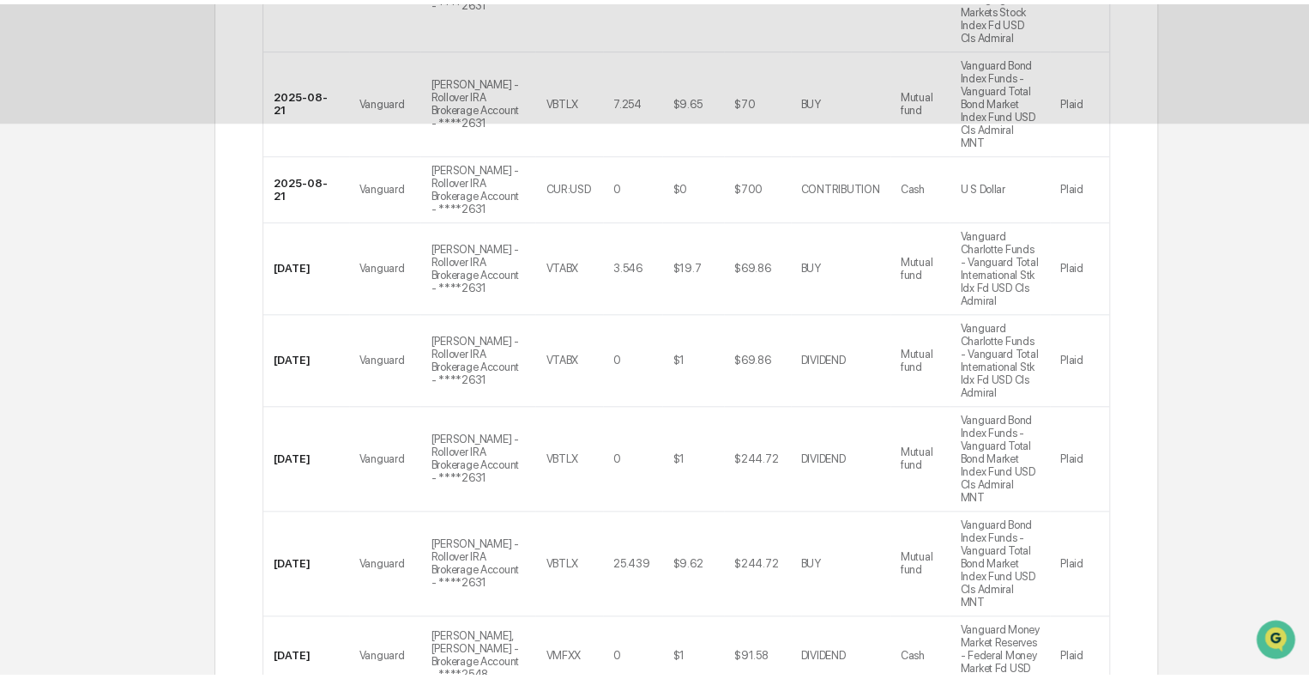
scroll to position [11, 0]
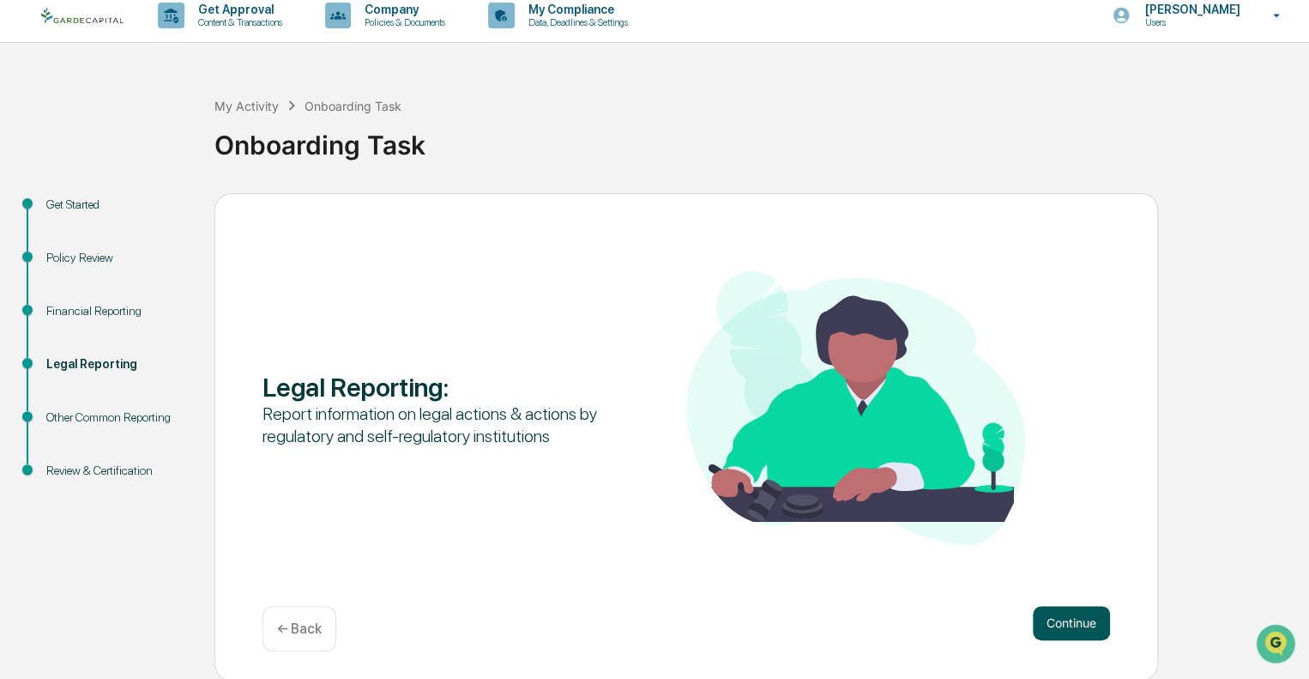
click at [1064, 633] on button "Continue" at bounding box center [1071, 623] width 77 height 34
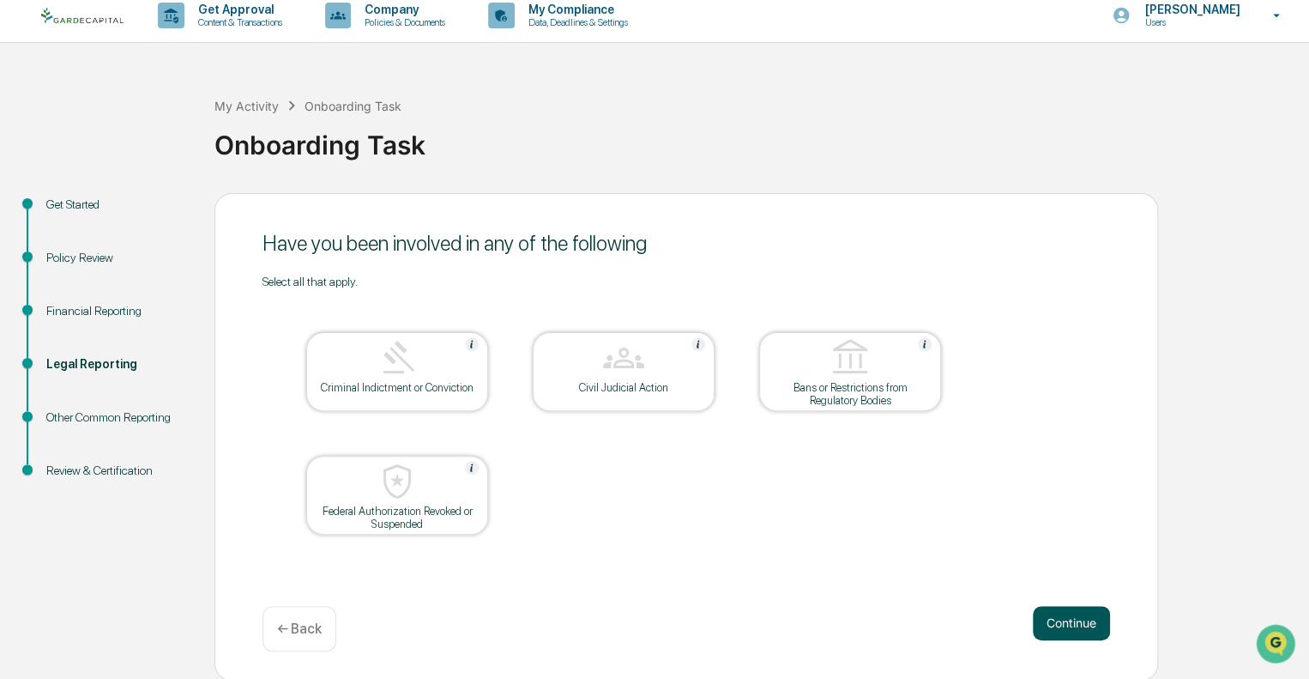
click at [1081, 615] on button "Continue" at bounding box center [1071, 623] width 77 height 34
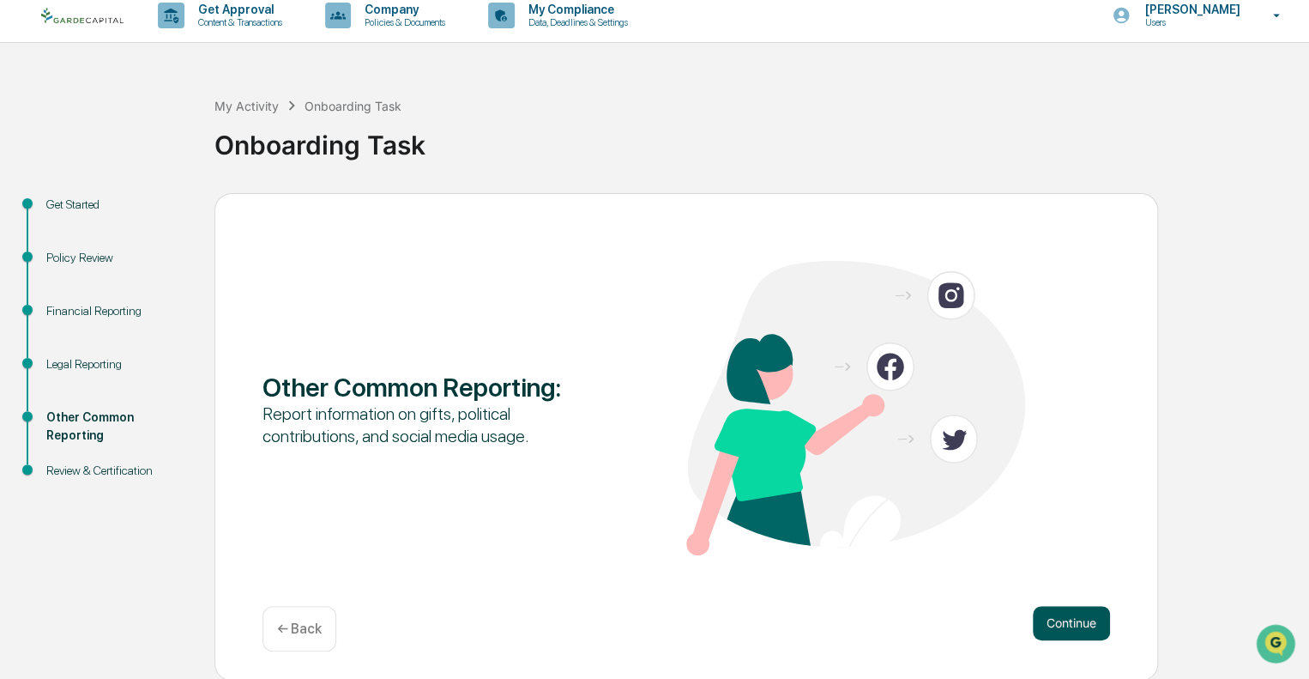
click at [1047, 618] on button "Continue" at bounding box center [1071, 623] width 77 height 34
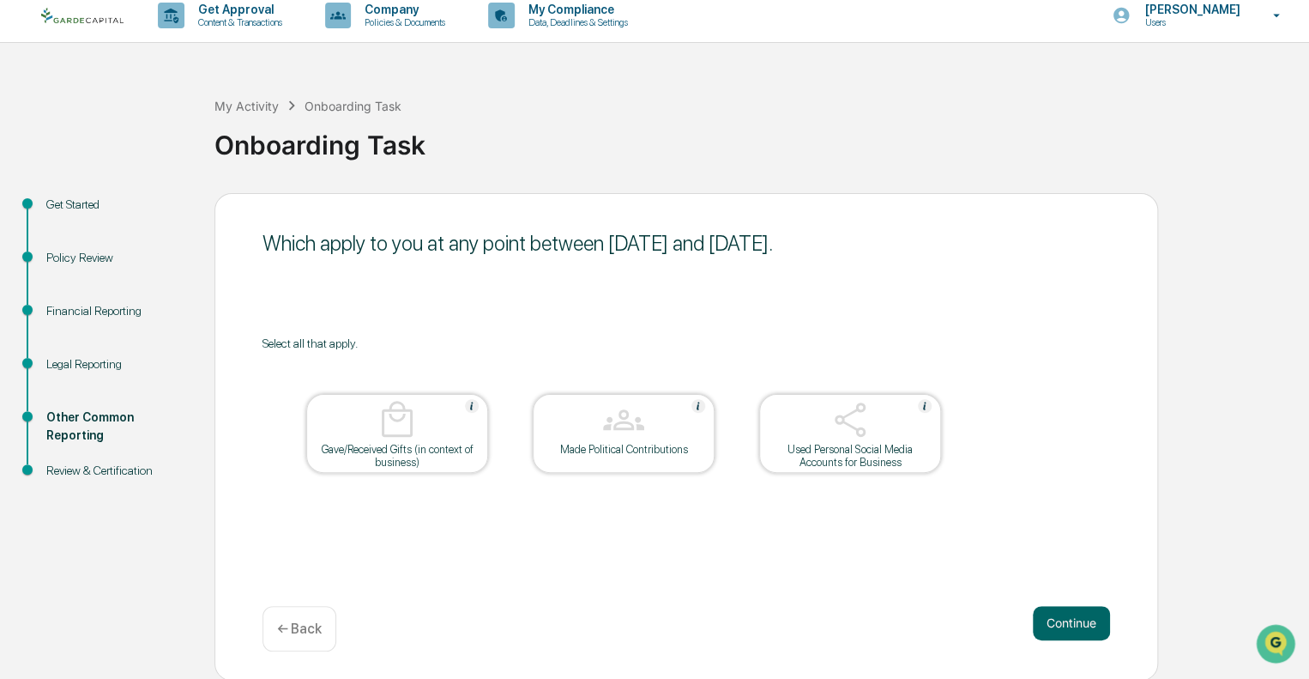
click at [661, 438] on div at bounding box center [624, 421] width 172 height 44
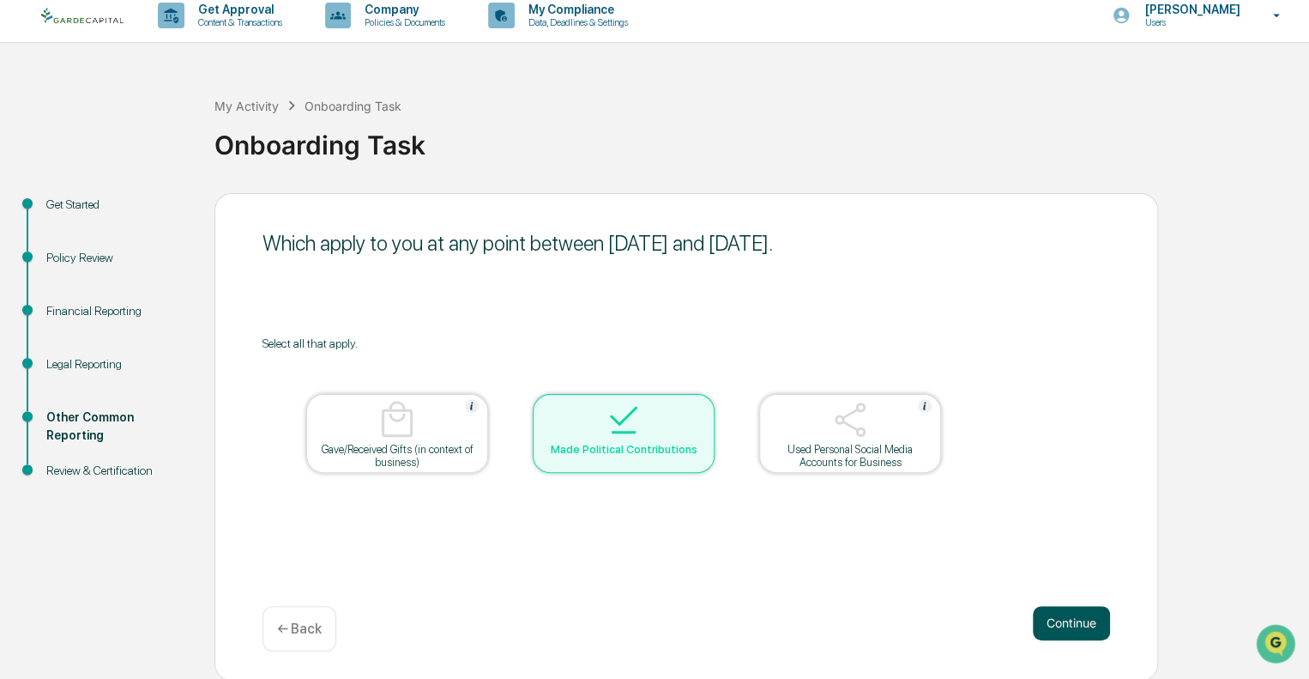
click at [1072, 624] on button "Continue" at bounding box center [1071, 623] width 77 height 34
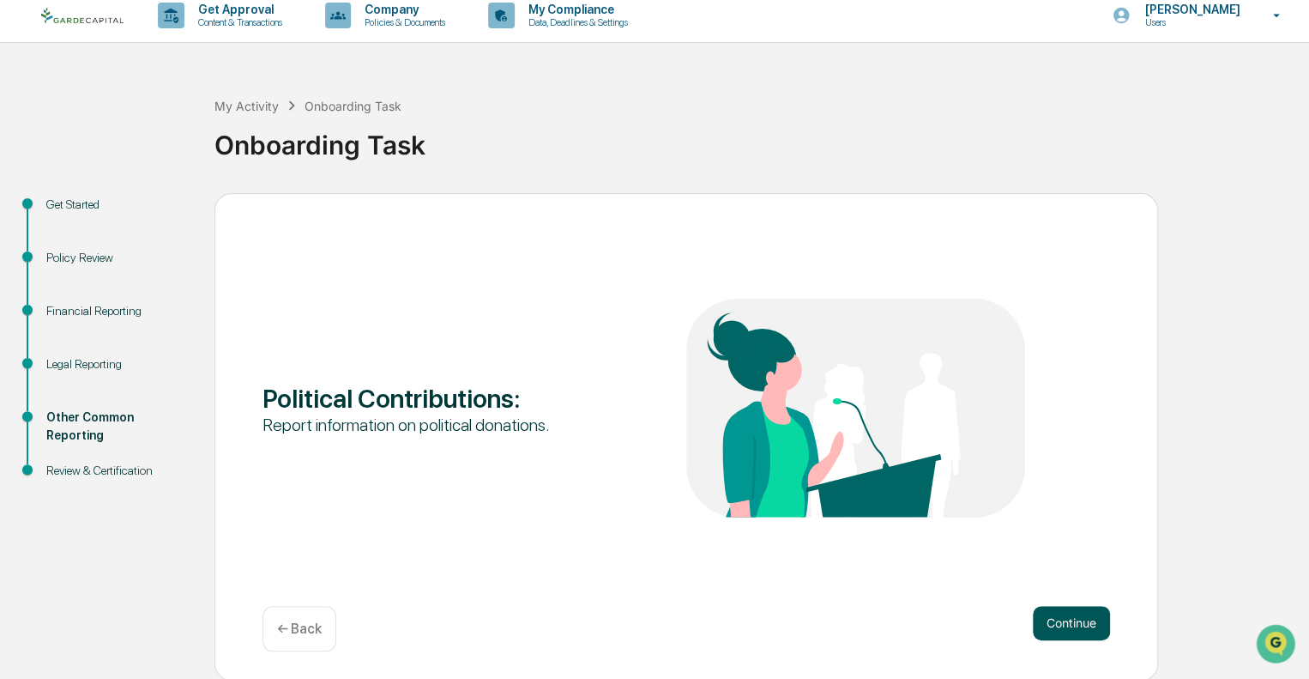
click at [1056, 621] on button "Continue" at bounding box center [1071, 623] width 77 height 34
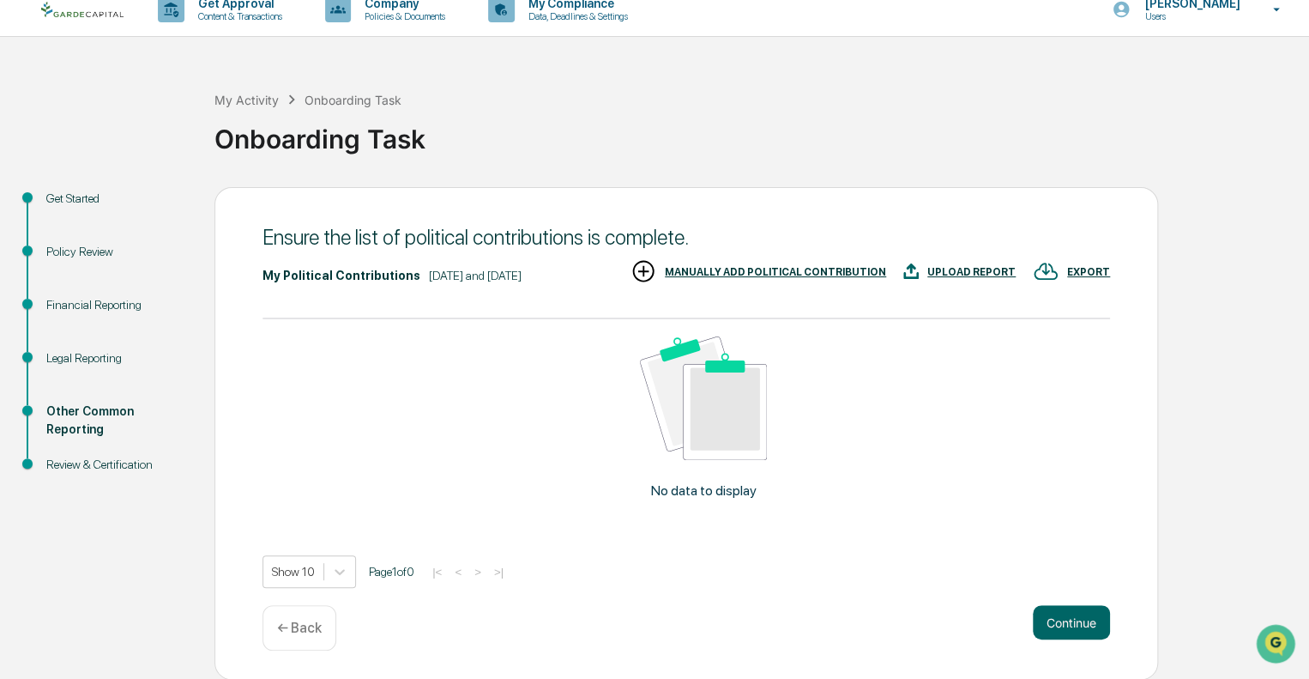
scroll to position [0, 0]
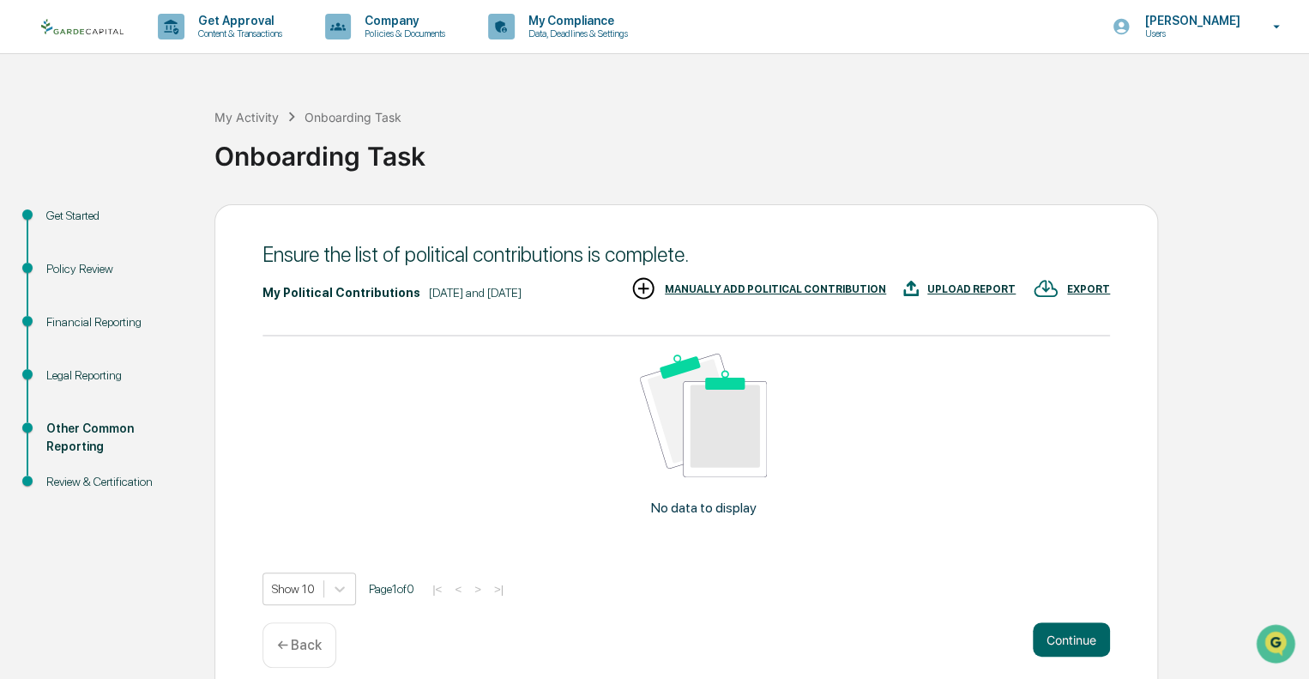
click at [75, 30] on img at bounding box center [82, 27] width 82 height 16
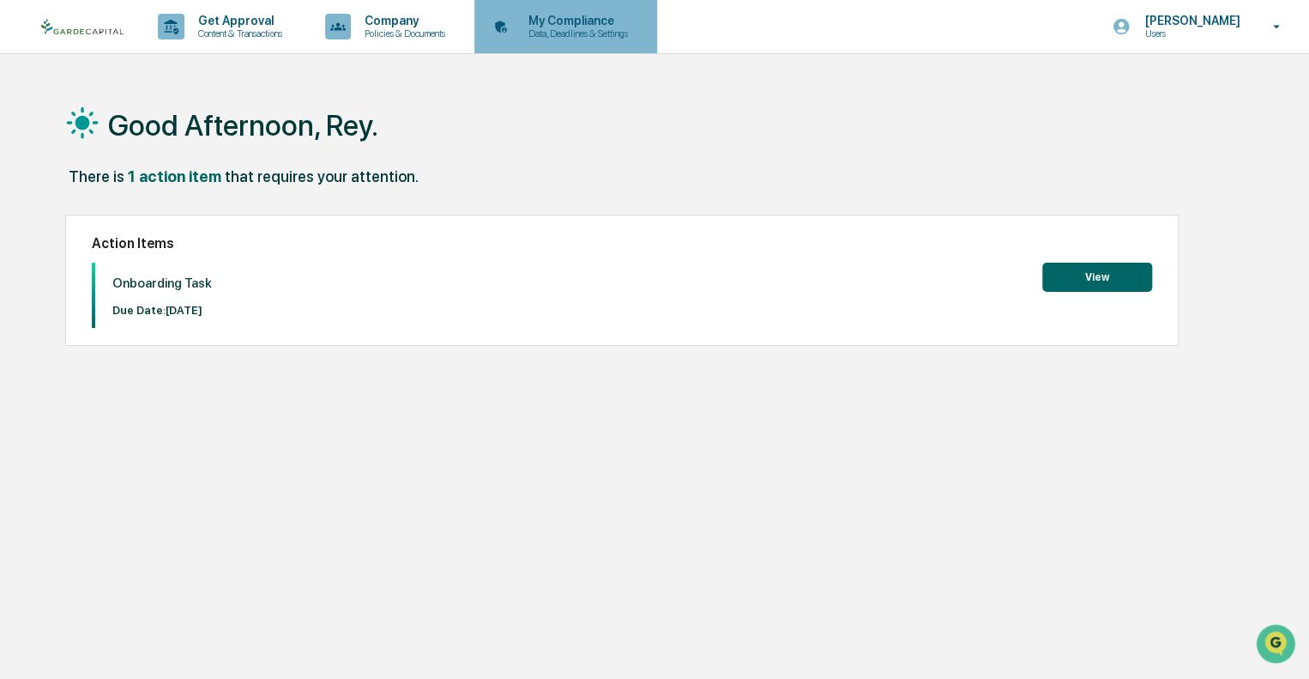
click at [579, 33] on p "Data, Deadlines & Settings" at bounding box center [576, 33] width 122 height 12
